Goal: Task Accomplishment & Management: Manage account settings

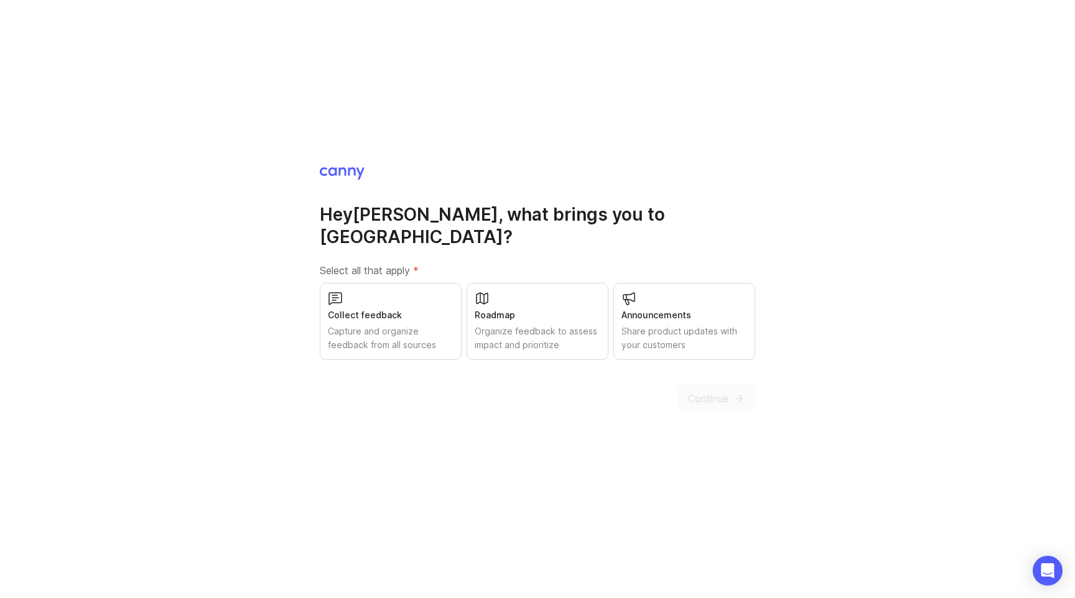
click at [475, 154] on div "Hey [PERSON_NAME] , what brings you to Canny? Select all that apply * Collect f…" at bounding box center [537, 299] width 1075 height 598
click at [472, 166] on div "Hey [PERSON_NAME] , what brings you to Canny? Select all that apply * Collect f…" at bounding box center [537, 299] width 1075 height 598
click at [419, 292] on div "Collect feedback Capture and organize feedback from all sources" at bounding box center [391, 321] width 142 height 77
click at [538, 308] on div "Roadmap" at bounding box center [538, 315] width 126 height 14
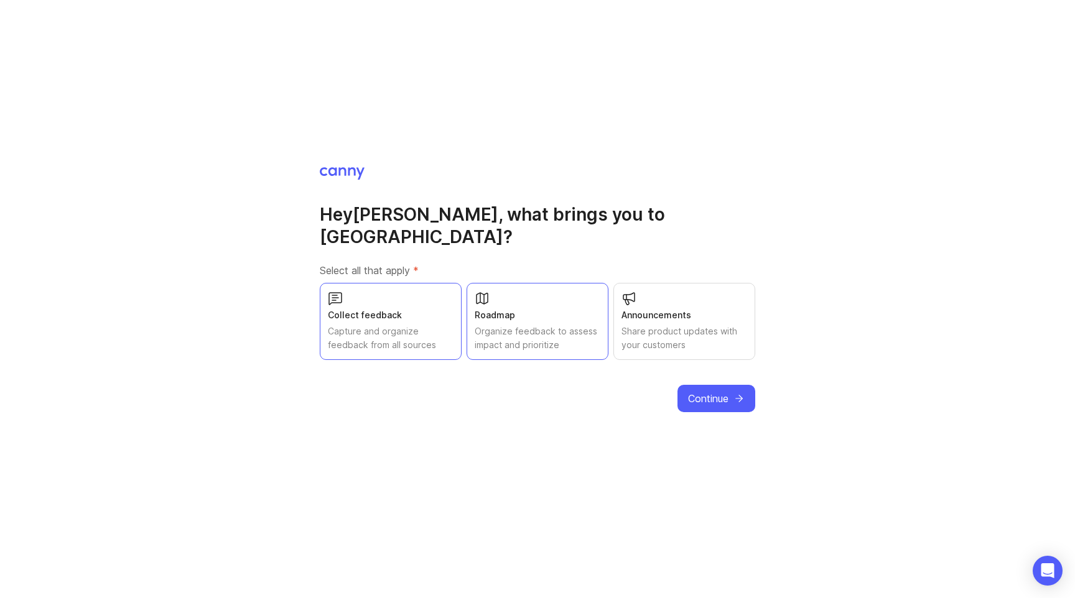
click at [667, 308] on div "Announcements" at bounding box center [684, 315] width 126 height 14
click at [731, 386] on button "Continue" at bounding box center [716, 398] width 78 height 27
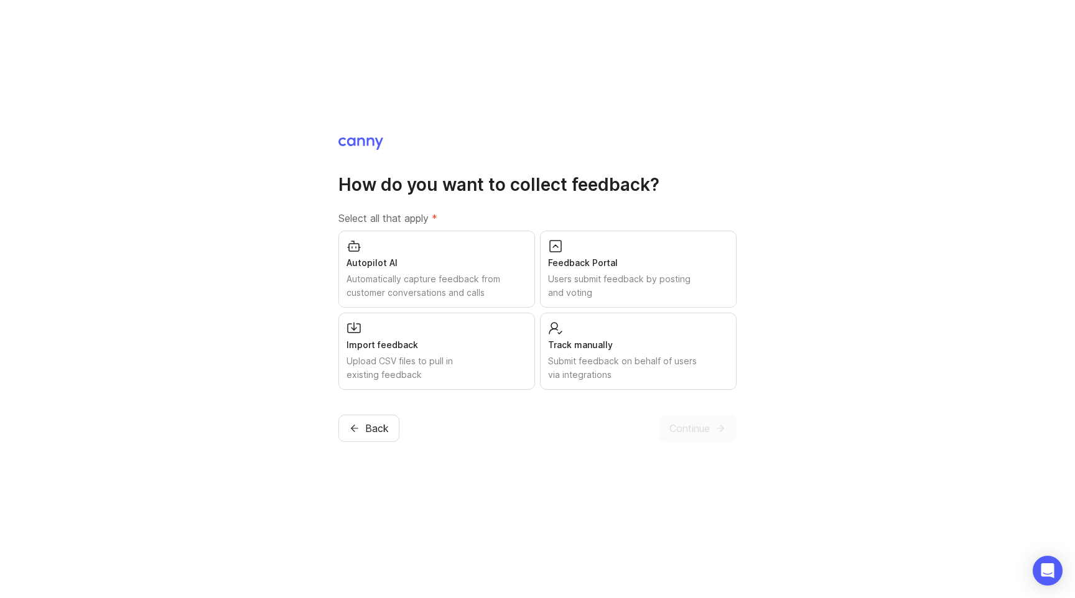
click at [648, 267] on div "Feedback Portal" at bounding box center [638, 263] width 180 height 14
click at [641, 382] on div "Track manually Submit feedback on behalf of users via integrations" at bounding box center [638, 351] width 197 height 77
click at [641, 372] on div "Submit feedback on behalf of users via integrations" at bounding box center [638, 367] width 180 height 27
click at [699, 433] on span "Continue" at bounding box center [689, 428] width 40 height 15
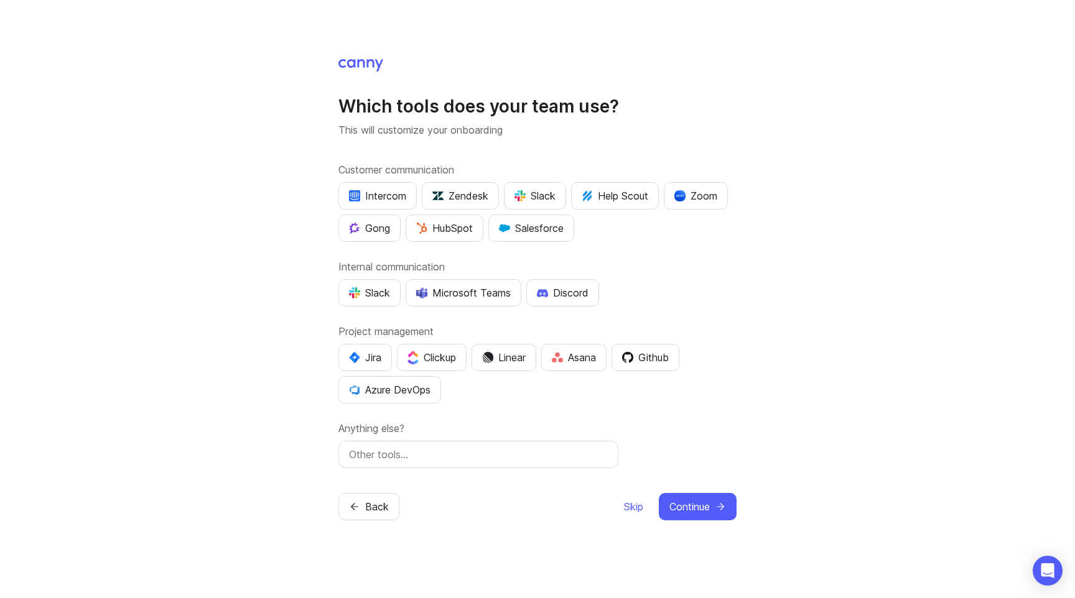
click at [794, 286] on div "Which tools does your team use? This will customize your onboarding Customer co…" at bounding box center [537, 299] width 1075 height 598
click at [794, 254] on div "Which tools does your team use? This will customize your onboarding Customer co…" at bounding box center [537, 299] width 1075 height 598
click at [796, 269] on div "Which tools does your team use? This will customize your onboarding Customer co…" at bounding box center [537, 299] width 1075 height 598
click at [656, 350] on div "Github" at bounding box center [645, 357] width 47 height 15
click at [694, 507] on span "Continue" at bounding box center [689, 506] width 40 height 15
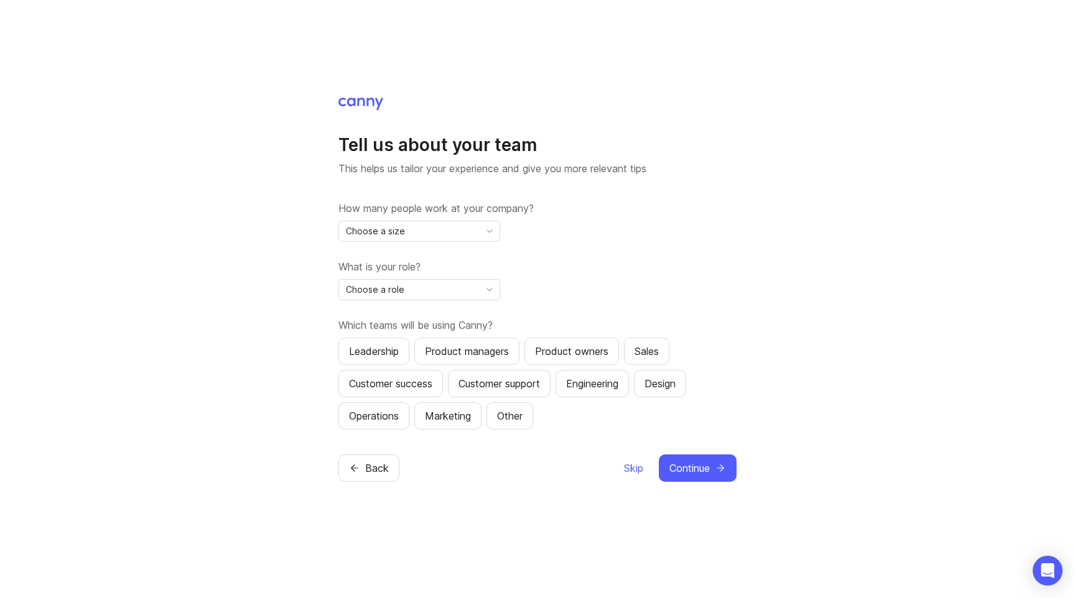
click at [711, 269] on label "What is your role?" at bounding box center [537, 266] width 398 height 15
click at [721, 275] on div "What is your role? Choose a role" at bounding box center [537, 279] width 398 height 41
click at [487, 229] on icon "toggle icon" at bounding box center [490, 231] width 20 height 10
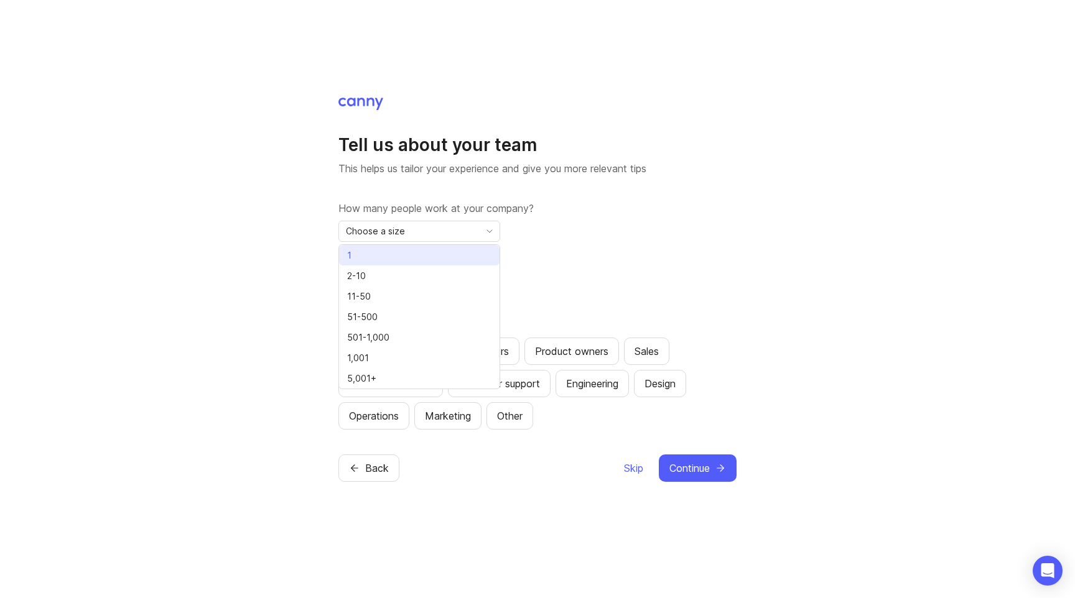
click at [397, 254] on li "1" at bounding box center [419, 255] width 160 height 21
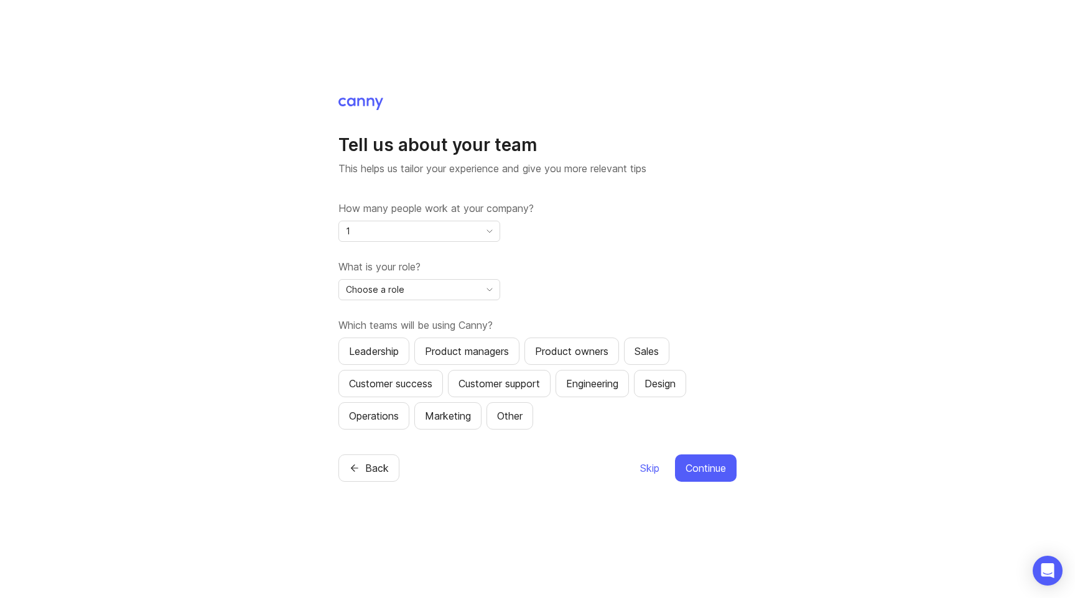
click at [621, 254] on div "How many people work at your company? 1 What is your role? Choose a role Which …" at bounding box center [537, 315] width 398 height 229
click at [458, 289] on div "Choose a role" at bounding box center [409, 290] width 141 height 20
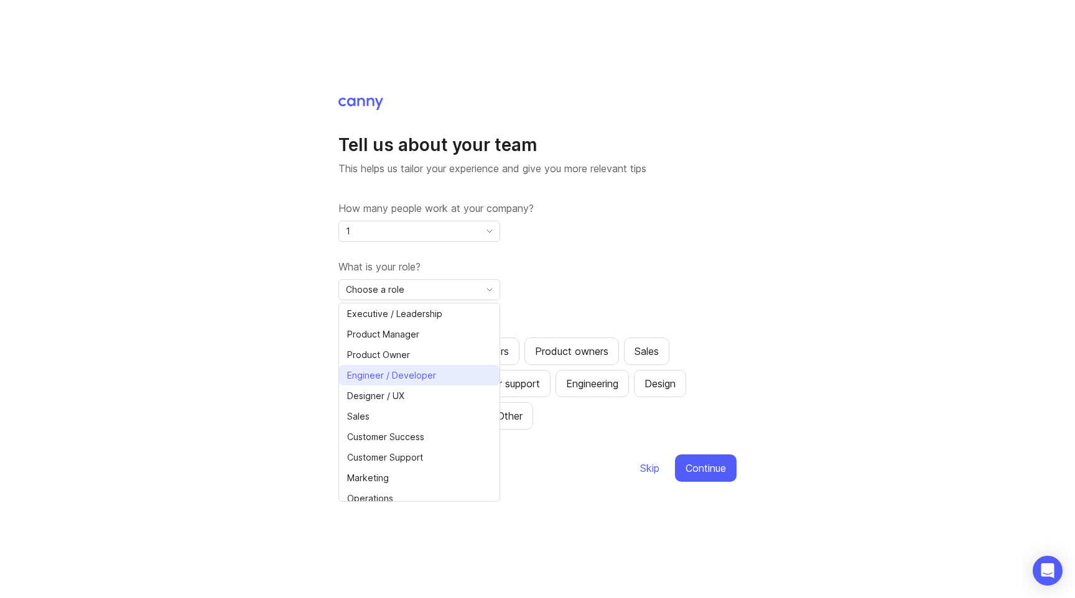
click at [417, 379] on span "Engineer / Developer" at bounding box center [391, 376] width 89 height 14
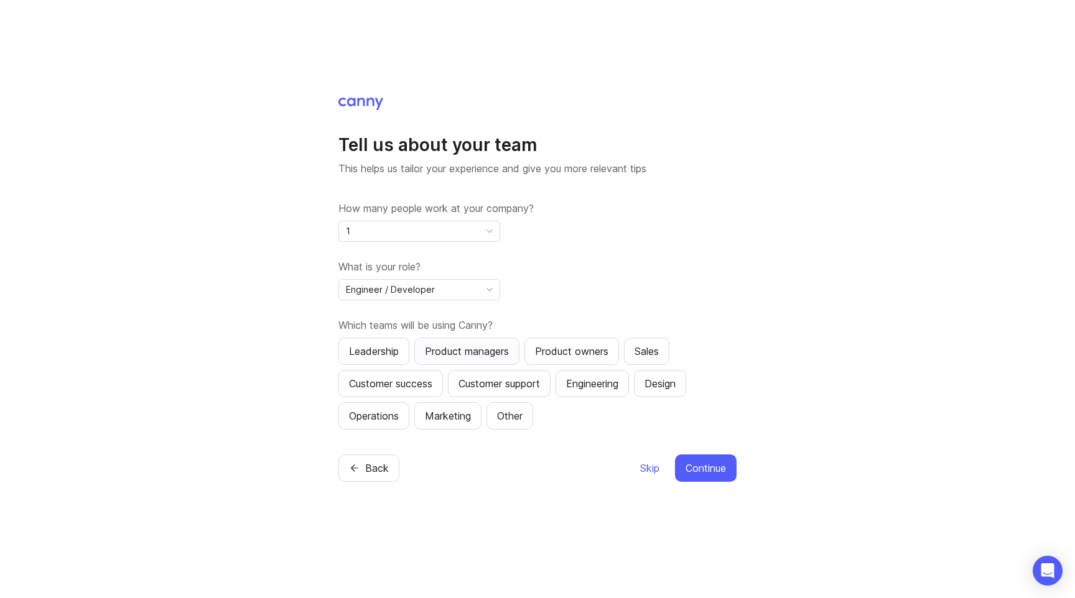
click at [488, 351] on div "Product managers" at bounding box center [467, 351] width 84 height 15
click at [582, 392] on button "Engineering" at bounding box center [591, 383] width 73 height 27
click at [707, 468] on span "Continue" at bounding box center [705, 468] width 40 height 15
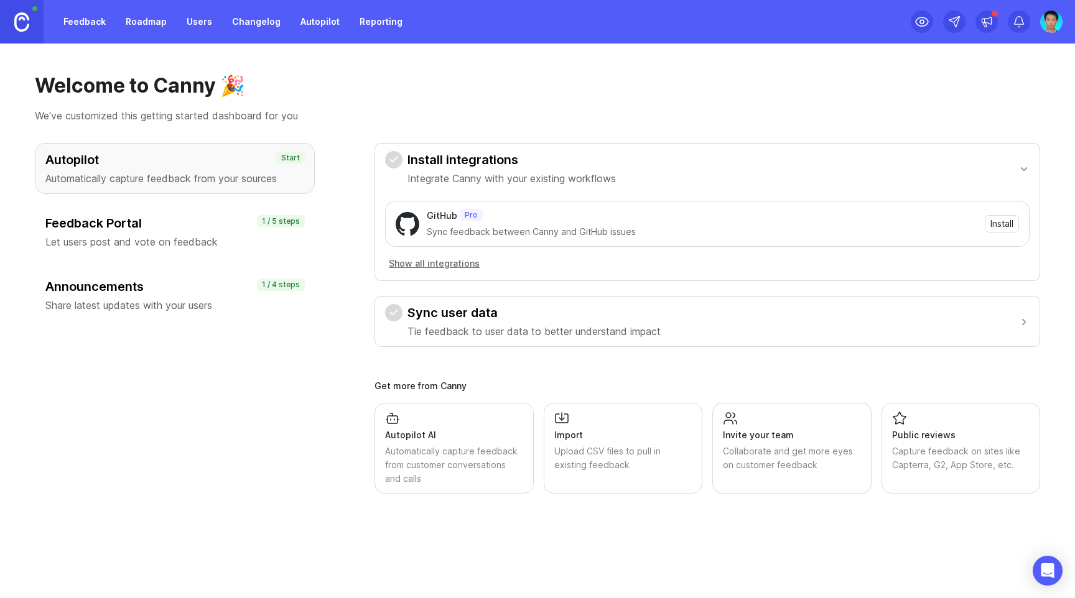
click at [359, 79] on h1 "Welcome to Canny 🎉" at bounding box center [537, 85] width 1005 height 25
click at [352, 89] on h1 "Welcome to Canny 🎉" at bounding box center [537, 85] width 1005 height 25
click at [124, 239] on p "Let users post and vote on feedback" at bounding box center [174, 241] width 259 height 15
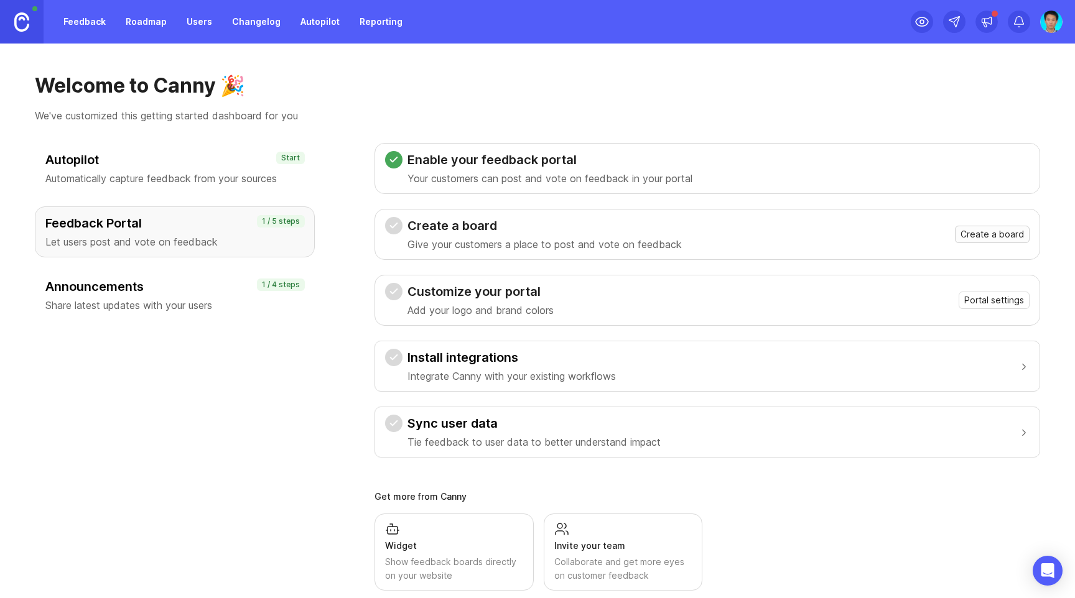
click at [973, 236] on span "Create a board" at bounding box center [991, 234] width 63 height 12
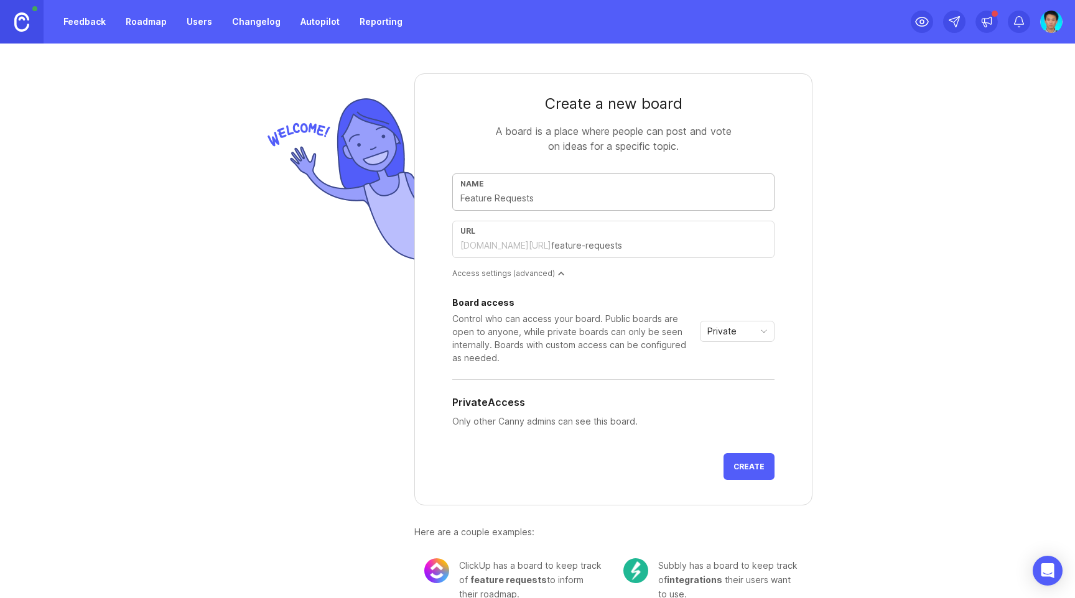
click at [566, 201] on input "text" at bounding box center [613, 199] width 306 height 14
click at [959, 198] on div "Create a new board A board is a place where people can post and vote on ideas f…" at bounding box center [537, 321] width 1075 height 555
click at [904, 297] on div "Create a new board A board is a place where people can post and vote on ideas f…" at bounding box center [537, 321] width 1075 height 555
click at [904, 330] on div "Create a new board A board is a place where people can post and vote on ideas f…" at bounding box center [537, 321] width 1075 height 555
click at [761, 331] on icon "toggle icon" at bounding box center [763, 331] width 5 height 2
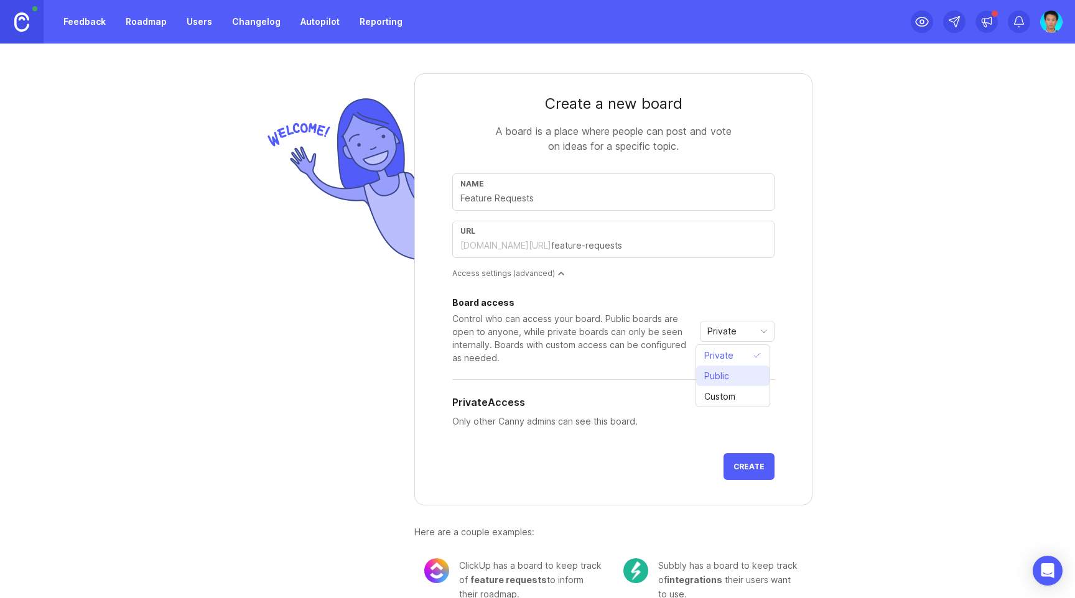
click at [725, 380] on span "Public" at bounding box center [716, 376] width 25 height 14
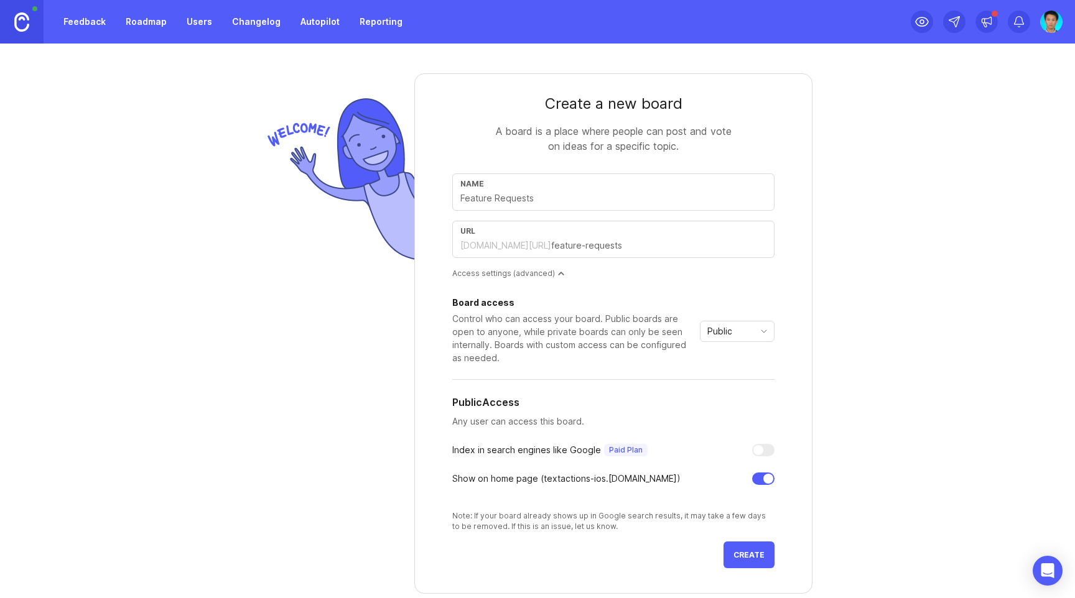
click at [759, 330] on icon "toggle icon" at bounding box center [764, 332] width 20 height 10
click at [726, 389] on li "Custom" at bounding box center [732, 396] width 73 height 21
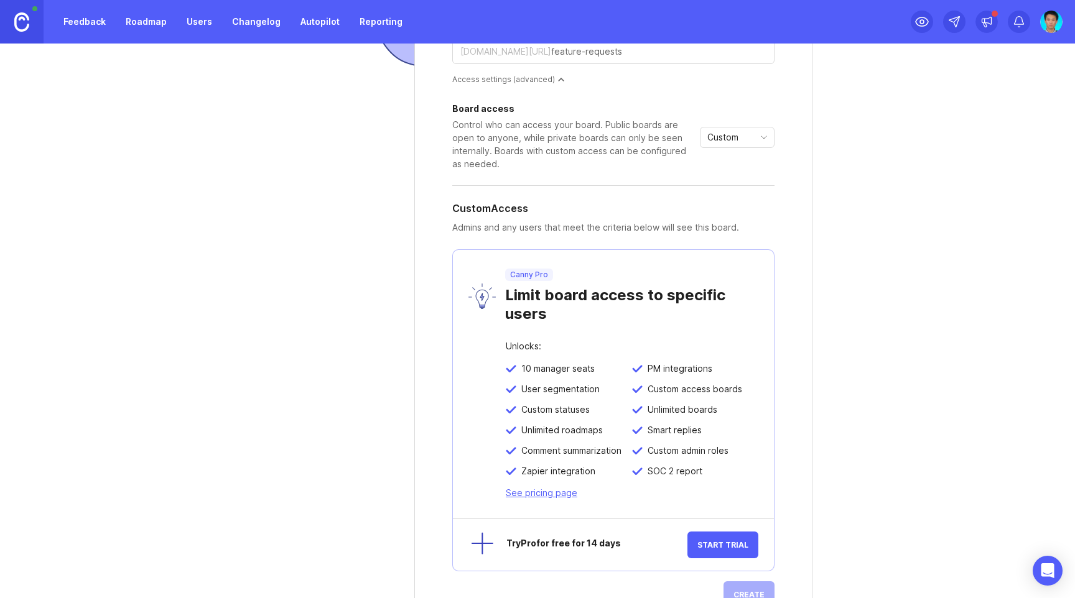
scroll to position [170, 0]
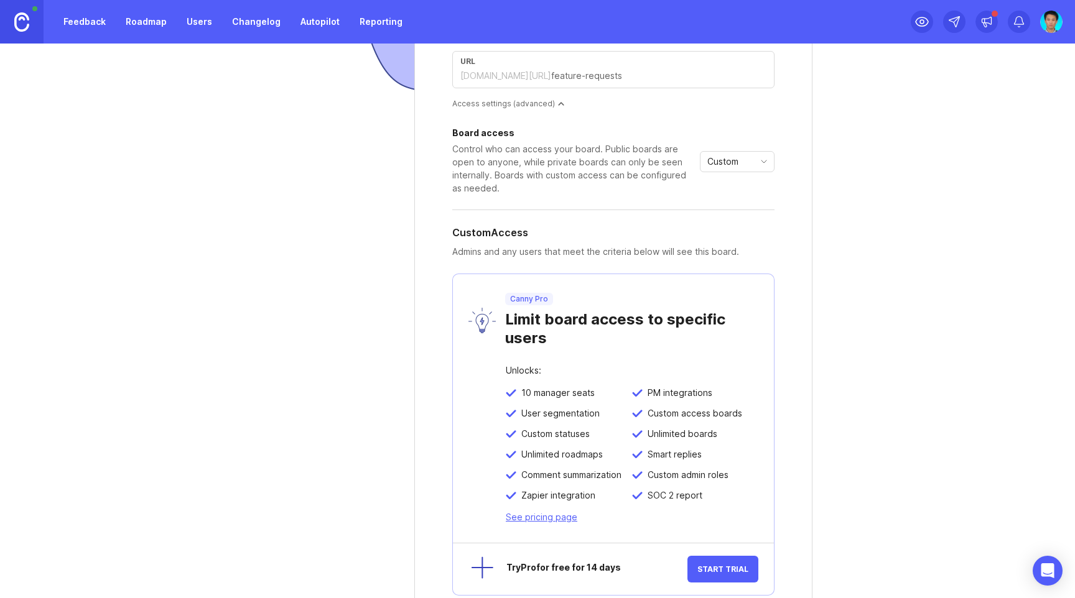
click at [758, 159] on icon "toggle icon" at bounding box center [764, 162] width 20 height 10
click at [726, 206] on span "Public" at bounding box center [716, 207] width 25 height 14
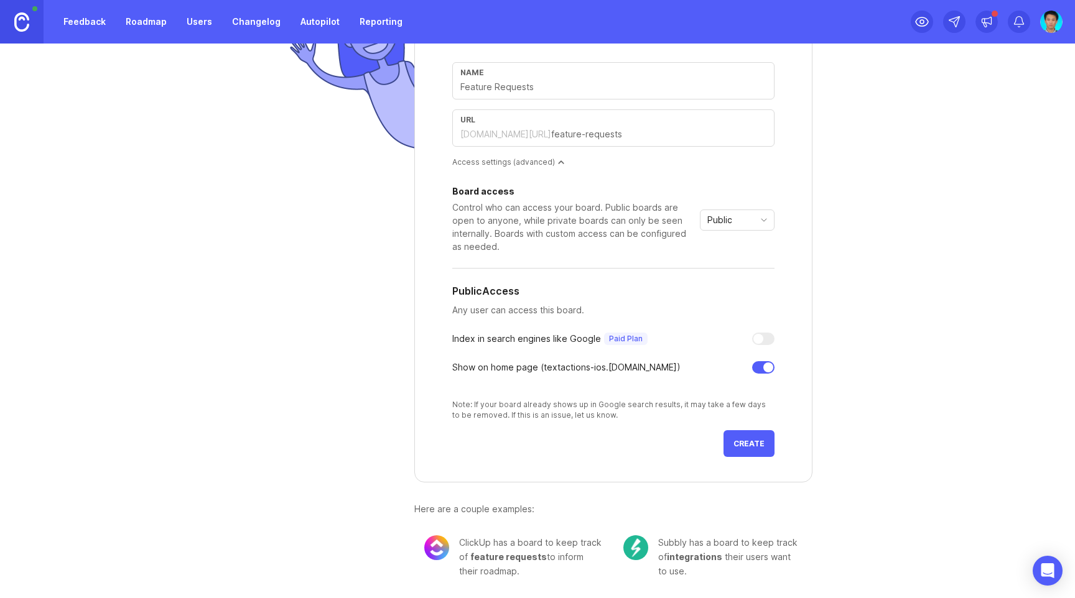
scroll to position [111, 0]
drag, startPoint x: 447, startPoint y: 367, endPoint x: 654, endPoint y: 368, distance: 207.7
click at [654, 368] on form "Create a new board A board is a place where people can post and vote on ideas f…" at bounding box center [613, 223] width 398 height 521
click at [660, 383] on div "Board access Control who can access your board. Public boards are open to anyon…" at bounding box center [613, 304] width 322 height 233
click at [539, 368] on div "Show on home page ( textactions-ios .[DOMAIN_NAME])" at bounding box center [566, 368] width 228 height 14
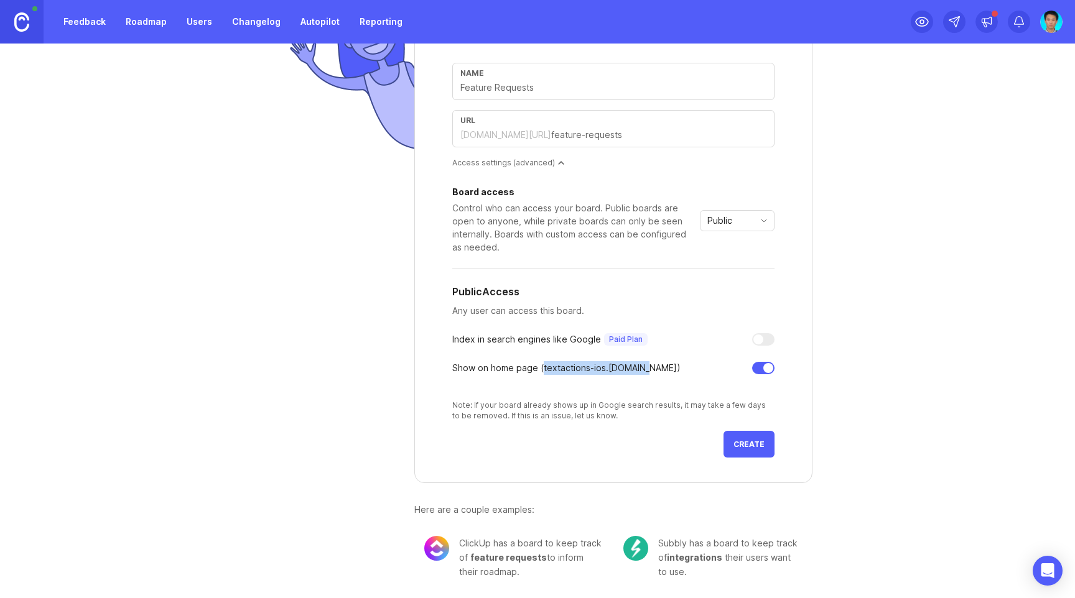
drag, startPoint x: 538, startPoint y: 369, endPoint x: 635, endPoint y: 371, distance: 97.1
click at [635, 371] on div "Show on home page ( textactions-ios .[DOMAIN_NAME])" at bounding box center [566, 368] width 228 height 14
copy div "textactions-ios .[DOMAIN_NAME]"
click at [744, 443] on span "Create" at bounding box center [748, 444] width 31 height 9
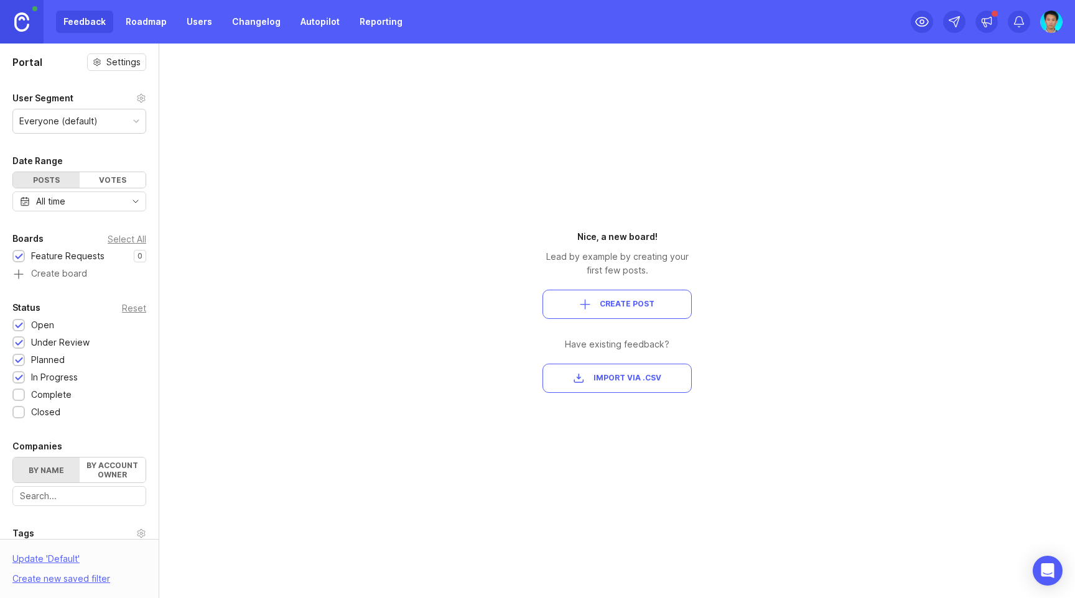
click at [442, 169] on div "Portal Settings User Segment Everyone (default) Date Range Posts Votes All time…" at bounding box center [537, 321] width 1075 height 555
click at [335, 118] on div "Portal Settings User Segment Everyone (default) Date Range Posts Votes All time…" at bounding box center [537, 321] width 1075 height 555
click at [345, 165] on div "Portal Settings User Segment Everyone (default) Date Range Posts Votes All time…" at bounding box center [537, 321] width 1075 height 555
click at [349, 185] on div "Portal Settings User Segment Everyone (default) Date Range Posts Votes All time…" at bounding box center [537, 321] width 1075 height 555
click at [775, 211] on div "Portal Settings User Segment Everyone (default) Date Range Posts Votes All time…" at bounding box center [537, 321] width 1075 height 555
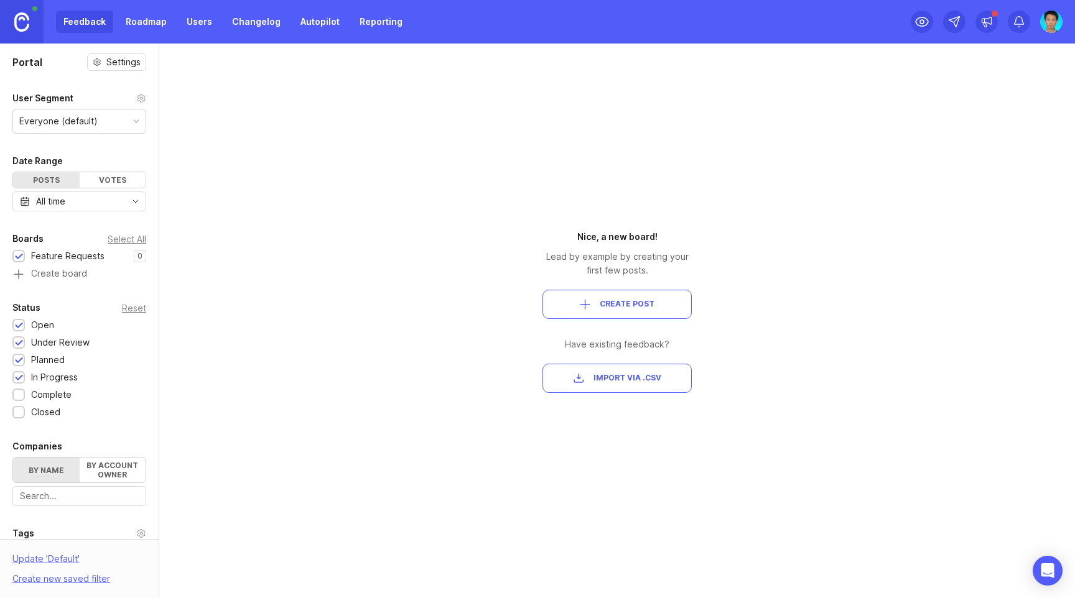
click at [779, 175] on div "Portal Settings User Segment Everyone (default) Date Range Posts Votes All time…" at bounding box center [537, 321] width 1075 height 555
click at [863, 149] on div "Portal Settings User Segment Everyone (default) Date Range Posts Votes All time…" at bounding box center [537, 321] width 1075 height 555
click at [834, 263] on div "Portal Settings User Segment Everyone (default) Date Range Posts Votes All time…" at bounding box center [537, 321] width 1075 height 555
click at [282, 243] on div "Portal Settings User Segment Everyone (default) Date Range Posts Votes All time…" at bounding box center [537, 321] width 1075 height 555
click at [312, 295] on div "Portal Settings User Segment Everyone (default) Date Range Posts Votes All time…" at bounding box center [537, 321] width 1075 height 555
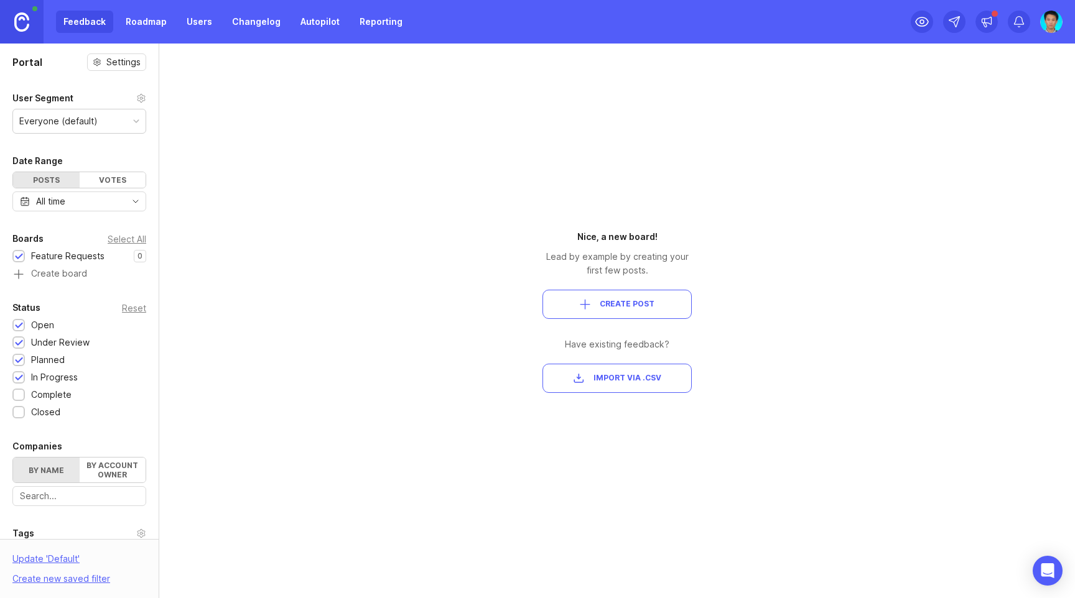
click at [356, 295] on div "Portal Settings User Segment Everyone (default) Date Range Posts Votes All time…" at bounding box center [537, 321] width 1075 height 555
click at [420, 151] on div "Portal Settings User Segment Everyone (default) Date Range Posts Votes All time…" at bounding box center [537, 321] width 1075 height 555
click at [425, 188] on div "Portal Settings User Segment Everyone (default) Date Range Posts Votes All time…" at bounding box center [537, 321] width 1075 height 555
click at [425, 149] on div "Portal Settings User Segment Everyone (default) Date Range Posts Votes All time…" at bounding box center [537, 321] width 1075 height 555
click at [141, 22] on link "Roadmap" at bounding box center [146, 22] width 56 height 22
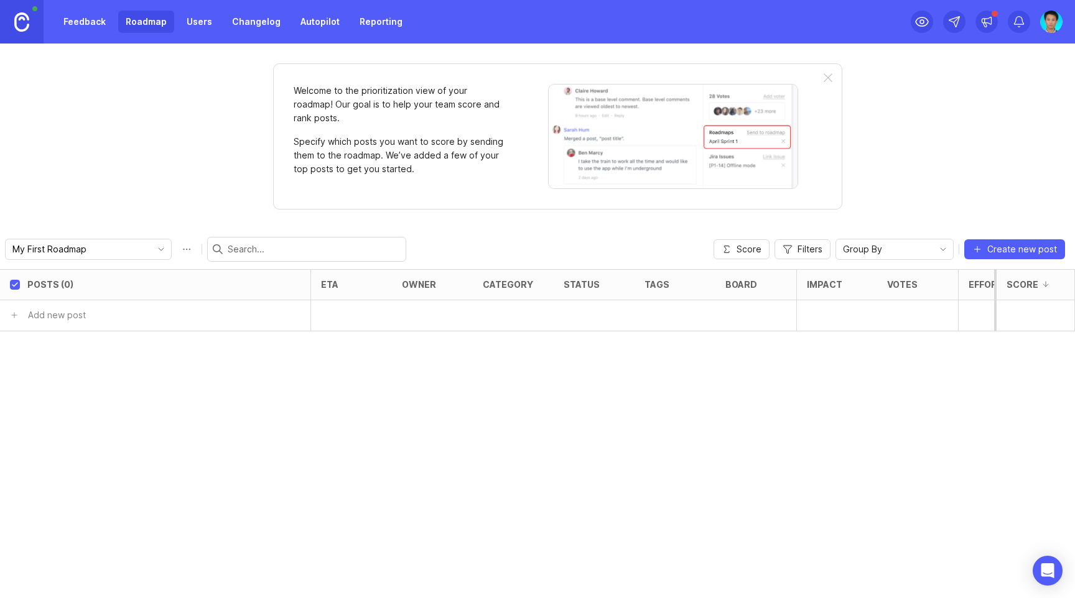
click at [533, 235] on div "My First Roadmap Score Filters Group By Create new post" at bounding box center [537, 249] width 1075 height 40
click at [475, 234] on div "My First Roadmap Score Filters Group By Create new post" at bounding box center [537, 249] width 1075 height 40
click at [497, 234] on div "My First Roadmap Score Filters Group By Create new post" at bounding box center [537, 249] width 1075 height 40
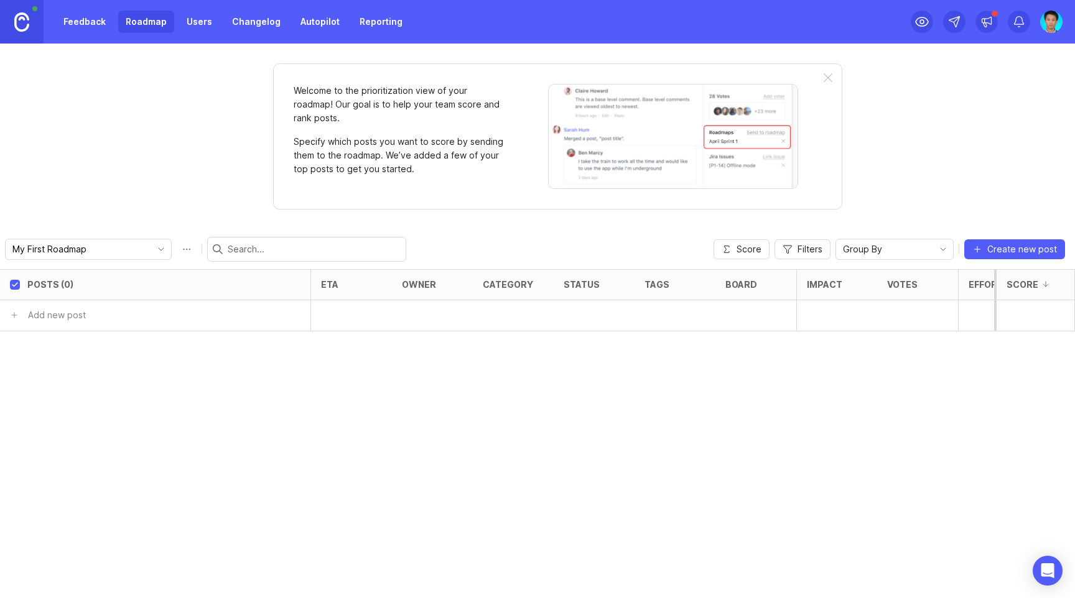
click at [331, 427] on div "Posts (0) eta owner category status tags board Impact Votes Effort Score Add ne…" at bounding box center [537, 433] width 1075 height 329
click at [124, 389] on div "Posts (0) eta owner category status tags board Impact Votes Effort Score in Fea…" at bounding box center [537, 433] width 1075 height 329
click at [301, 317] on div "button" at bounding box center [301, 316] width 6 height 6
click at [284, 396] on div "Posts (0) eta owner category status tags board Impact Votes Effort Score in Fea…" at bounding box center [537, 433] width 1075 height 329
click at [193, 396] on div "Posts (0) eta owner category status tags board Impact Votes Effort Score Add ne…" at bounding box center [537, 433] width 1075 height 329
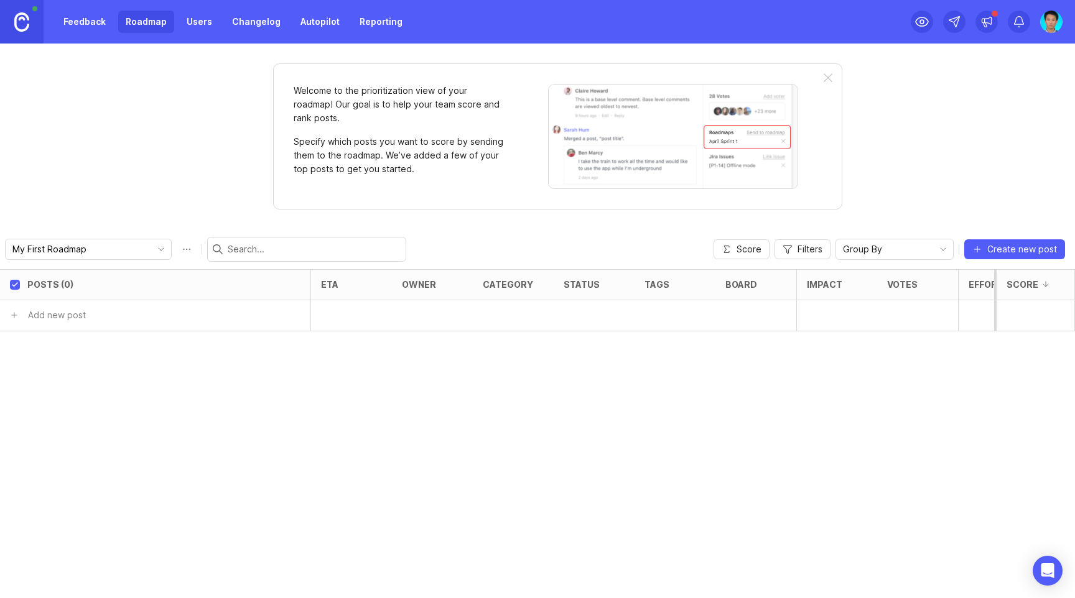
click at [260, 398] on div "Posts (0) eta owner category status tags board Impact Votes Effort Score Add ne…" at bounding box center [537, 433] width 1075 height 329
click at [289, 398] on div "Posts (0) eta owner category status tags board Impact Votes Effort Score Add ne…" at bounding box center [537, 433] width 1075 height 329
click at [83, 23] on link "Feedback" at bounding box center [84, 22] width 57 height 22
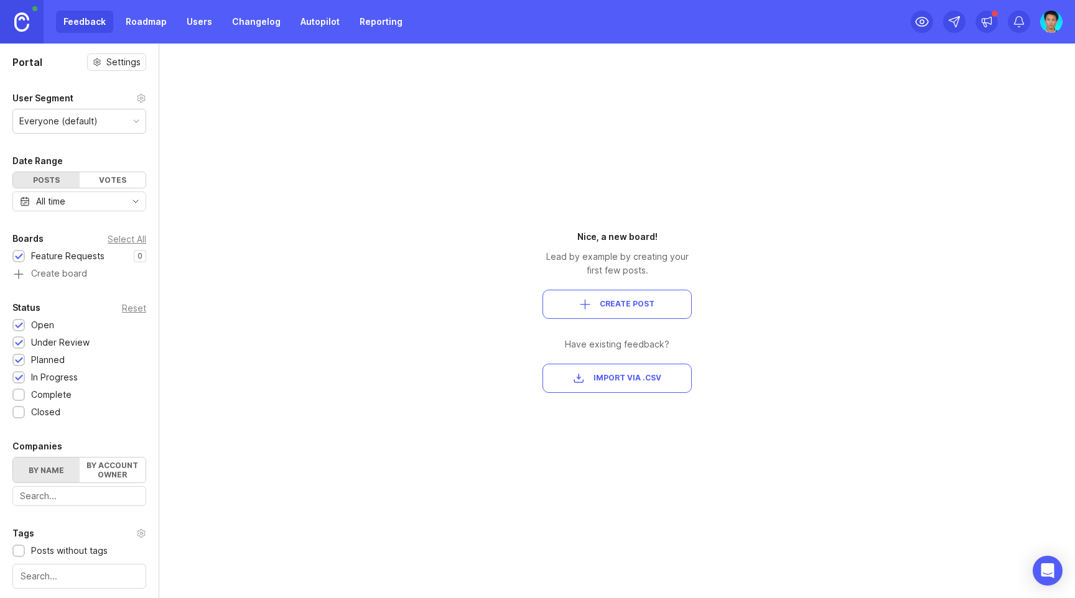
click at [135, 23] on link "Roadmap" at bounding box center [146, 22] width 56 height 22
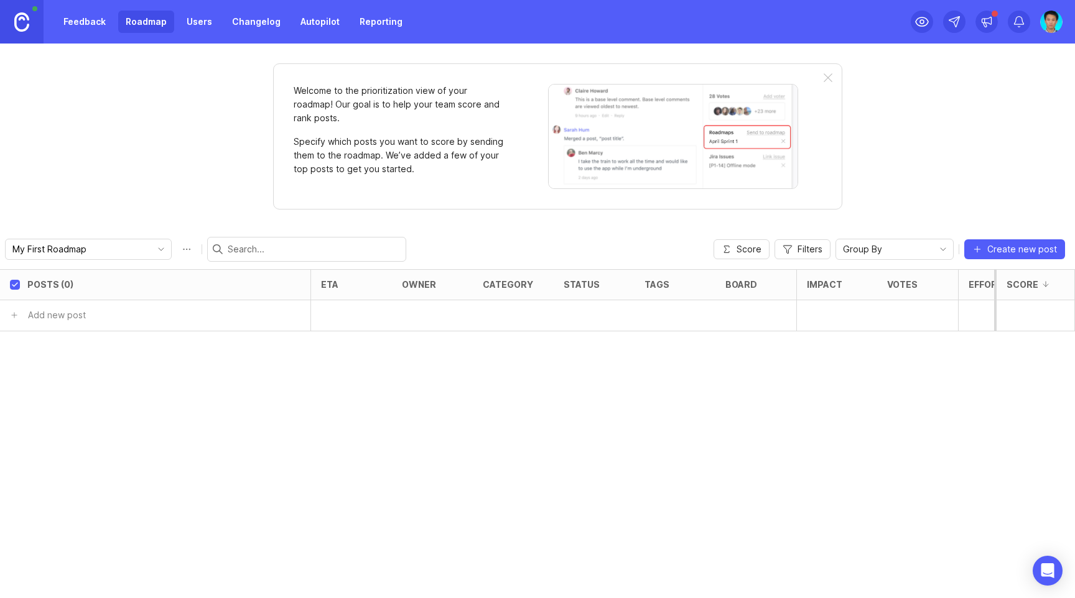
click at [204, 91] on div "Welcome to the prioritization view of your roadmap! Our goal is to help your te…" at bounding box center [537, 321] width 1075 height 555
click at [424, 247] on div "My First Roadmap Score Filters Group By Create new post" at bounding box center [537, 249] width 1075 height 40
click at [159, 248] on icon "toggle icon" at bounding box center [161, 249] width 5 height 2
click at [109, 273] on li "My First Roadmap" at bounding box center [130, 273] width 248 height 21
click at [151, 246] on icon "toggle icon" at bounding box center [161, 249] width 20 height 10
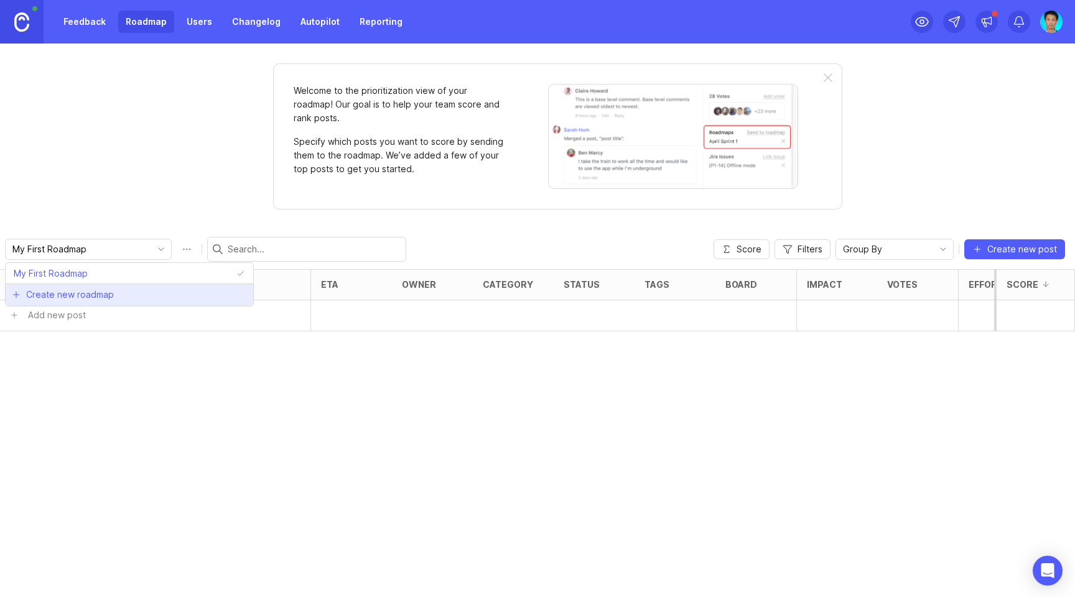
click at [95, 297] on span "Create new roadmap" at bounding box center [70, 295] width 88 height 12
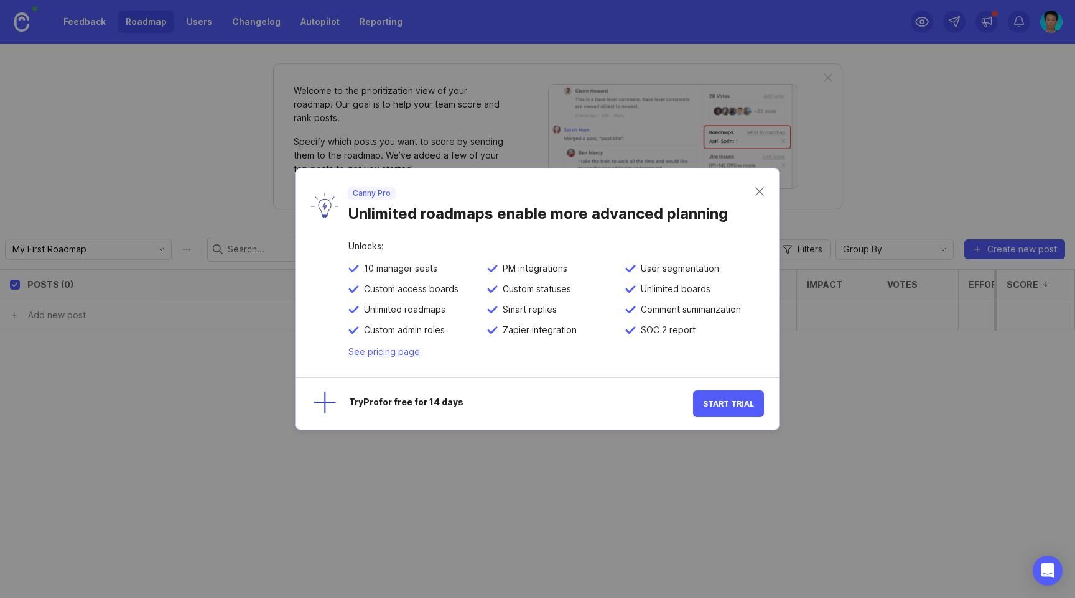
click at [405, 350] on link "See pricing page" at bounding box center [384, 351] width 72 height 11
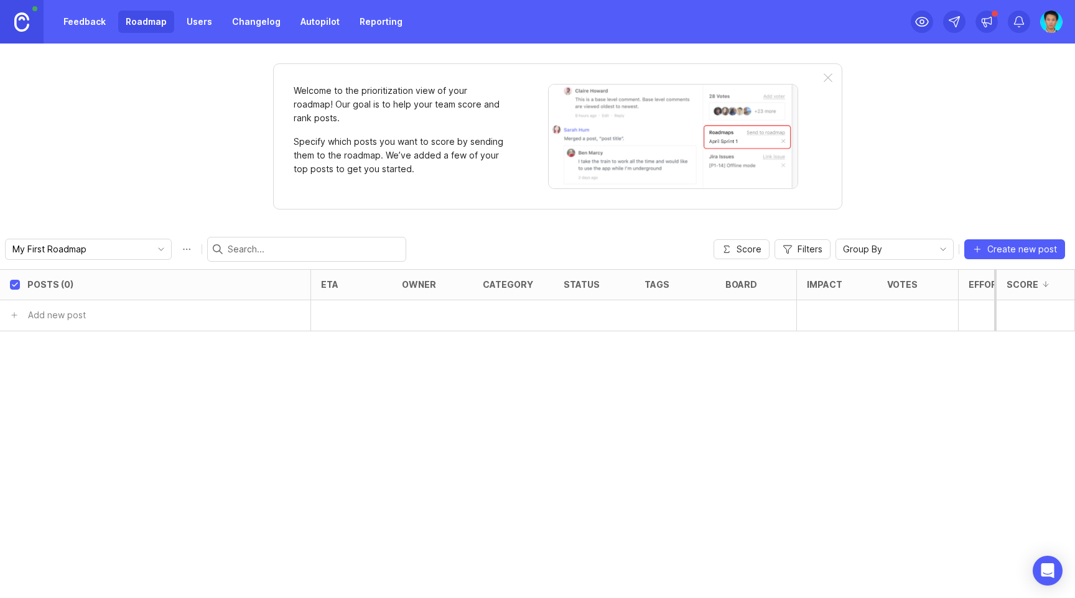
click at [206, 496] on div "Posts (0) eta owner category status tags board Impact Votes Effort Score Add ne…" at bounding box center [537, 433] width 1075 height 329
click at [114, 378] on div "Posts (0) eta owner category status tags board Impact Votes Effort Score Add ne…" at bounding box center [537, 433] width 1075 height 329
click at [116, 392] on div "Posts (0) eta owner category status tags board Impact Votes Effort Score in Fea…" at bounding box center [537, 433] width 1075 height 329
click at [127, 407] on div "Posts (0) eta owner category status tags board Impact Votes Effort Score Add ne…" at bounding box center [537, 433] width 1075 height 329
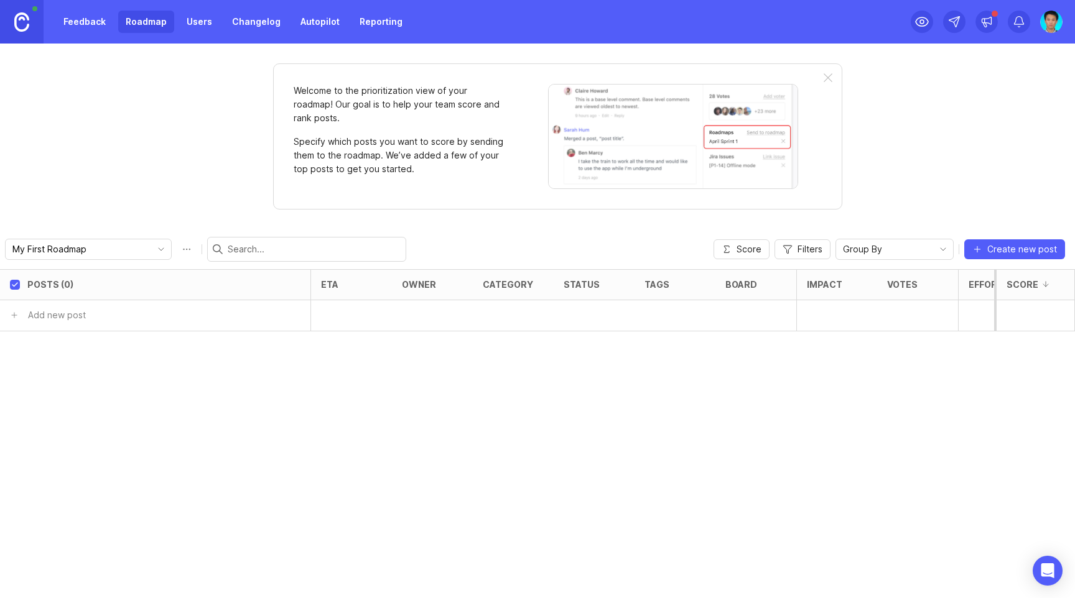
click at [166, 104] on div "Welcome to the prioritization view of your roadmap! Our goal is to help your te…" at bounding box center [537, 321] width 1075 height 555
click at [177, 128] on div "Welcome to the prioritization view of your roadmap! Our goal is to help your te…" at bounding box center [537, 321] width 1075 height 555
click at [174, 155] on div "Welcome to the prioritization view of your roadmap! Our goal is to help your te…" at bounding box center [537, 321] width 1075 height 555
click at [102, 317] on input "text" at bounding box center [114, 315] width 170 height 14
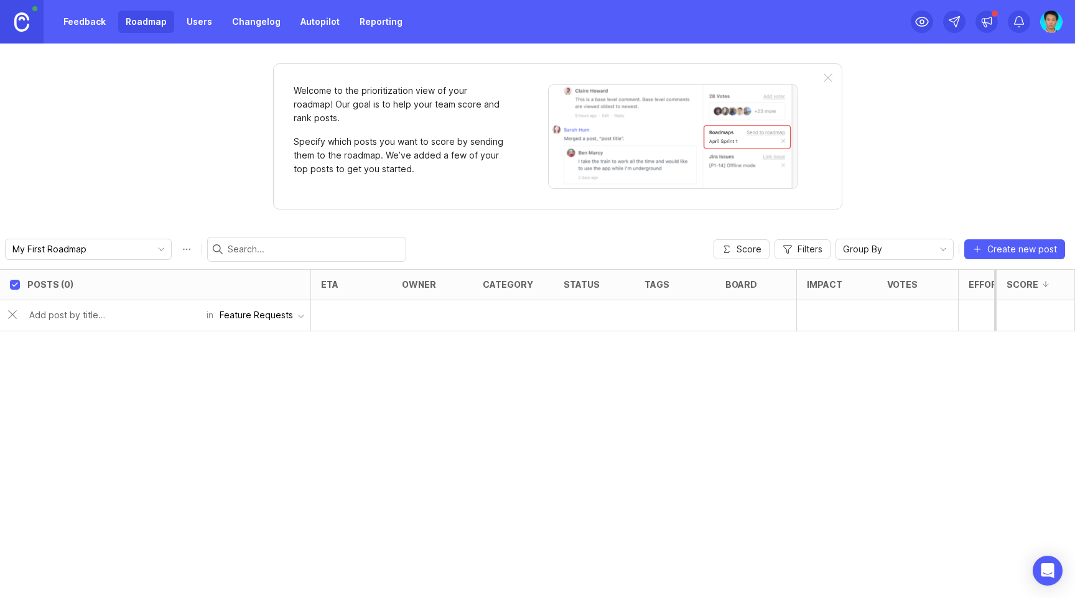
click at [291, 317] on div "Feature Requests" at bounding box center [256, 315] width 73 height 14
click at [131, 320] on input "text" at bounding box center [114, 315] width 170 height 14
click at [136, 318] on input "text" at bounding box center [114, 315] width 170 height 14
type input "Z"
type input "Check Grammar in keyboard"
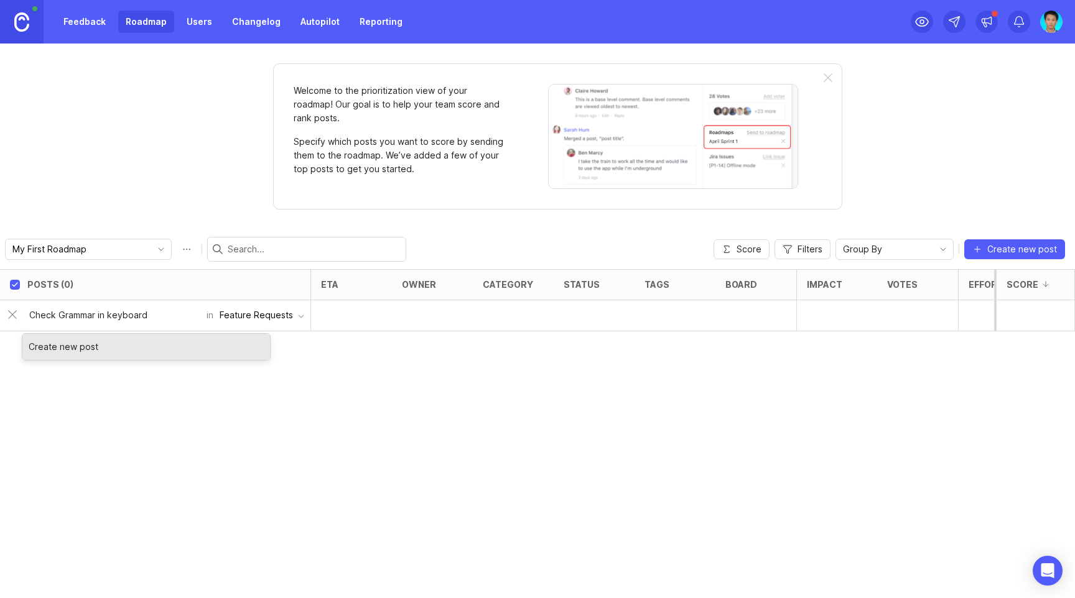
click at [282, 401] on div "Posts (0) eta owner category status tags board Impact Votes Effort Score Check …" at bounding box center [537, 433] width 1075 height 329
click at [430, 413] on div "Posts (0) eta owner category status tags board Impact Votes Effort Score Check …" at bounding box center [537, 433] width 1075 height 329
click at [353, 320] on div at bounding box center [351, 315] width 81 height 31
click at [346, 317] on div at bounding box center [351, 315] width 81 height 31
click at [440, 415] on div "Posts (0) eta owner category status tags board Impact Votes Effort Score Check …" at bounding box center [537, 433] width 1075 height 329
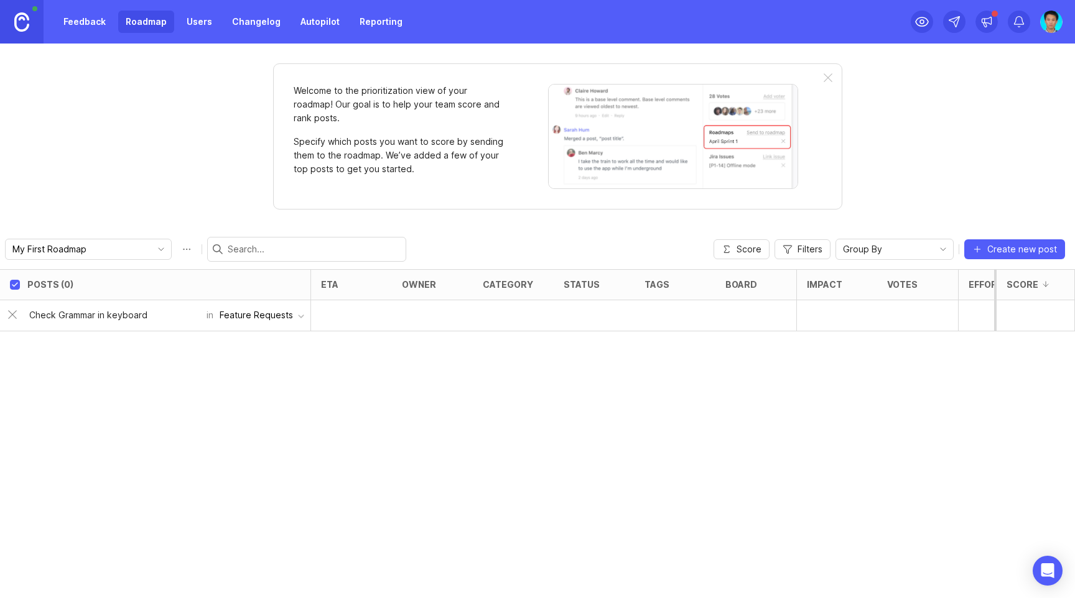
click at [532, 420] on div "Posts (0) eta owner category status tags board Impact Votes Effort Score Check …" at bounding box center [537, 433] width 1075 height 329
click at [154, 317] on input "Check Grammar in keyboard" at bounding box center [114, 315] width 170 height 14
click at [398, 399] on div "Posts (0) eta owner category status tags board Impact Votes Effort Score Check …" at bounding box center [537, 433] width 1075 height 329
click at [467, 428] on div "Posts (0) eta owner category status tags board Impact Votes Effort Score Check …" at bounding box center [537, 433] width 1075 height 329
click at [504, 428] on div "Posts (0) eta owner category status tags board Impact Votes Effort Score Check …" at bounding box center [537, 433] width 1075 height 329
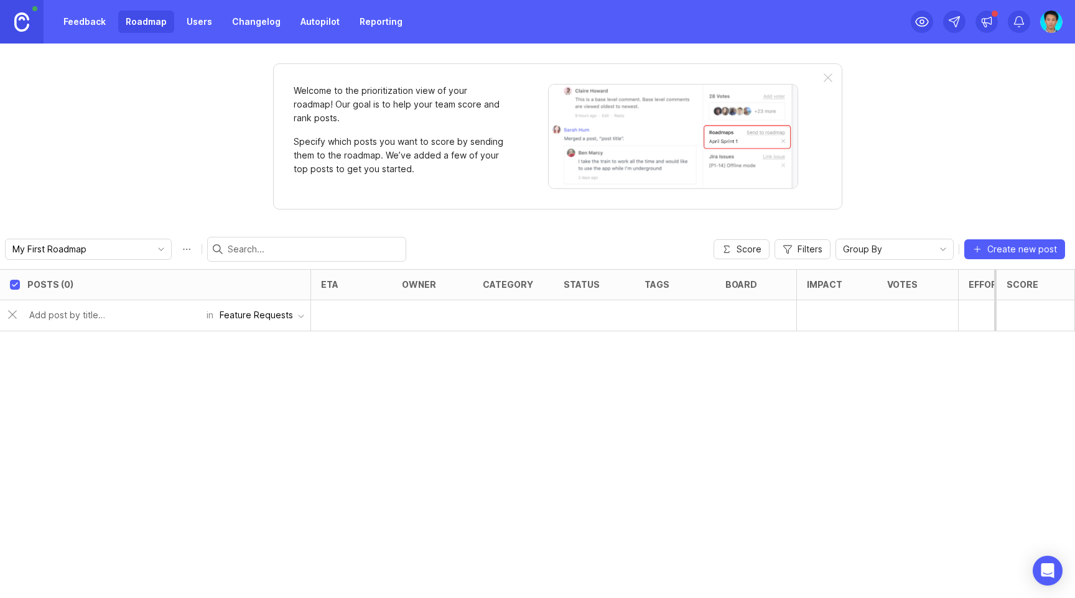
click at [504, 428] on div "Posts (0) eta owner category status tags board Impact Votes Effort Score in Fea…" at bounding box center [537, 433] width 1075 height 329
checkbox input "false"
click at [151, 23] on link "Roadmap" at bounding box center [146, 22] width 56 height 22
click at [552, 439] on div "Posts (1) eta owner category status tags board Impact Votes Effort Score 1 Chec…" at bounding box center [537, 433] width 1075 height 329
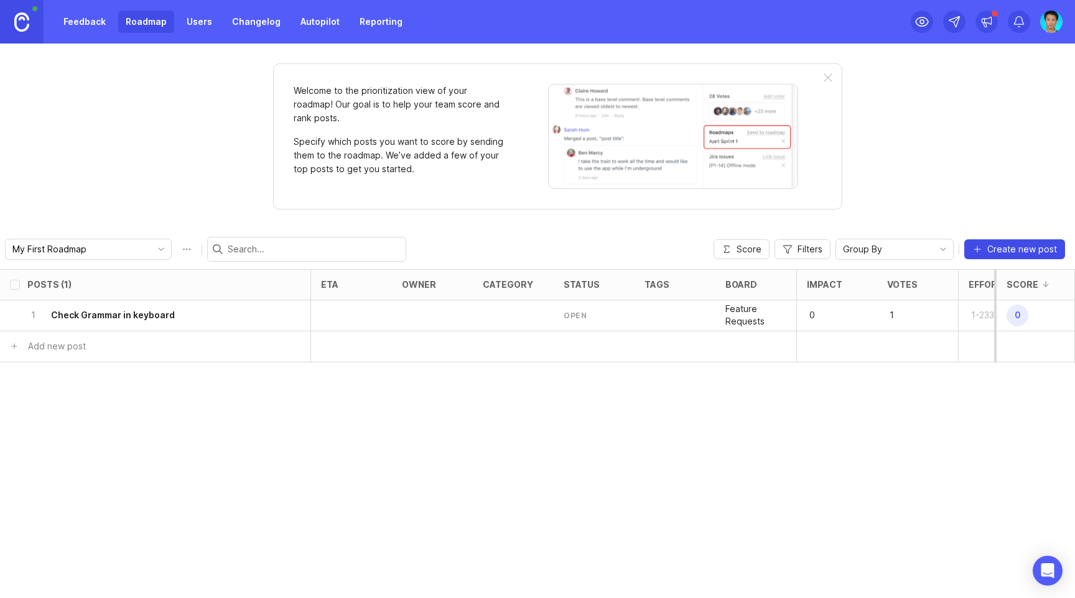
click at [1009, 247] on span "Create new post" at bounding box center [1022, 249] width 70 height 12
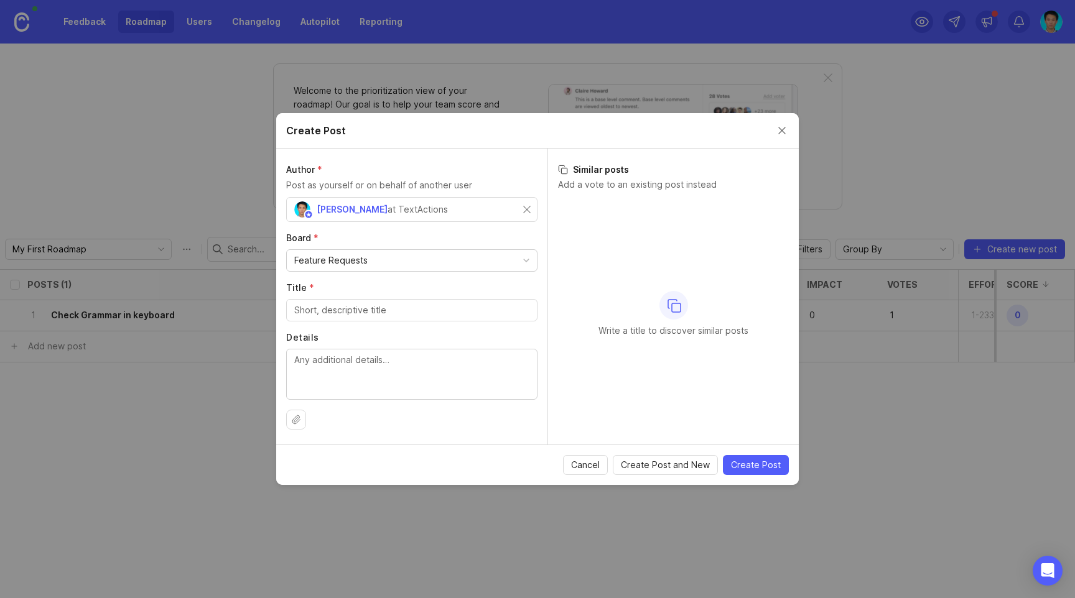
click at [380, 258] on div "Feature Requests" at bounding box center [412, 260] width 250 height 21
click at [475, 239] on label "Board *" at bounding box center [411, 238] width 251 height 12
click at [528, 259] on div at bounding box center [526, 260] width 6 height 6
click at [572, 236] on div "Write a title to discover similar posts" at bounding box center [673, 313] width 231 height 231
click at [469, 208] on div "[PERSON_NAME] at TextActions" at bounding box center [408, 210] width 229 height 16
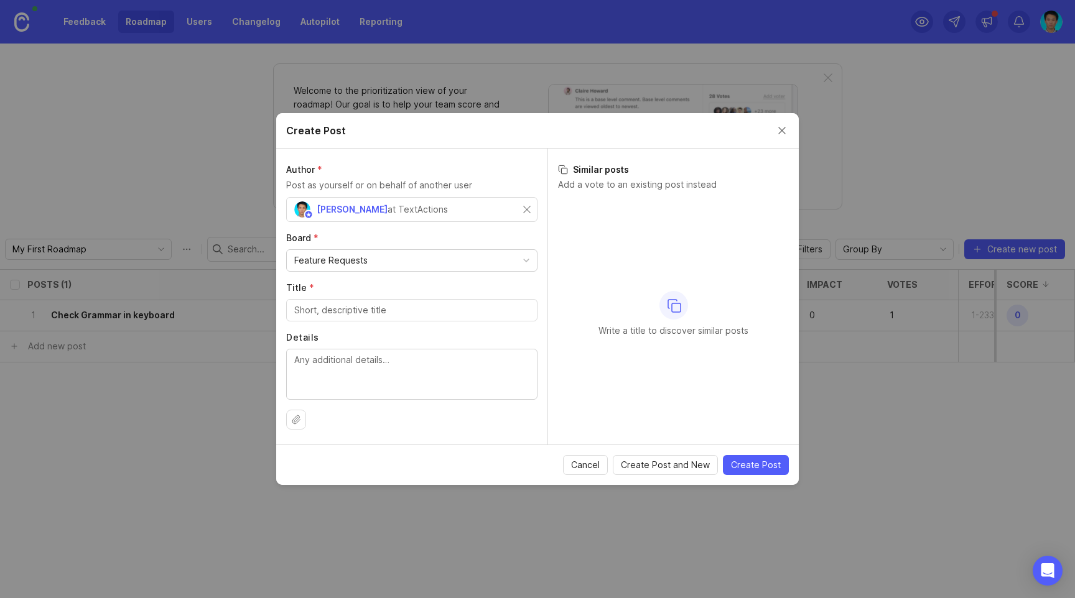
click at [429, 208] on div "[PERSON_NAME] at TextActions" at bounding box center [408, 210] width 229 height 16
click at [329, 210] on span "[PERSON_NAME]" at bounding box center [352, 209] width 71 height 11
click at [308, 211] on img at bounding box center [308, 214] width 9 height 9
click at [328, 315] on input "Title *" at bounding box center [411, 310] width 235 height 14
click at [364, 315] on input "Title *" at bounding box center [411, 310] width 235 height 14
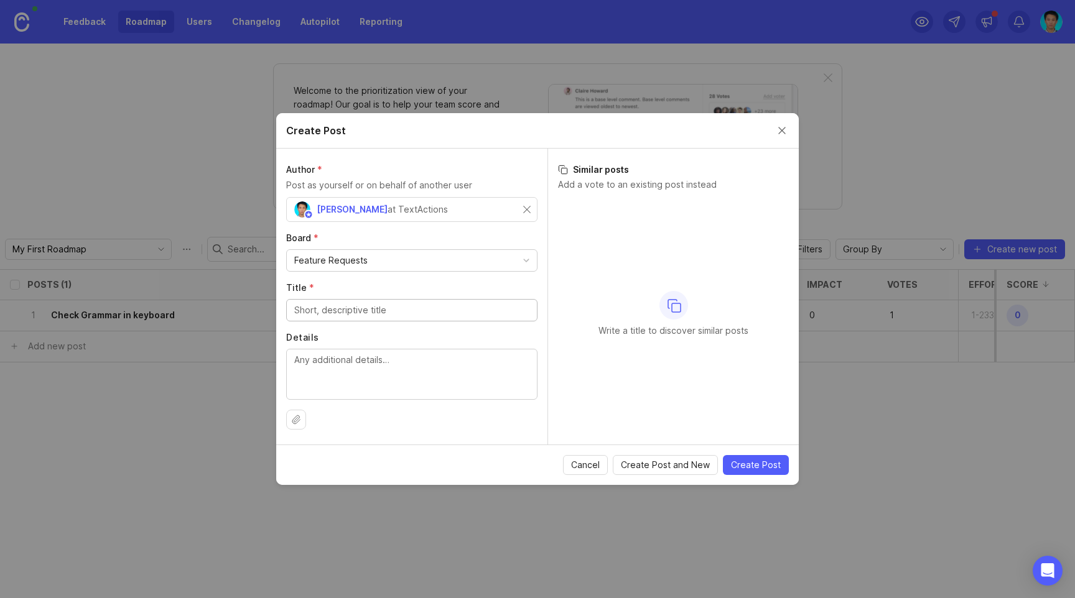
click at [364, 315] on input "Title *" at bounding box center [411, 310] width 235 height 14
click at [374, 315] on input "Title *" at bounding box center [411, 310] width 235 height 14
click at [585, 470] on span "Cancel" at bounding box center [585, 465] width 29 height 12
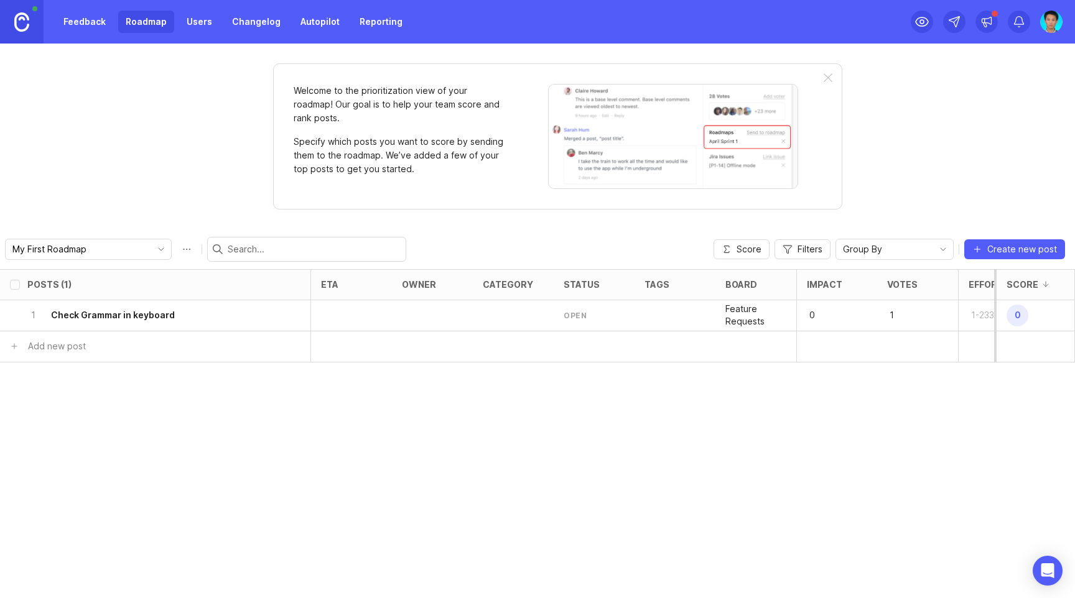
click at [144, 21] on link "Roadmap" at bounding box center [146, 22] width 56 height 22
click at [157, 142] on div "Welcome to the prioritization view of your roadmap! Our goal is to help your te…" at bounding box center [537, 321] width 1075 height 555
click at [151, 248] on icon "toggle icon" at bounding box center [161, 249] width 20 height 10
click at [102, 276] on li "My First Roadmap" at bounding box center [130, 273] width 248 height 21
click at [123, 191] on div "Welcome to the prioritization view of your roadmap! Our goal is to help your te…" at bounding box center [537, 321] width 1075 height 555
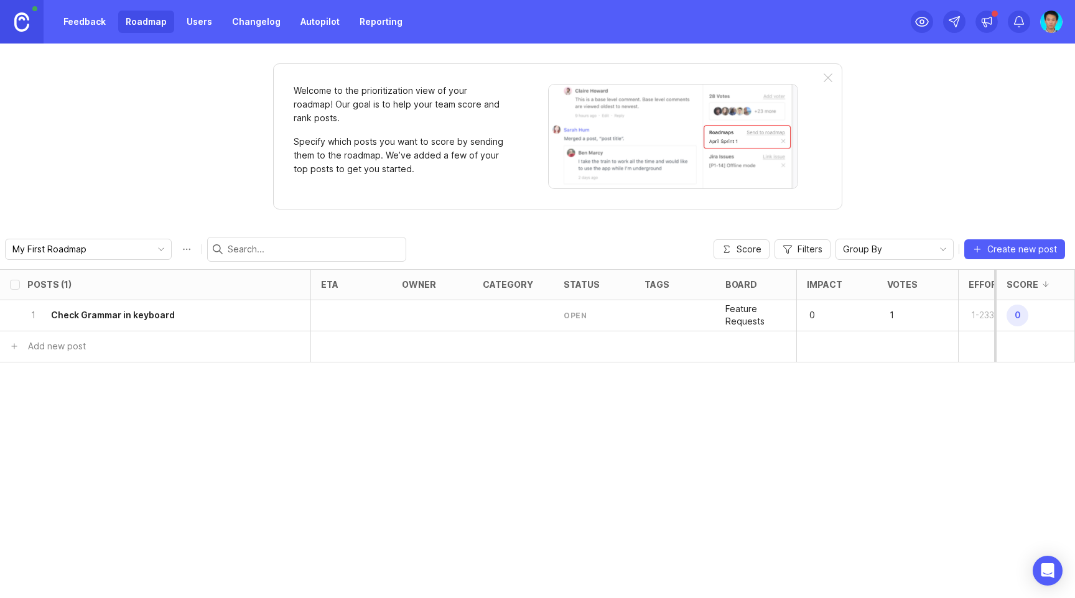
click at [123, 191] on div "Welcome to the prioritization view of your roadmap! Our goal is to help your te…" at bounding box center [537, 321] width 1075 height 555
click at [262, 318] on div "1 Check Grammar in keyboard" at bounding box center [151, 315] width 248 height 30
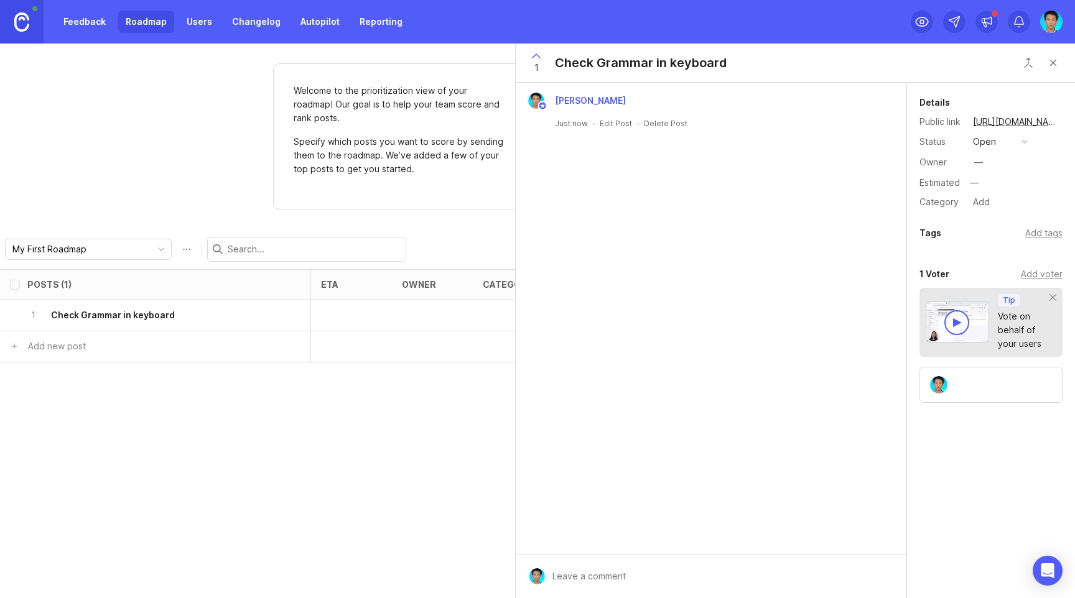
click at [726, 215] on div "[PERSON_NAME] Just now · Edit Post · Delete Post" at bounding box center [711, 318] width 391 height 471
click at [741, 169] on div "[PERSON_NAME] Just now · Edit Post · Delete Post" at bounding box center [711, 318] width 391 height 471
click at [1002, 121] on link "[URL][DOMAIN_NAME]" at bounding box center [1015, 122] width 93 height 16
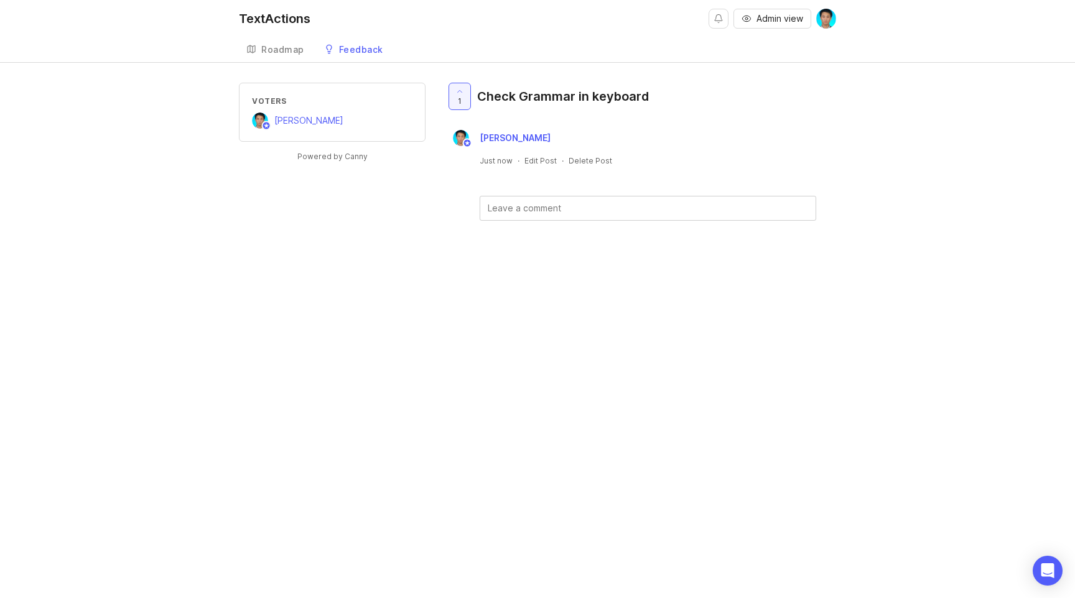
click at [805, 106] on div "1 Check Grammar in keyboard" at bounding box center [640, 101] width 391 height 37
click at [276, 49] on div "Roadmap" at bounding box center [282, 49] width 43 height 9
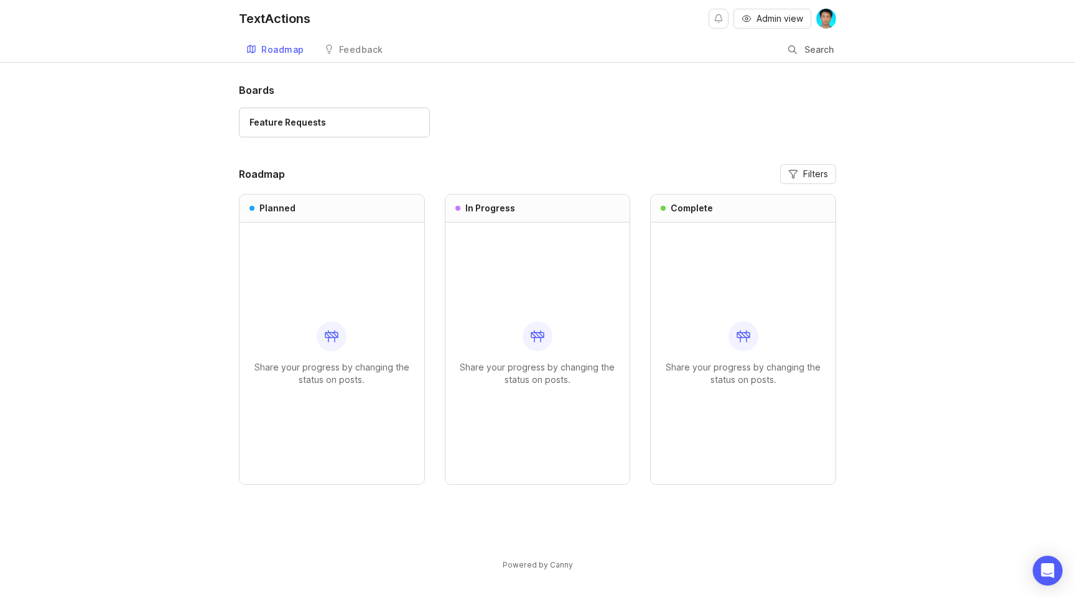
click at [358, 45] on div "Feedback" at bounding box center [361, 49] width 44 height 9
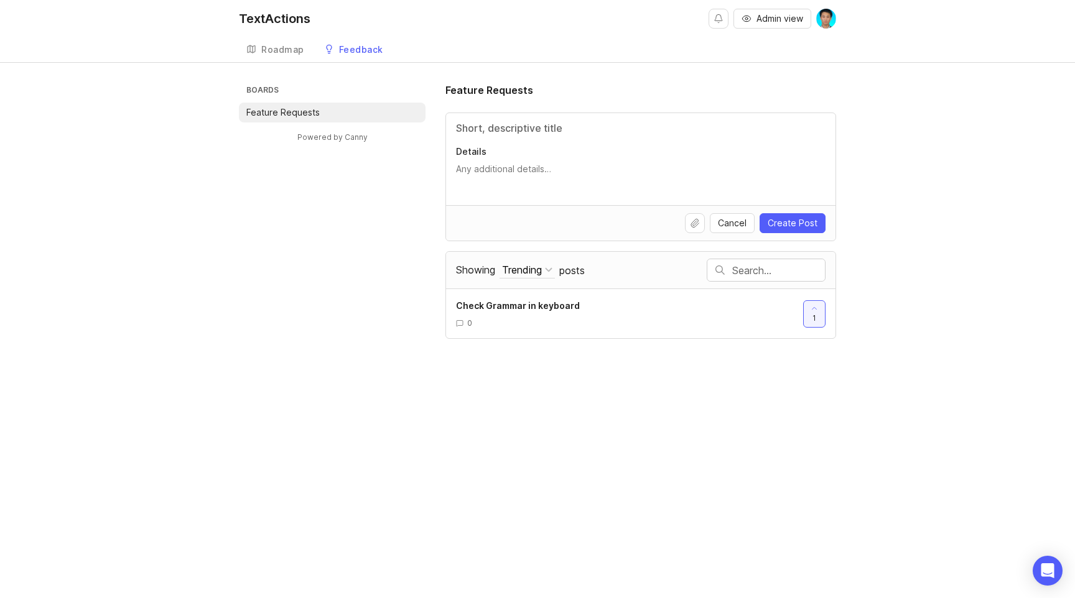
click at [894, 176] on div "Boards Feature Requests Powered by Canny Feature Requests Details Cancel Create…" at bounding box center [537, 211] width 1075 height 256
click at [894, 146] on div "Boards Feature Requests Powered by Canny Feature Requests Details Cancel Create…" at bounding box center [537, 211] width 1075 height 256
click at [904, 160] on div "Boards Feature Requests Powered by Canny Feature Requests Details Cancel Create…" at bounding box center [537, 211] width 1075 height 256
click at [907, 162] on div "Boards Feature Requests Powered by Canny Feature Requests Details Cancel Create…" at bounding box center [537, 211] width 1075 height 256
click at [275, 49] on div "Roadmap" at bounding box center [282, 49] width 43 height 9
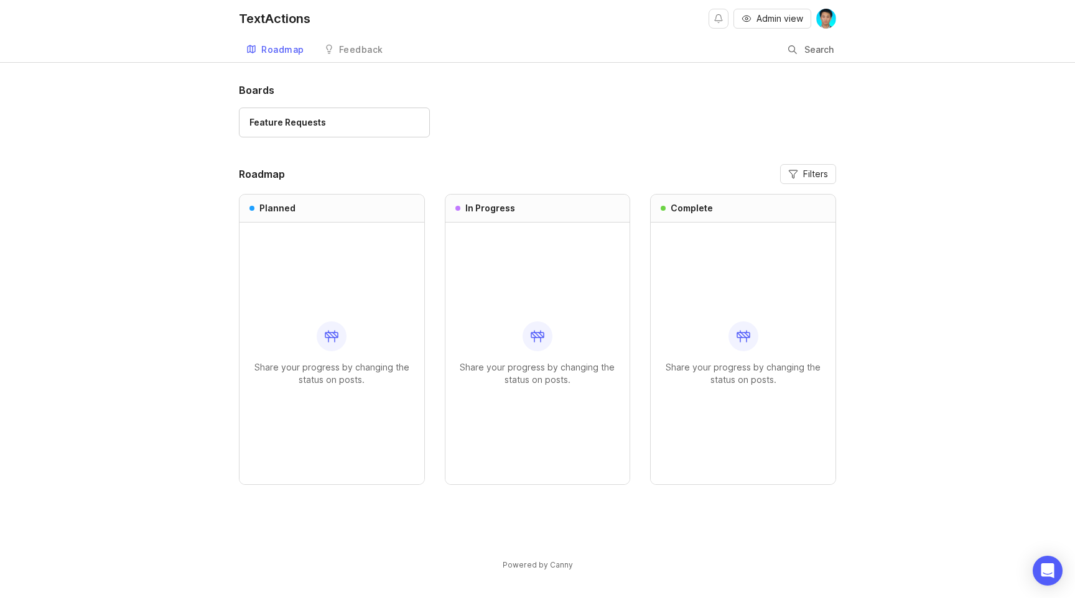
click at [327, 153] on div "Boards Feature Requests Roadmap Filters Planned Share your progress by changing…" at bounding box center [537, 317] width 597 height 468
click at [293, 274] on div "Share your progress by changing the status on posts." at bounding box center [331, 354] width 165 height 262
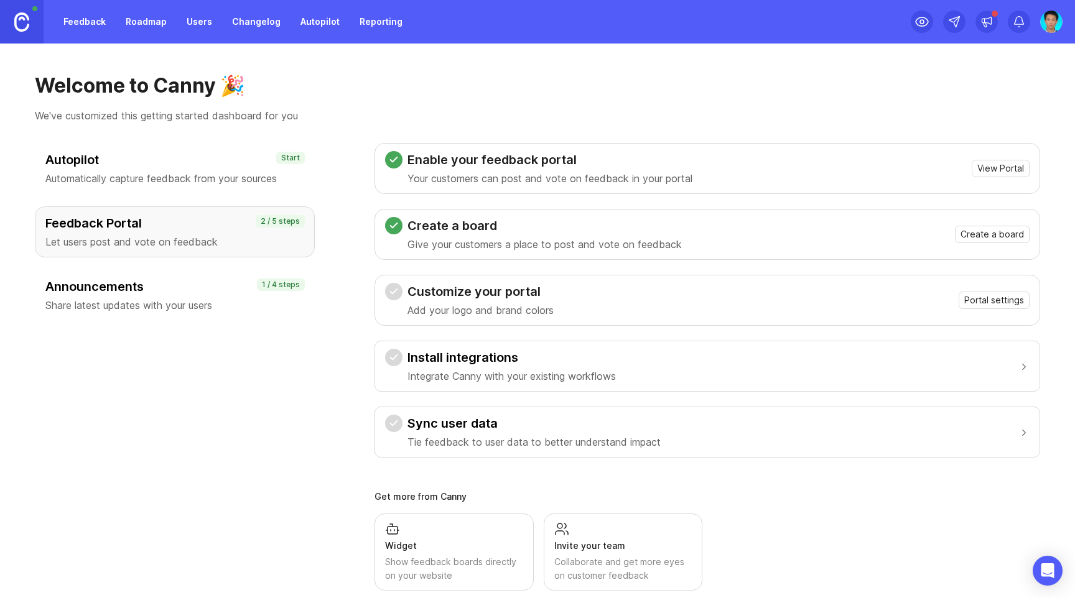
click at [210, 427] on div "Autopilot Automatically capture feedback from your sources Start Feedback Porta…" at bounding box center [175, 367] width 280 height 448
click at [114, 295] on h3 "Announcements" at bounding box center [174, 286] width 259 height 17
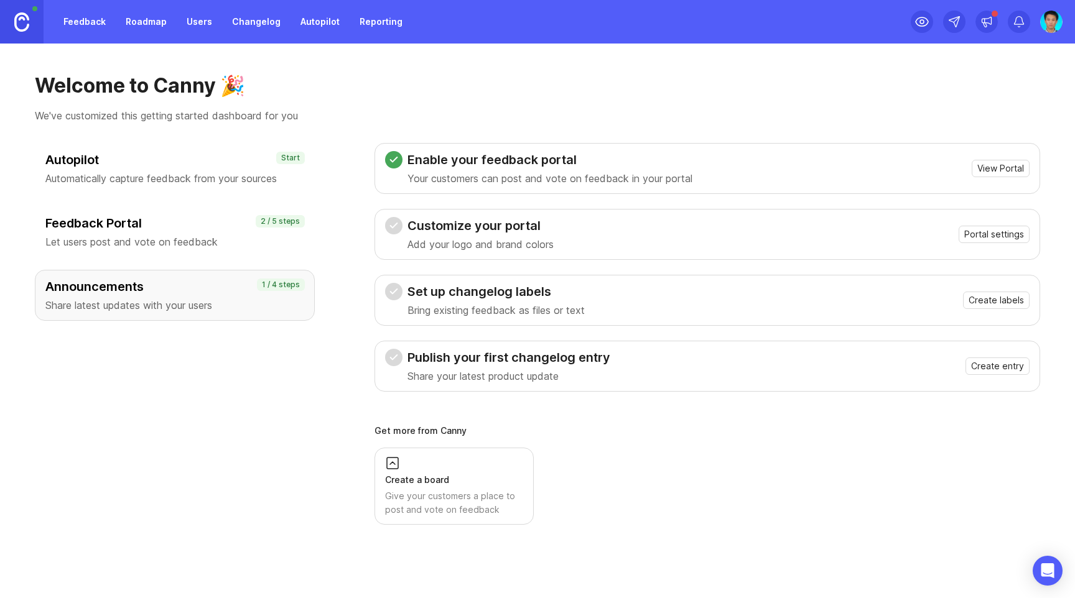
click at [508, 249] on p "Add your logo and brand colors" at bounding box center [480, 244] width 146 height 15
click at [978, 236] on span "Portal settings" at bounding box center [994, 234] width 60 height 12
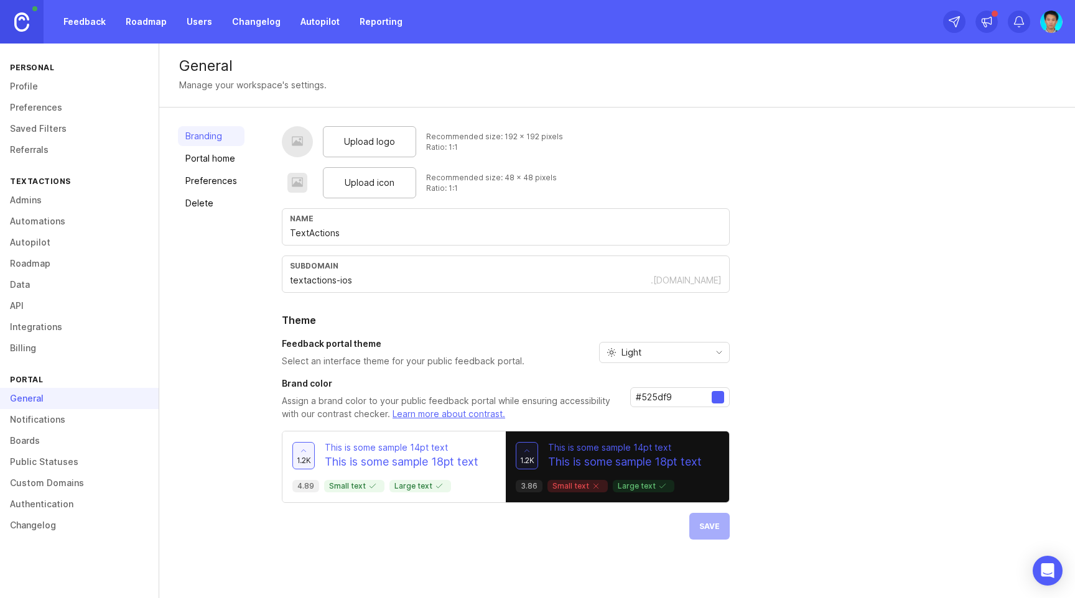
click at [815, 237] on div "Upload logo Recommended size: 192 x 192 pixels Ratio: 1:1 Upload icon Recommend…" at bounding box center [669, 333] width 774 height 414
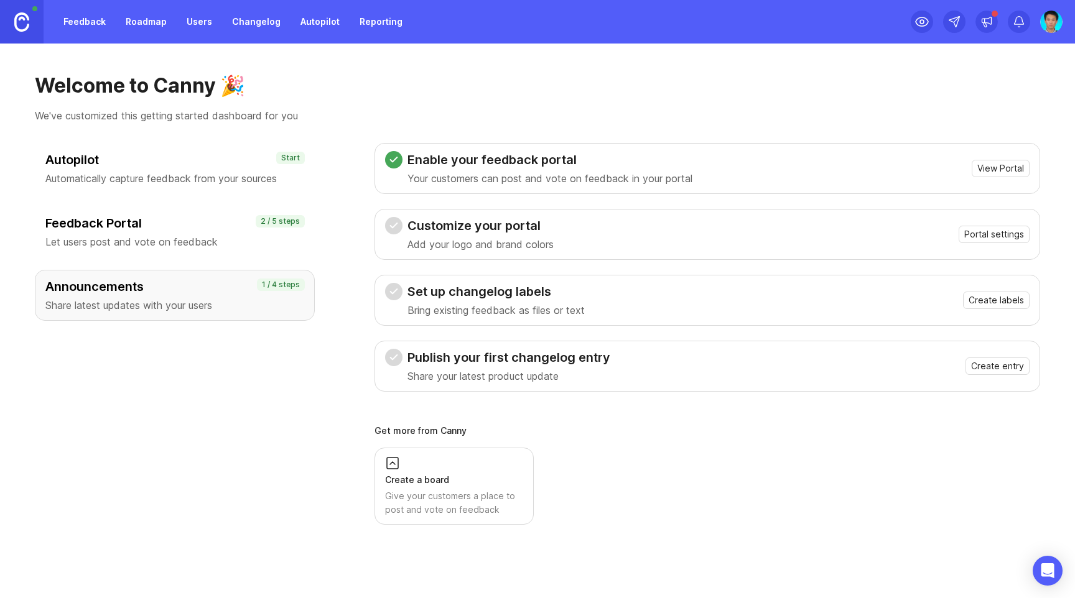
click at [127, 229] on h3 "Feedback Portal" at bounding box center [174, 223] width 259 height 17
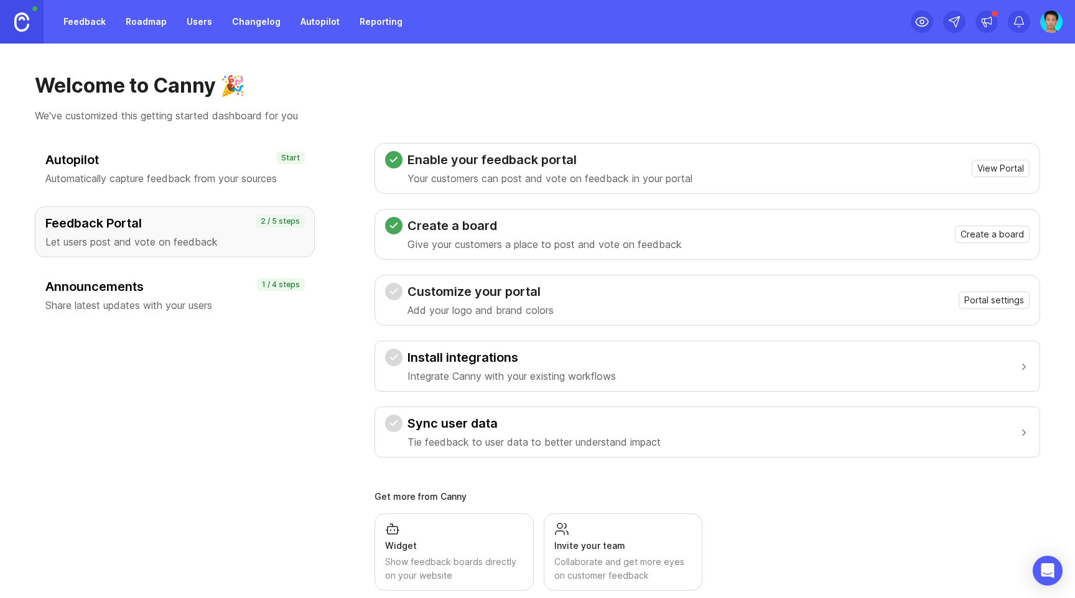
scroll to position [22, 0]
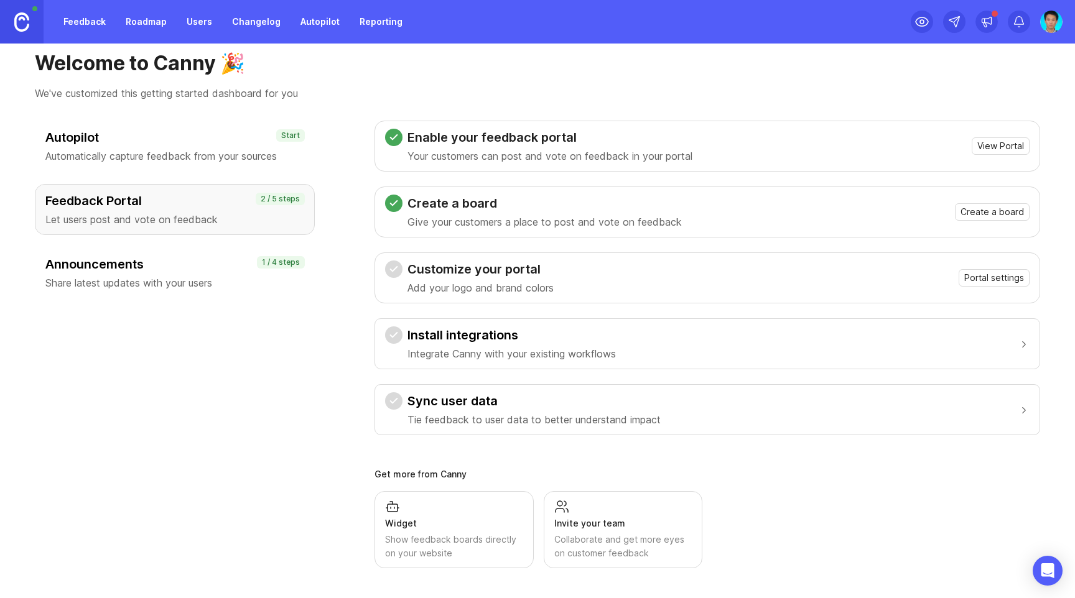
click at [640, 280] on div "Customize your portal Add your logo and brand colors Portal settings" at bounding box center [707, 278] width 644 height 35
click at [964, 280] on span "Portal settings" at bounding box center [994, 278] width 60 height 12
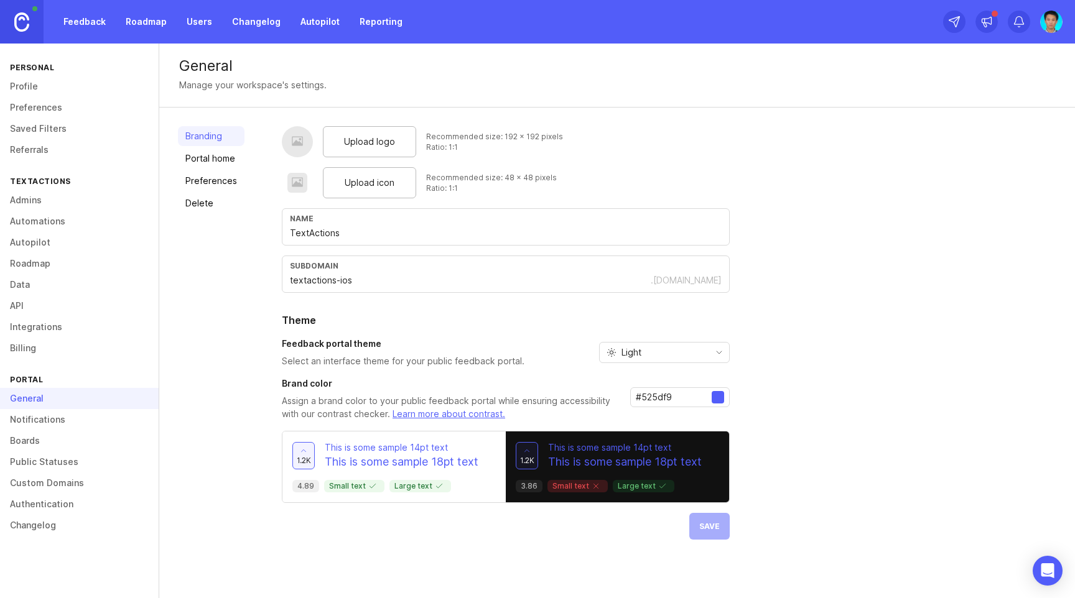
click at [22, 259] on link "Roadmap" at bounding box center [79, 263] width 159 height 21
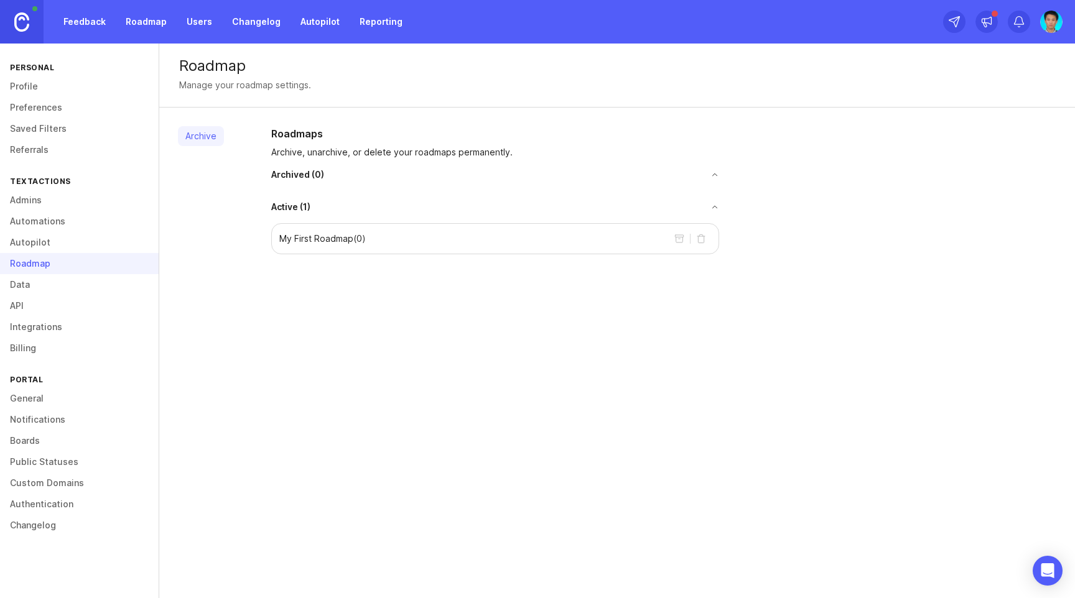
click at [442, 237] on div "My First Roadmap ( 0 )" at bounding box center [495, 238] width 448 height 31
click at [373, 241] on div "My First Roadmap ( 0 )" at bounding box center [495, 238] width 448 height 31
click at [368, 195] on div "Roadmaps Archive, unarchive, or delete your roadmaps permanently. Archived ( 0 …" at bounding box center [495, 190] width 468 height 128
click at [310, 143] on div "Roadmaps Archive, unarchive, or delete your roadmaps permanently." at bounding box center [495, 142] width 448 height 32
click at [337, 223] on div "My First Roadmap ( 0 )" at bounding box center [495, 238] width 448 height 31
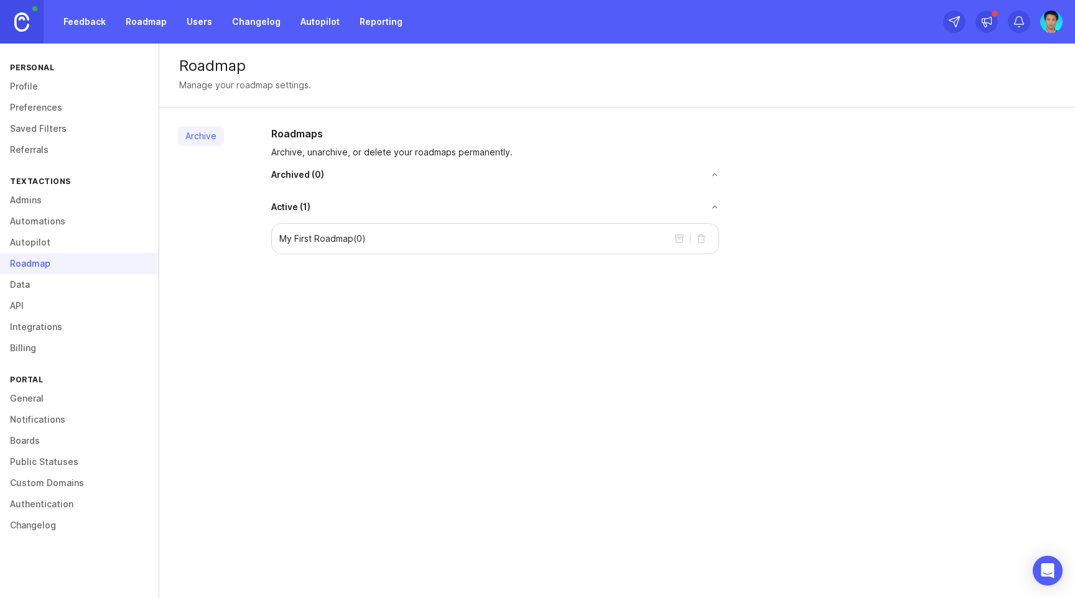
click at [319, 238] on p "My First Roadmap ( 0 )" at bounding box center [322, 239] width 86 height 12
click at [312, 134] on h2 "Roadmaps" at bounding box center [495, 133] width 448 height 15
click at [26, 244] on link "Autopilot" at bounding box center [79, 242] width 159 height 21
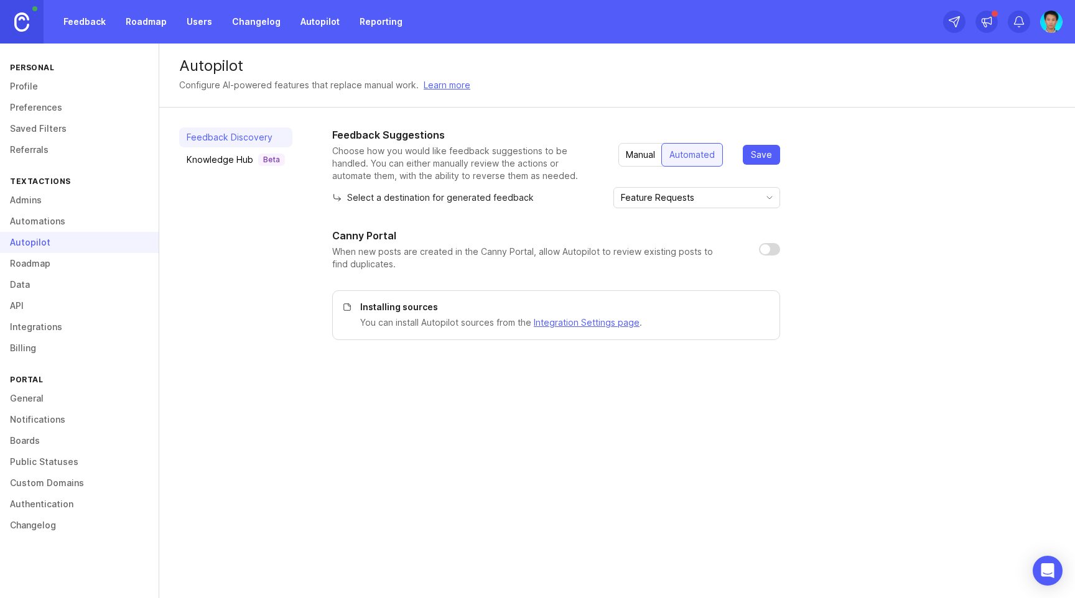
click at [29, 223] on link "Automations" at bounding box center [79, 221] width 159 height 21
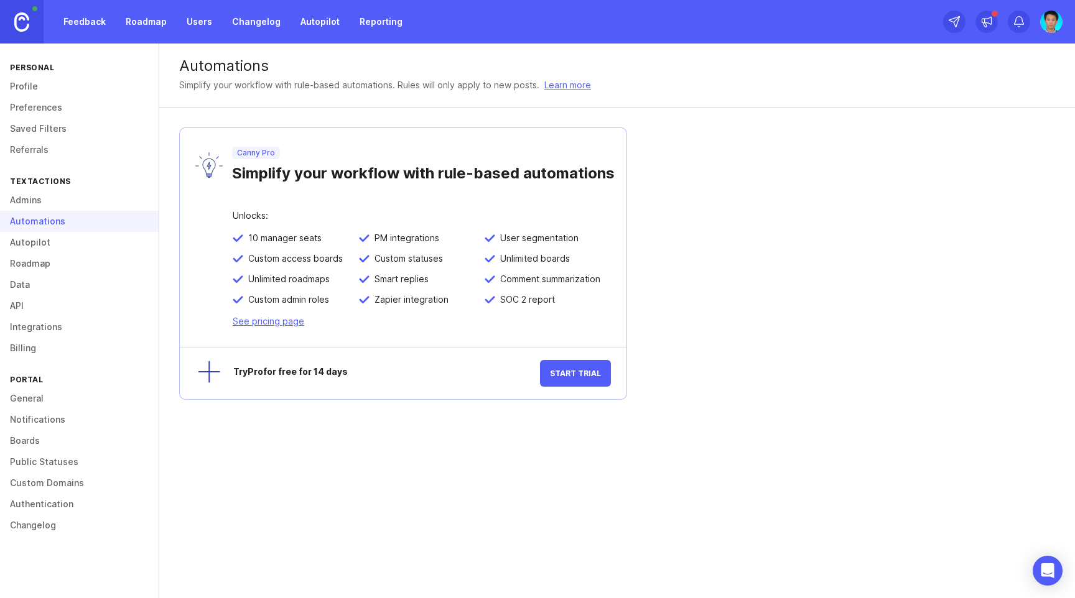
click at [29, 201] on link "Admins" at bounding box center [79, 200] width 159 height 21
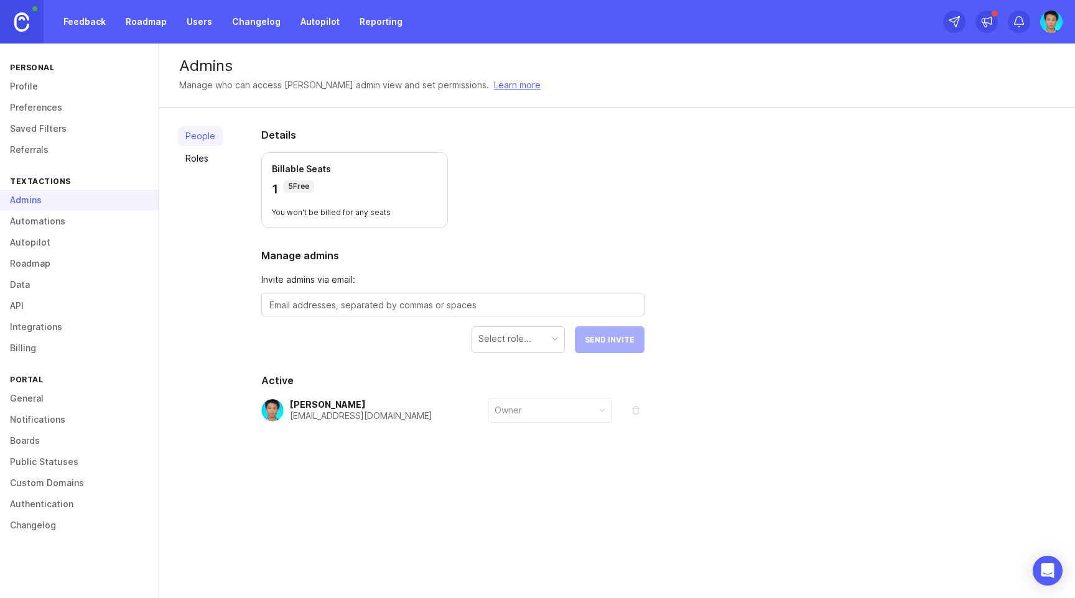
click at [193, 254] on div "People Roles" at bounding box center [200, 305] width 45 height 358
click at [199, 217] on div "People Roles" at bounding box center [200, 305] width 45 height 358
click at [202, 217] on div "People Roles" at bounding box center [200, 305] width 45 height 358
click at [18, 437] on link "Boards" at bounding box center [79, 440] width 159 height 21
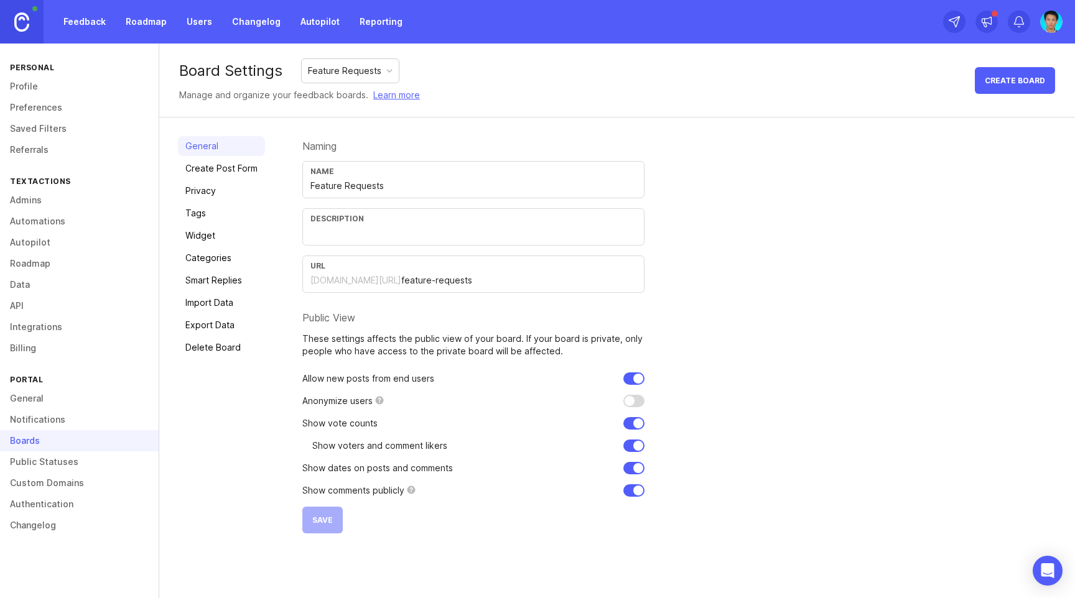
click at [48, 463] on link "Public Statuses" at bounding box center [79, 462] width 159 height 21
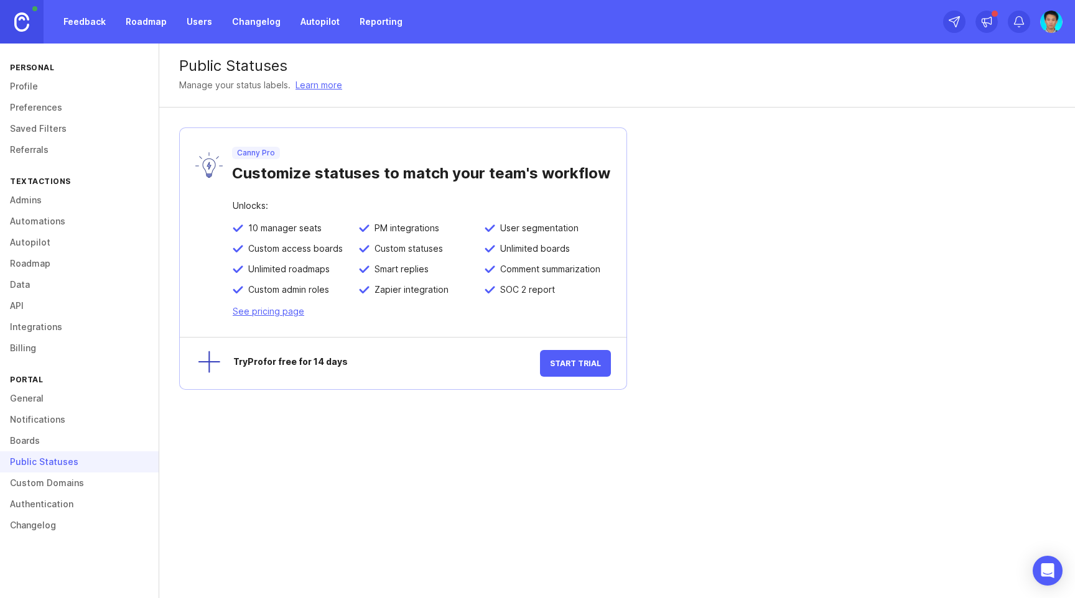
click at [45, 485] on link "Custom Domains" at bounding box center [79, 483] width 159 height 21
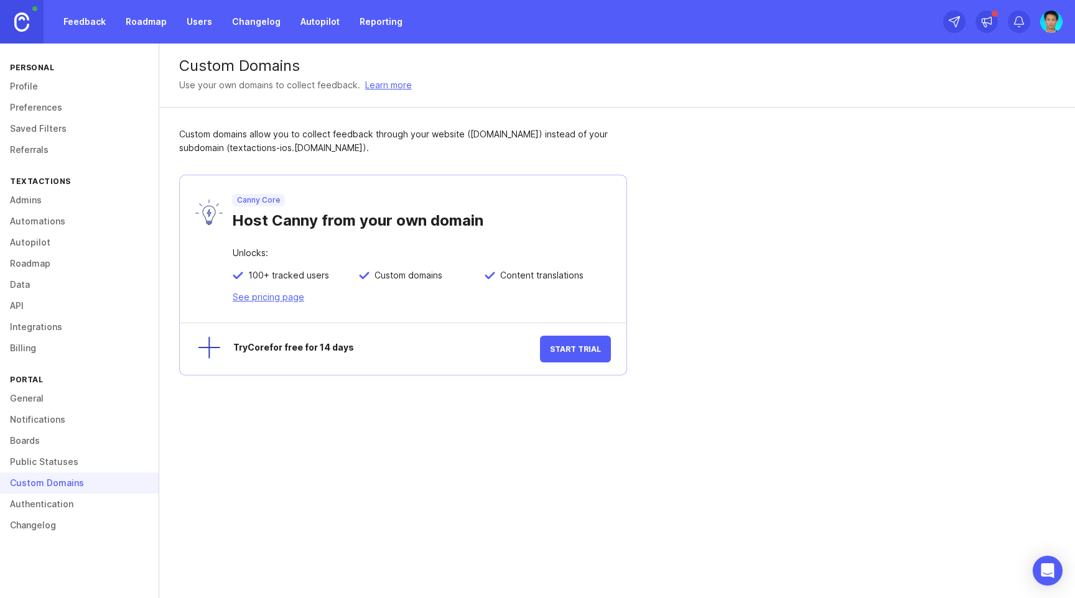
click at [53, 504] on link "Authentication" at bounding box center [79, 504] width 159 height 21
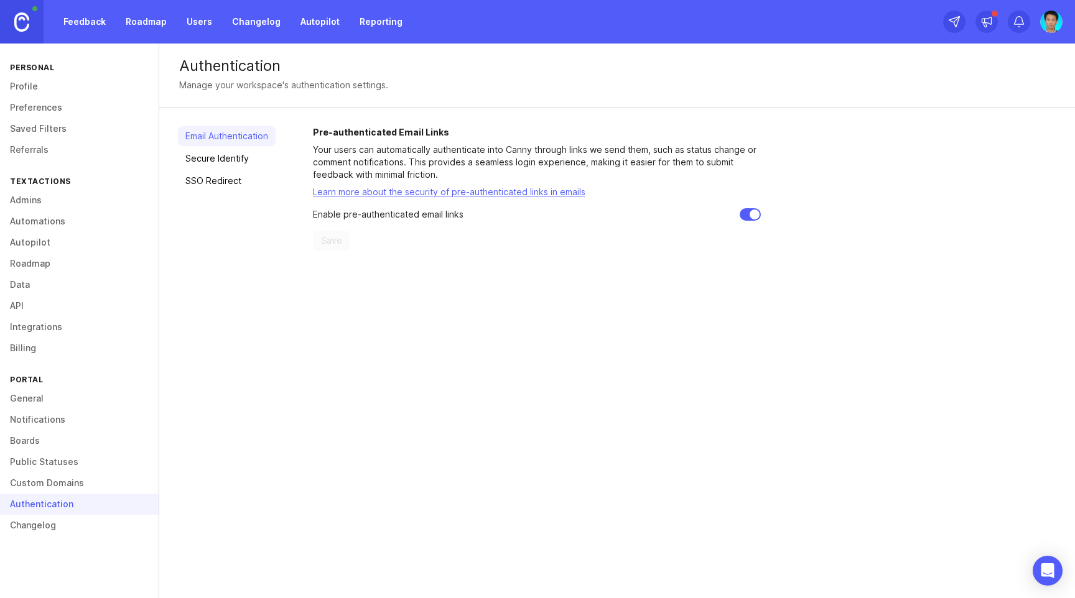
click at [40, 527] on link "Changelog" at bounding box center [79, 525] width 159 height 21
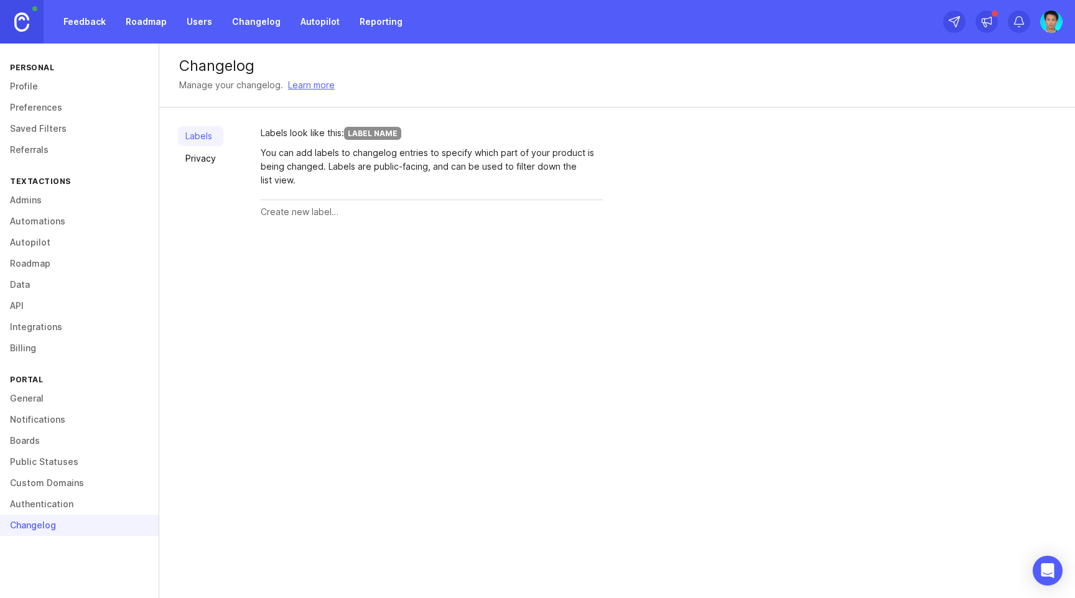
click at [390, 335] on div "Changelog Manage your changelog. Learn more Labels Privacy Labels look like thi…" at bounding box center [616, 321] width 915 height 555
click at [444, 313] on div "Changelog Manage your changelog. Learn more Labels Privacy Labels look like thi…" at bounding box center [616, 321] width 915 height 555
click at [324, 165] on div "You can add labels to changelog entries to specify which part of your product i…" at bounding box center [432, 166] width 342 height 41
click at [203, 164] on link "Privacy" at bounding box center [200, 159] width 45 height 20
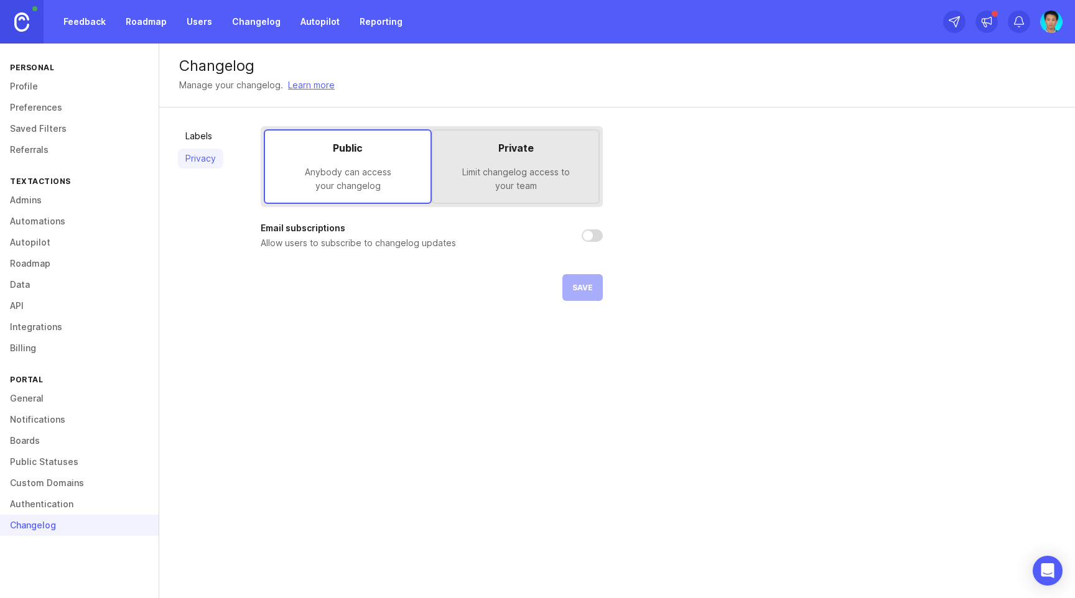
click at [32, 325] on link "Integrations" at bounding box center [79, 327] width 159 height 21
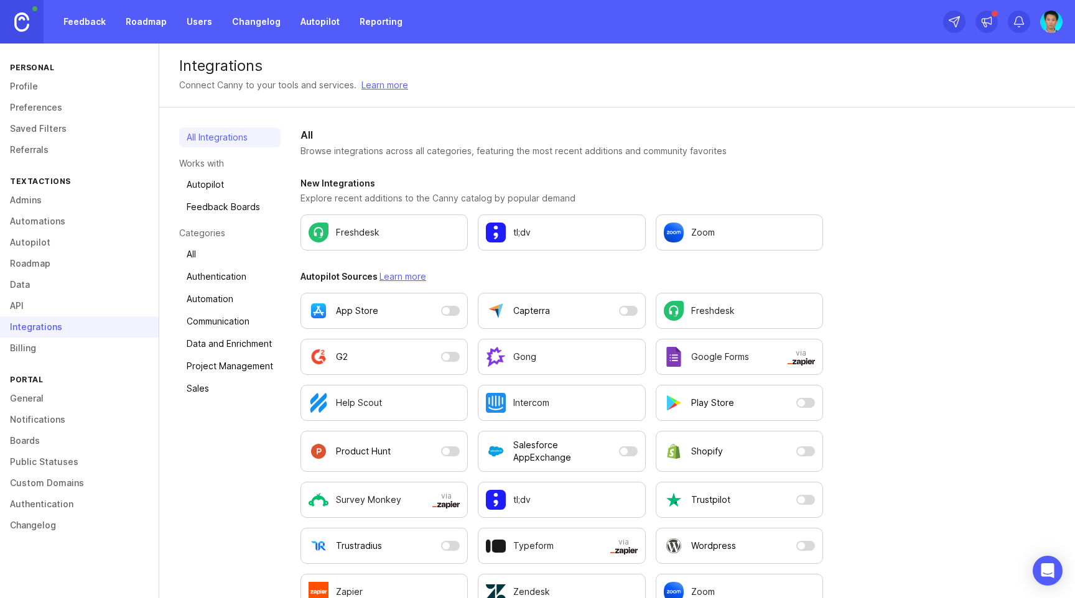
click at [19, 341] on link "Billing" at bounding box center [79, 348] width 159 height 21
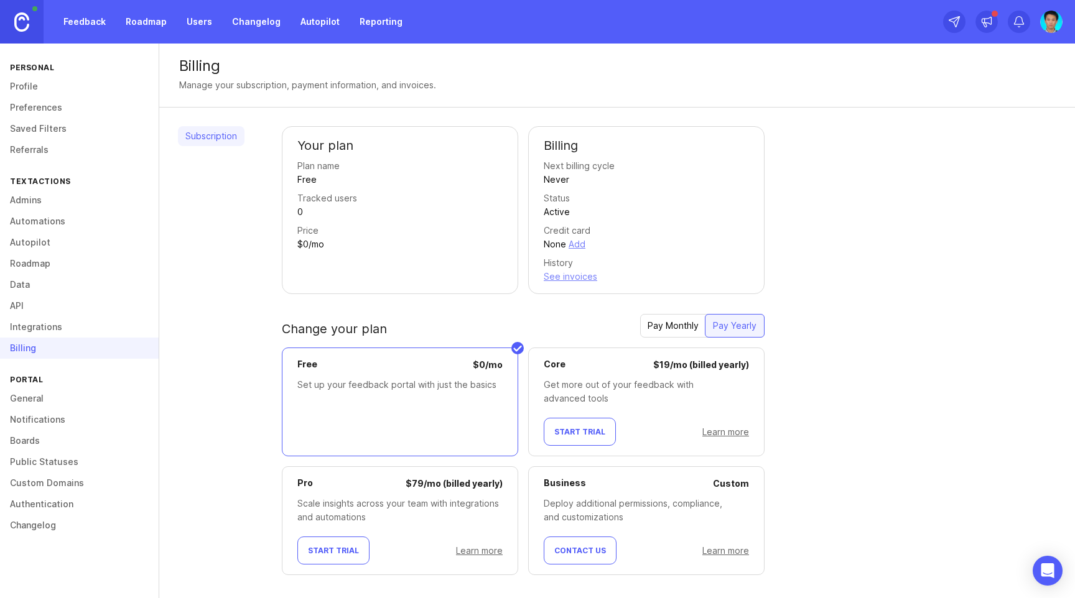
click at [31, 262] on link "Roadmap" at bounding box center [79, 263] width 159 height 21
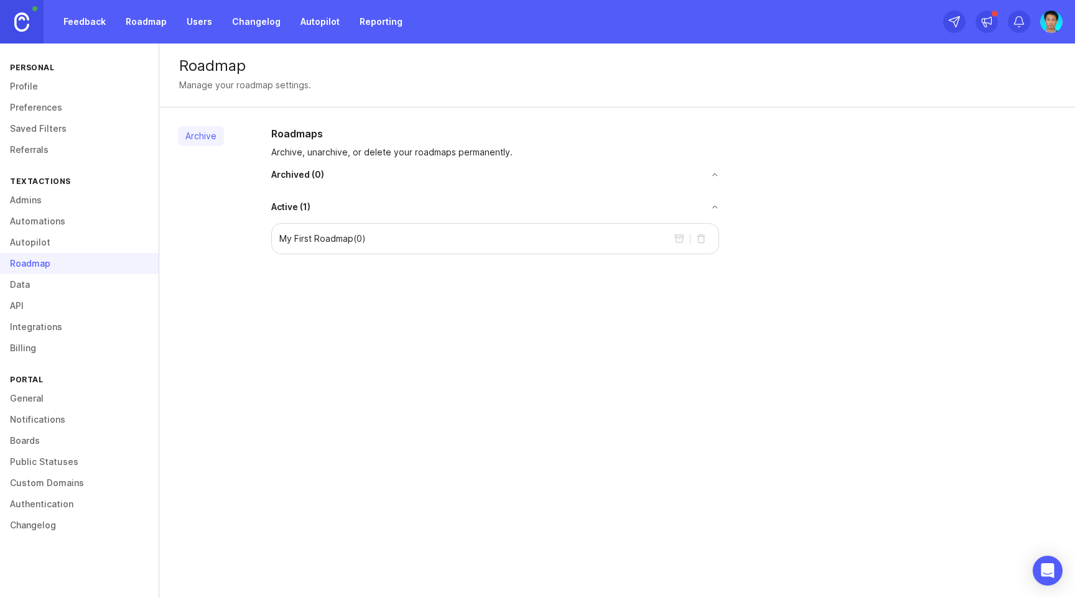
click at [311, 290] on div "Roadmap Manage your roadmap settings. Archive Roadmaps Archive, unarchive, or d…" at bounding box center [616, 321] width 915 height 555
click at [320, 237] on p "My First Roadmap ( 0 )" at bounding box center [322, 239] width 86 height 12
click at [312, 339] on div "Roadmap Manage your roadmap settings. Archive Roadmaps Archive, unarchive, or d…" at bounding box center [616, 321] width 915 height 555
click at [42, 222] on link "Automations" at bounding box center [79, 221] width 159 height 21
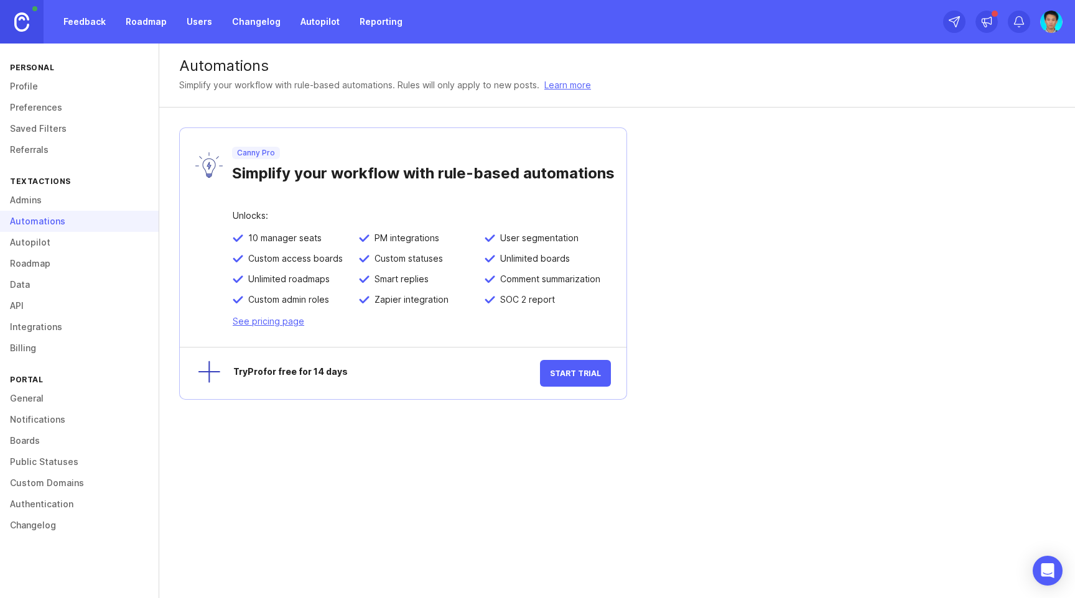
click at [21, 86] on link "Profile" at bounding box center [79, 86] width 159 height 21
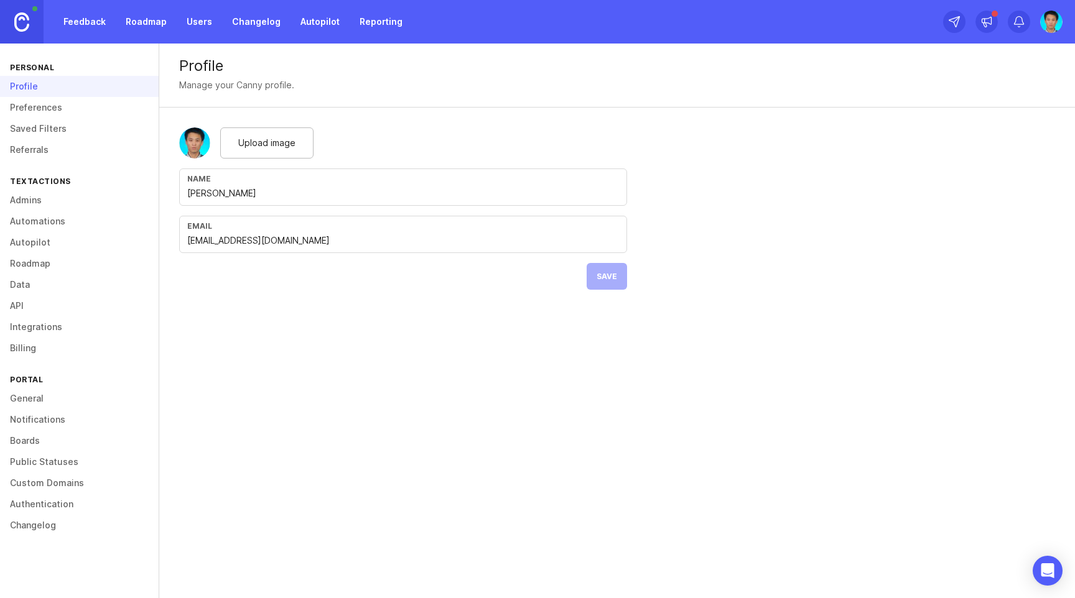
click at [26, 108] on link "Preferences" at bounding box center [79, 107] width 159 height 21
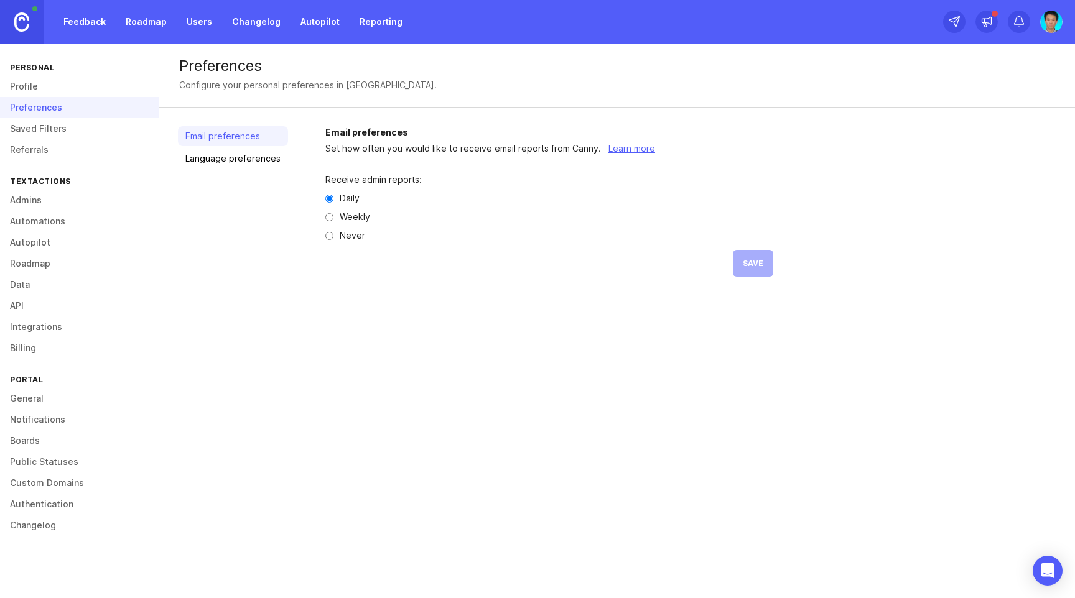
click at [26, 124] on link "Saved Filters" at bounding box center [79, 128] width 159 height 21
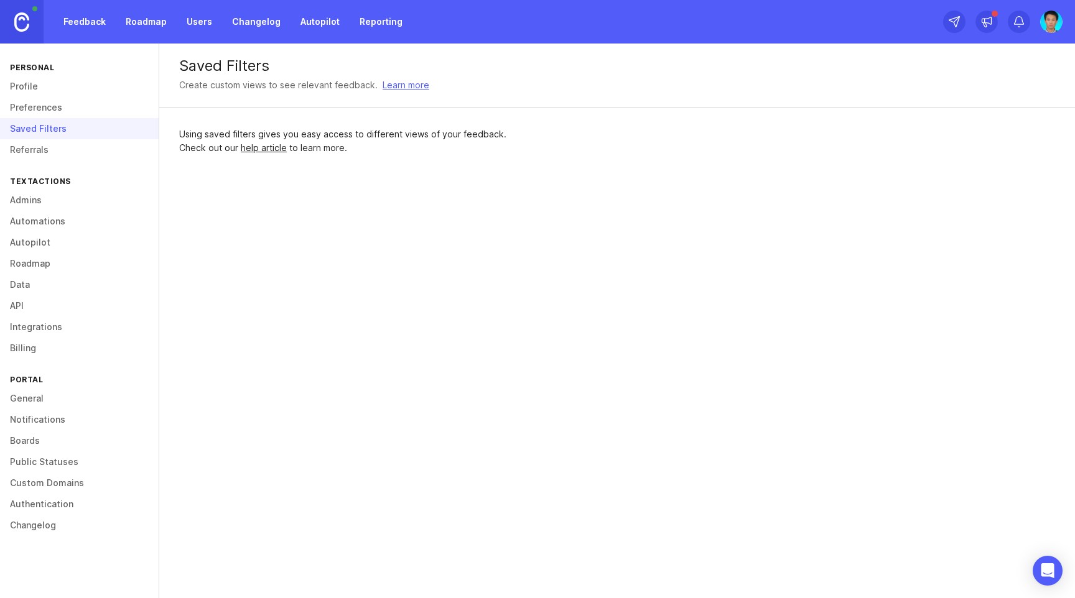
click at [27, 142] on link "Referrals" at bounding box center [79, 149] width 159 height 21
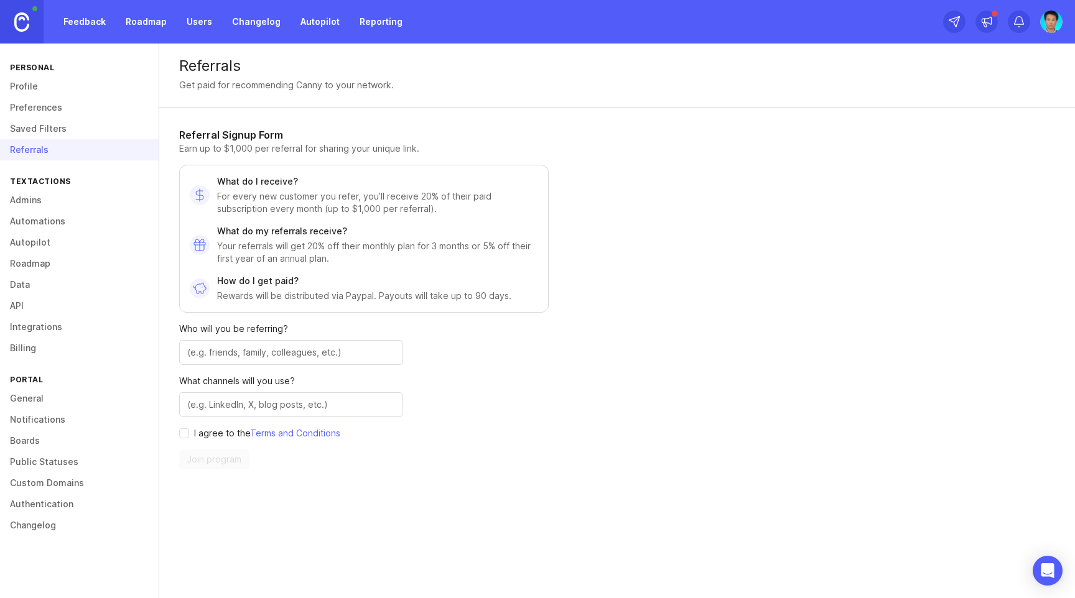
click at [132, 240] on link "Autopilot" at bounding box center [79, 242] width 159 height 21
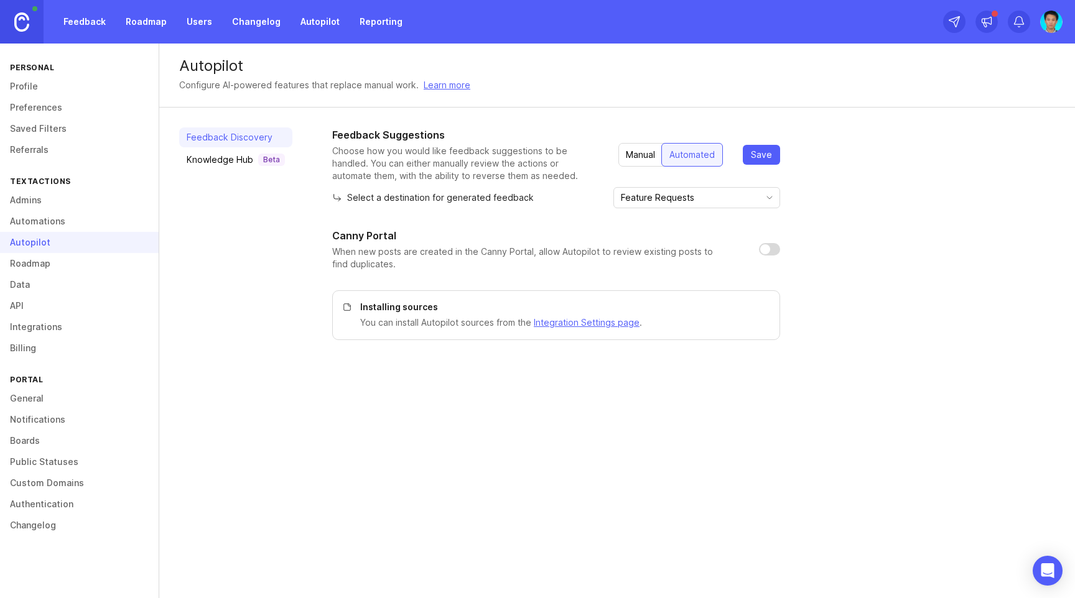
click at [910, 187] on div "Feedback Suggestions Choose how you would like feedback suggestions to be handl…" at bounding box center [693, 233] width 723 height 213
click at [902, 162] on div "Feedback Suggestions Choose how you would like feedback suggestions to be handl…" at bounding box center [693, 233] width 723 height 213
click at [141, 12] on link "Roadmap" at bounding box center [146, 22] width 56 height 22
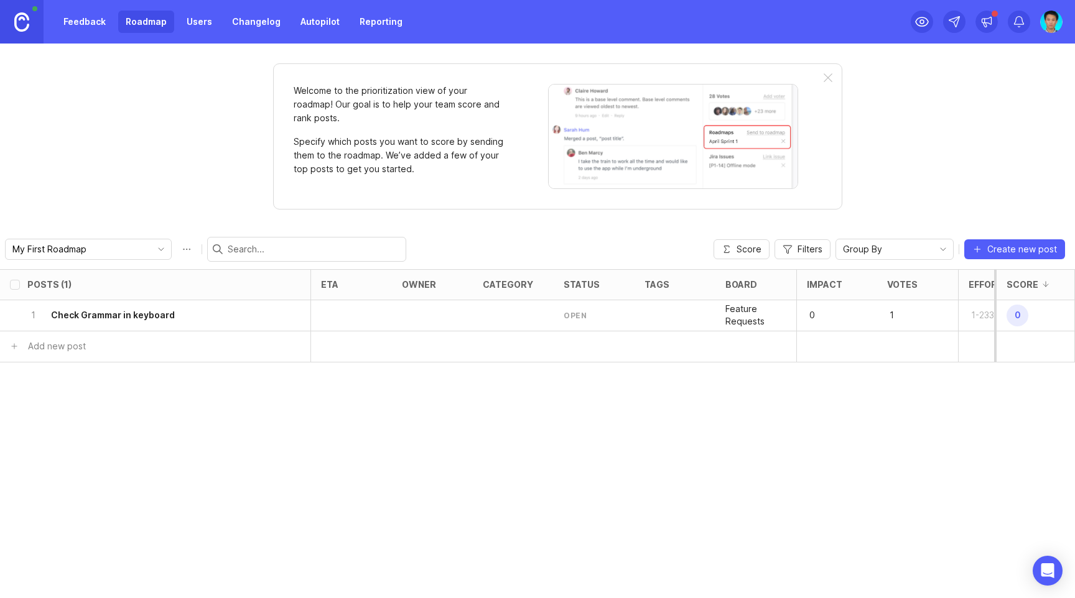
click at [143, 134] on div "Welcome to the prioritization view of your roadmap! Our goal is to help your te…" at bounding box center [537, 321] width 1075 height 555
click at [146, 166] on div "Welcome to the prioritization view of your roadmap! Our goal is to help your te…" at bounding box center [537, 321] width 1075 height 555
click at [164, 207] on div "Welcome to the prioritization view of your roadmap! Our goal is to help your te…" at bounding box center [537, 321] width 1075 height 555
click at [157, 170] on div "Welcome to the prioritization view of your roadmap! Our goal is to help your te…" at bounding box center [537, 321] width 1075 height 555
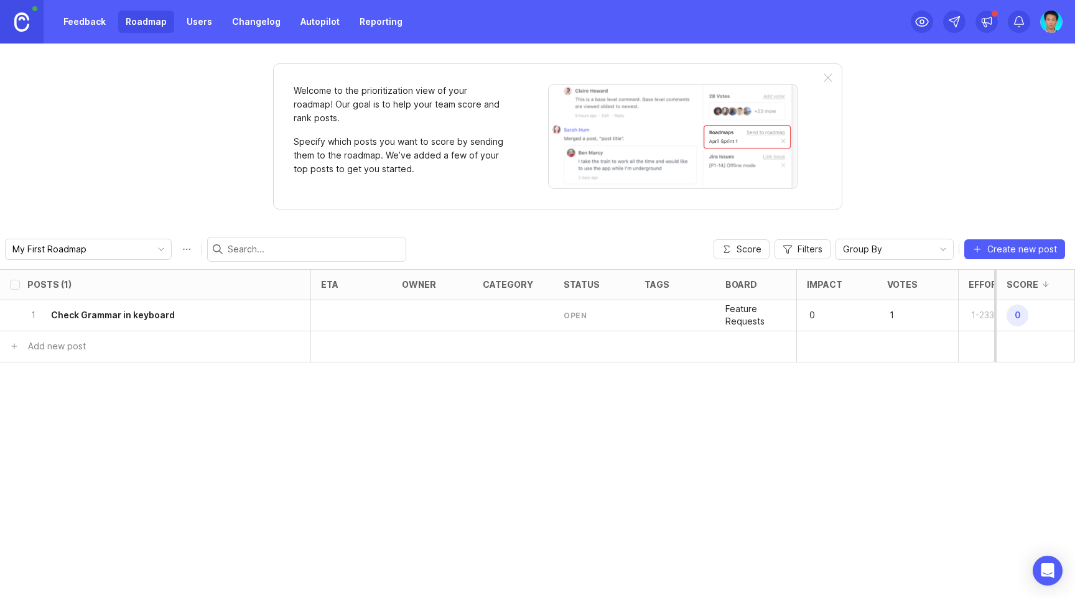
click at [857, 103] on div "Welcome to the prioritization view of your roadmap! Our goal is to help your te…" at bounding box center [537, 321] width 1075 height 555
click at [907, 143] on div "Welcome to the prioritization view of your roadmap! Our goal is to help your te…" at bounding box center [537, 321] width 1075 height 555
click at [88, 22] on link "Feedback" at bounding box center [84, 22] width 57 height 22
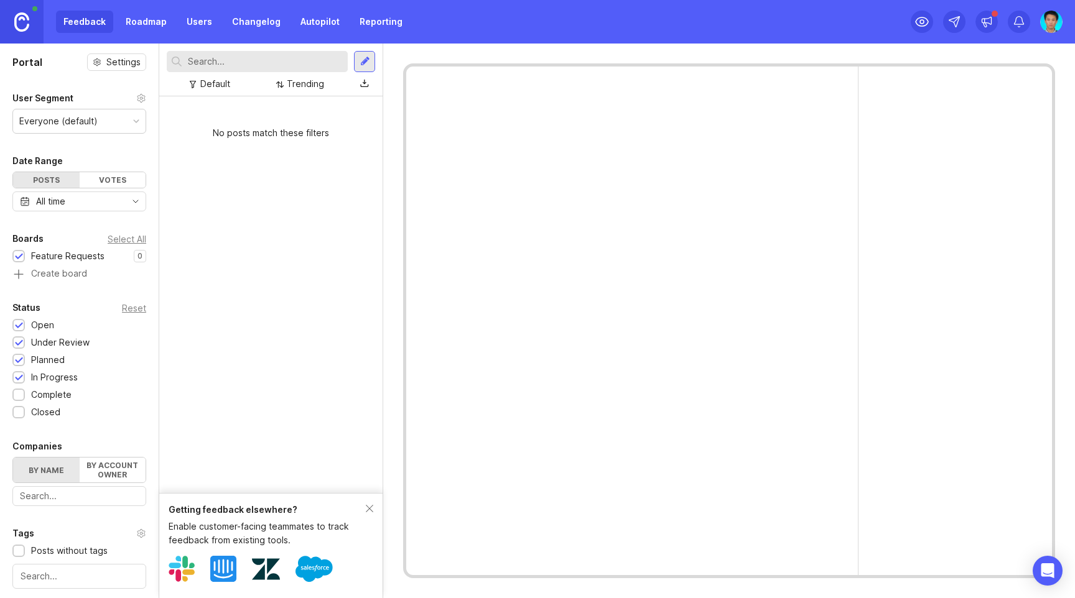
click at [145, 24] on link "Roadmap" at bounding box center [146, 22] width 56 height 22
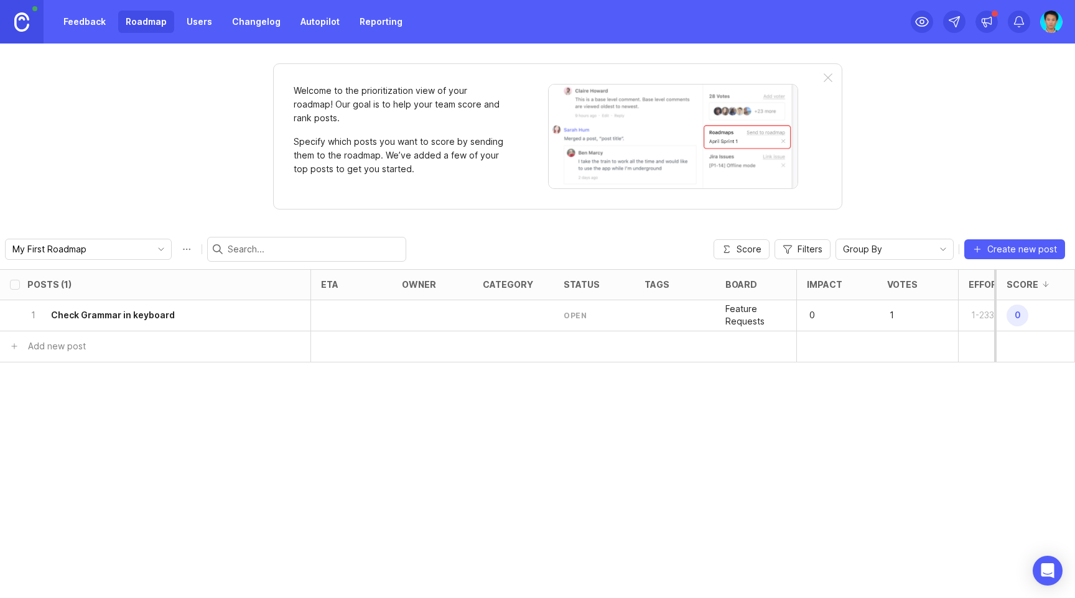
click at [194, 165] on div "Welcome to the prioritization view of your roadmap! Our goal is to help your te…" at bounding box center [537, 321] width 1075 height 555
click at [175, 314] on div "1 Check Grammar in keyboard" at bounding box center [151, 315] width 248 height 30
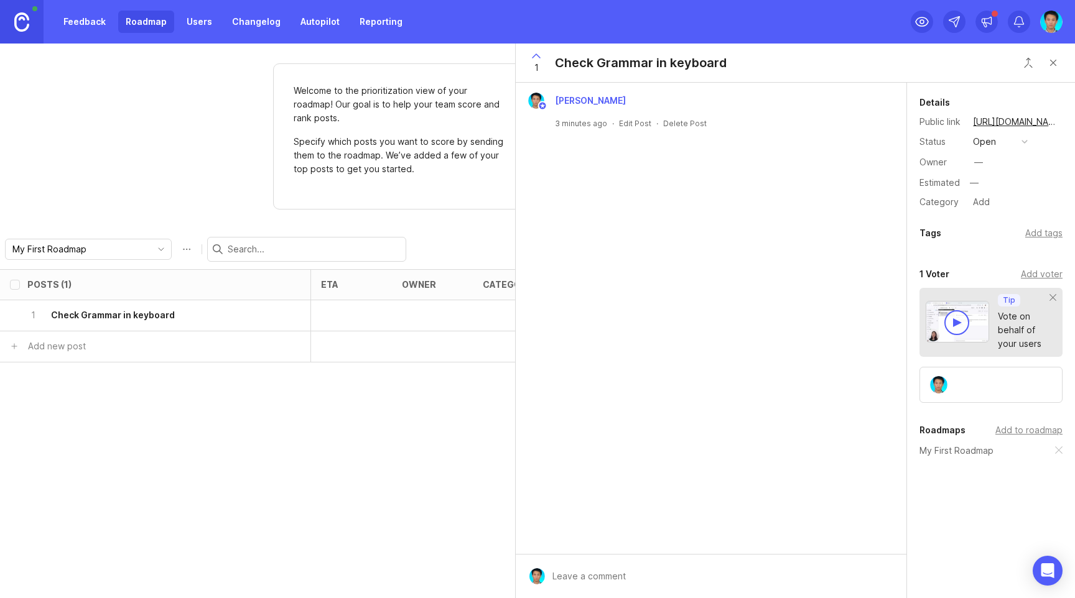
click at [1040, 234] on div "Add tags" at bounding box center [1043, 233] width 37 height 14
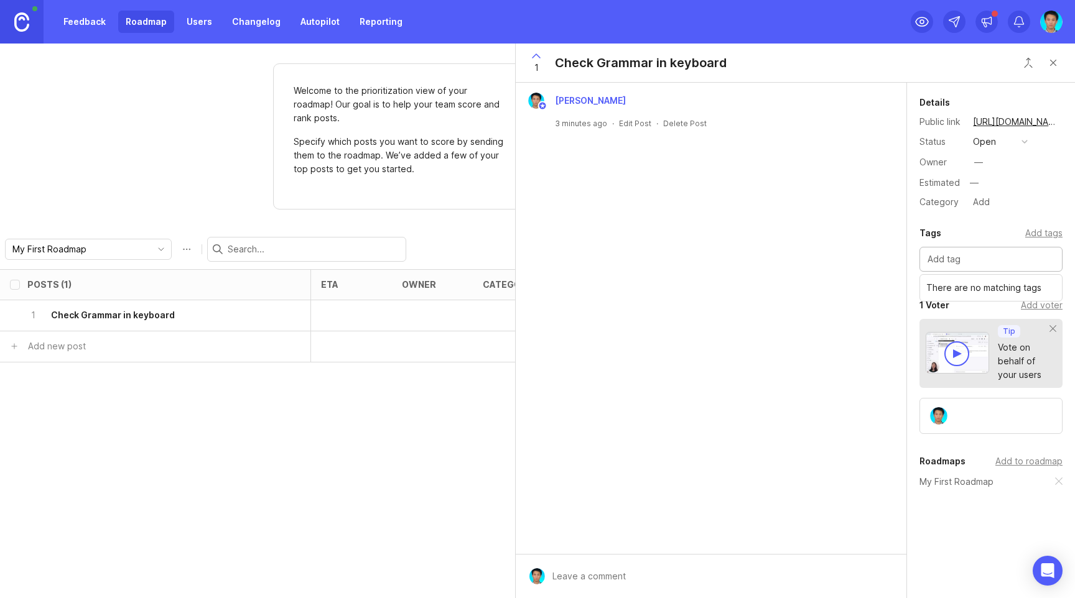
click at [977, 264] on input "text" at bounding box center [990, 260] width 127 height 14
type input "features"
click at [804, 241] on div "[PERSON_NAME] 3 minutes ago · Edit Post · Delete Post" at bounding box center [711, 318] width 391 height 471
click at [746, 294] on div "[PERSON_NAME] 3 minutes ago · Edit Post · Delete Post" at bounding box center [711, 318] width 391 height 471
click at [715, 231] on div "[PERSON_NAME] 3 minutes ago · Edit Post · Delete Post" at bounding box center [711, 318] width 391 height 471
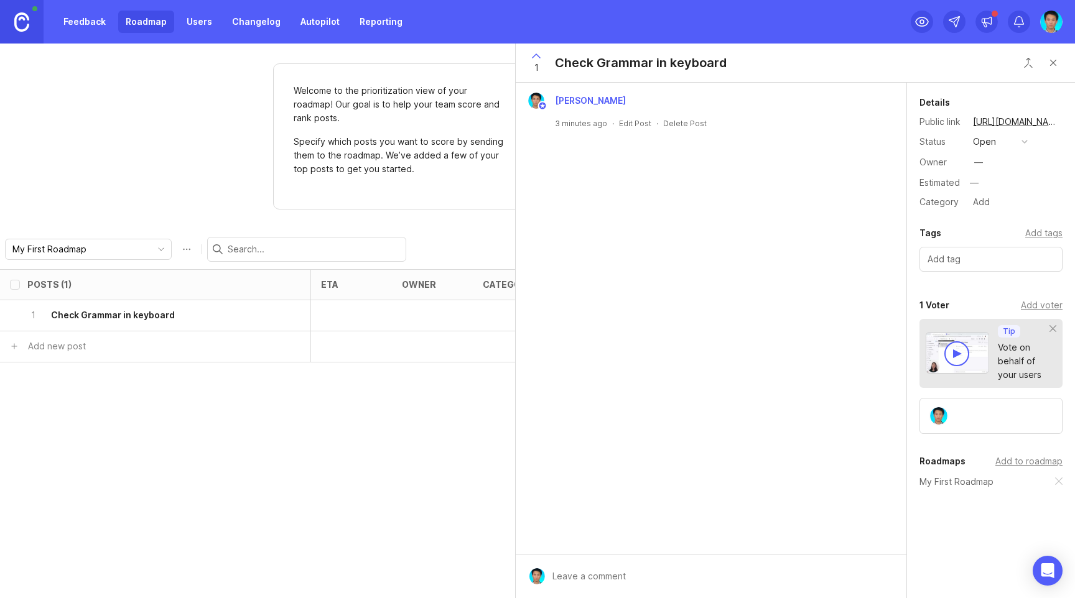
click at [1003, 120] on link "[URL][DOMAIN_NAME]" at bounding box center [1015, 122] width 93 height 16
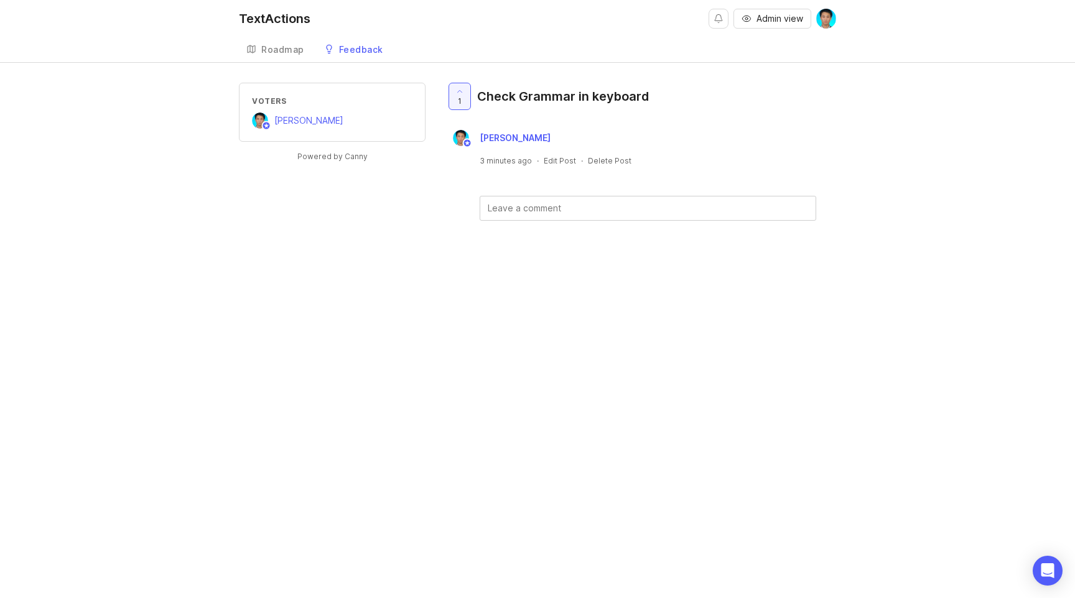
click at [623, 335] on div "TextActions Admin view Create Roadmap Feedback Feature Requests Voters [PERSON_…" at bounding box center [537, 299] width 1075 height 598
click at [687, 134] on div "[PERSON_NAME]" at bounding box center [640, 138] width 391 height 16
click at [538, 92] on div "Check Grammar in keyboard" at bounding box center [563, 96] width 172 height 17
click at [558, 96] on div "Check Grammar in keyboard" at bounding box center [563, 96] width 172 height 17
click at [281, 50] on div "Roadmap" at bounding box center [282, 49] width 43 height 9
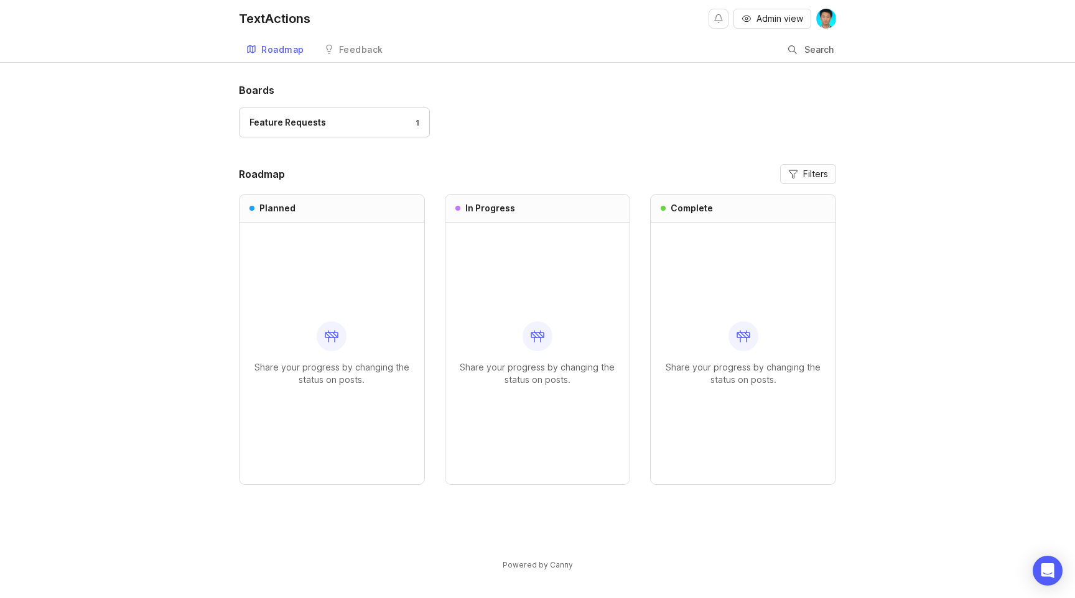
click at [354, 49] on div "Feedback" at bounding box center [361, 49] width 44 height 9
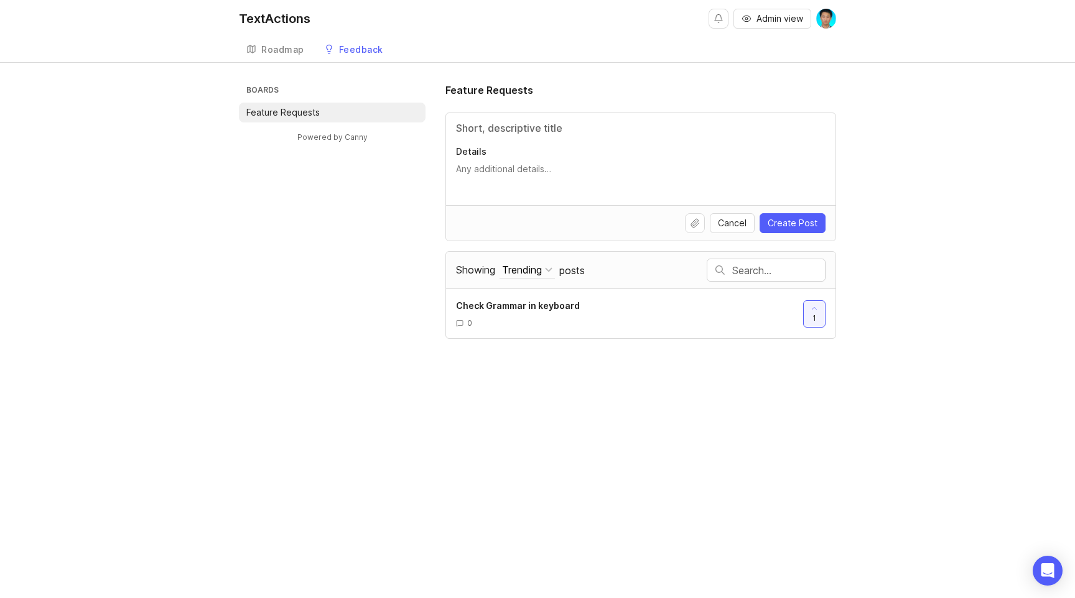
click at [278, 47] on div "Roadmap" at bounding box center [282, 49] width 43 height 9
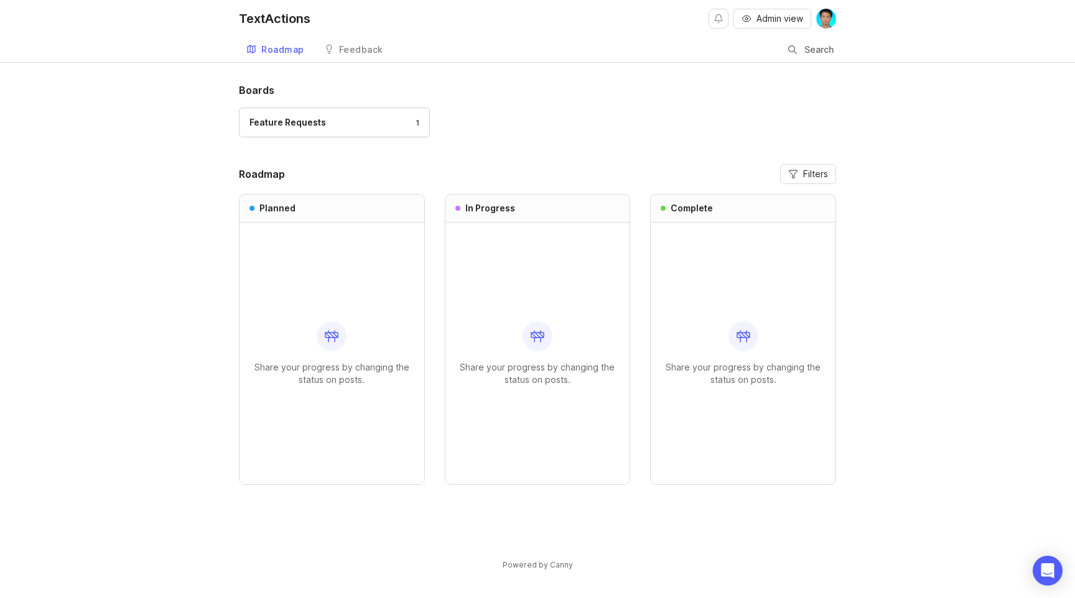
click at [433, 169] on header "Roadmap Filters" at bounding box center [537, 174] width 597 height 20
click at [547, 116] on div "Feature Requests" at bounding box center [537, 129] width 597 height 42
click at [591, 124] on div "Feature Requests" at bounding box center [537, 129] width 597 height 42
click at [616, 129] on div "Feature Requests" at bounding box center [537, 129] width 597 height 42
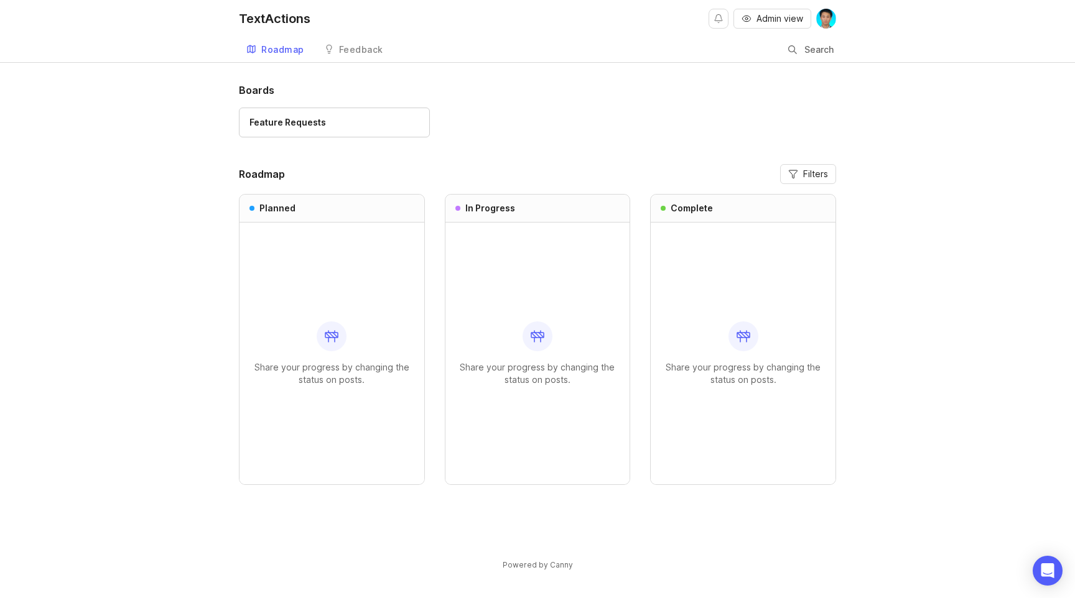
click at [581, 119] on div "Feature Requests" at bounding box center [537, 129] width 597 height 42
click at [609, 119] on div "Feature Requests" at bounding box center [537, 129] width 597 height 42
click at [575, 106] on div "Boards Feature Requests" at bounding box center [537, 116] width 597 height 67
click at [622, 110] on div "Feature Requests" at bounding box center [537, 129] width 597 height 42
click at [828, 17] on img at bounding box center [826, 19] width 20 height 20
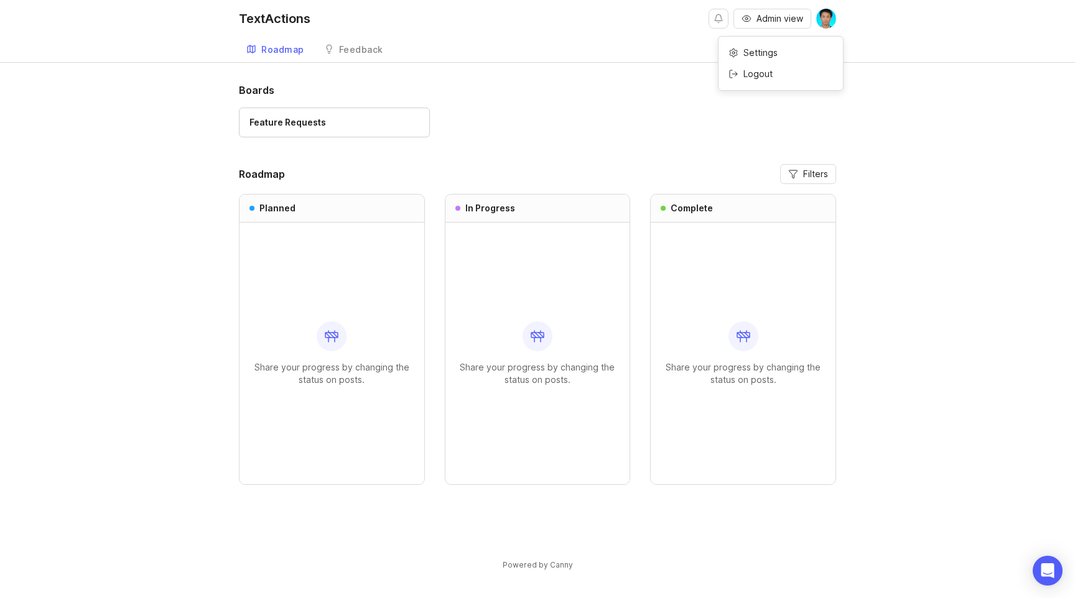
click at [603, 159] on div "Boards Feature Requests Roadmap Filters Planned Share your progress by changing…" at bounding box center [537, 317] width 597 height 468
click at [578, 129] on div "Feature Requests" at bounding box center [537, 129] width 597 height 42
click at [609, 129] on div "Feature Requests" at bounding box center [537, 129] width 597 height 42
click at [365, 123] on div "Feature Requests" at bounding box center [334, 123] width 170 height 14
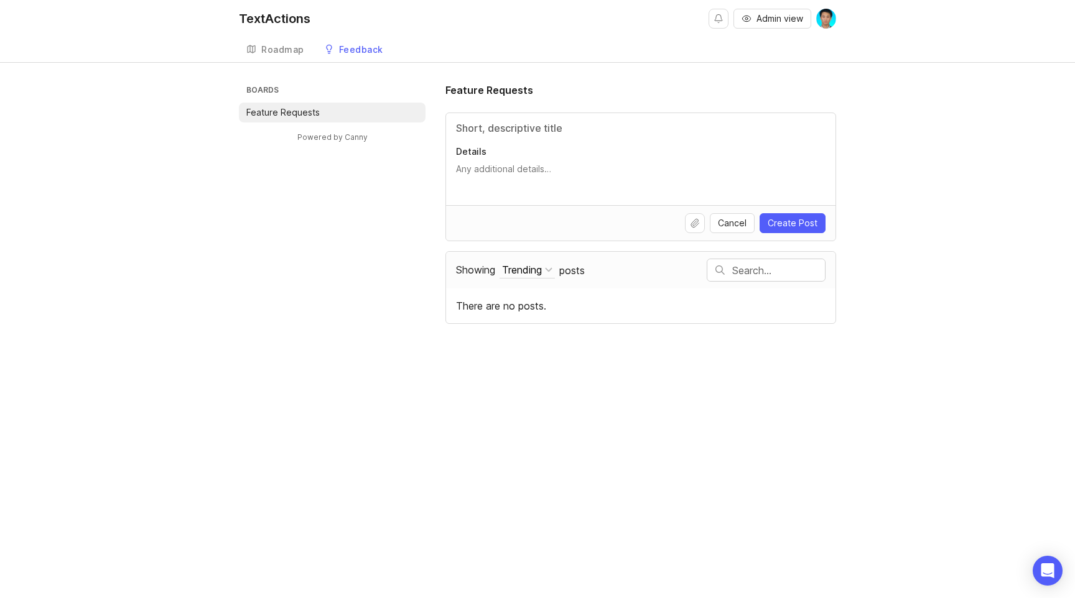
click at [370, 200] on div "Boards Feature Requests Powered by Canny Feature Requests Details Cancel Create…" at bounding box center [537, 203] width 597 height 241
click at [370, 220] on div "Boards Feature Requests Powered by Canny Feature Requests Details Cancel Create…" at bounding box center [537, 203] width 597 height 241
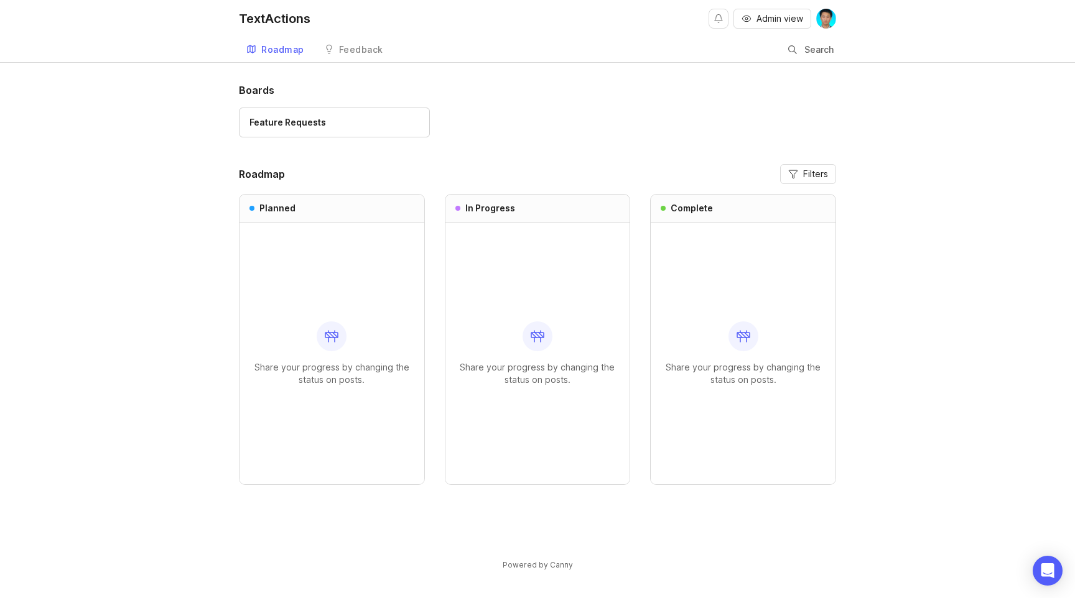
click at [557, 118] on div "Feature Requests" at bounding box center [537, 129] width 597 height 42
click at [648, 108] on div "Feature Requests" at bounding box center [537, 129] width 597 height 42
click at [465, 138] on div "Feature Requests" at bounding box center [537, 129] width 597 height 42
click at [511, 138] on div "Feature Requests" at bounding box center [537, 129] width 597 height 42
click at [532, 138] on div "Feature Requests" at bounding box center [537, 129] width 597 height 42
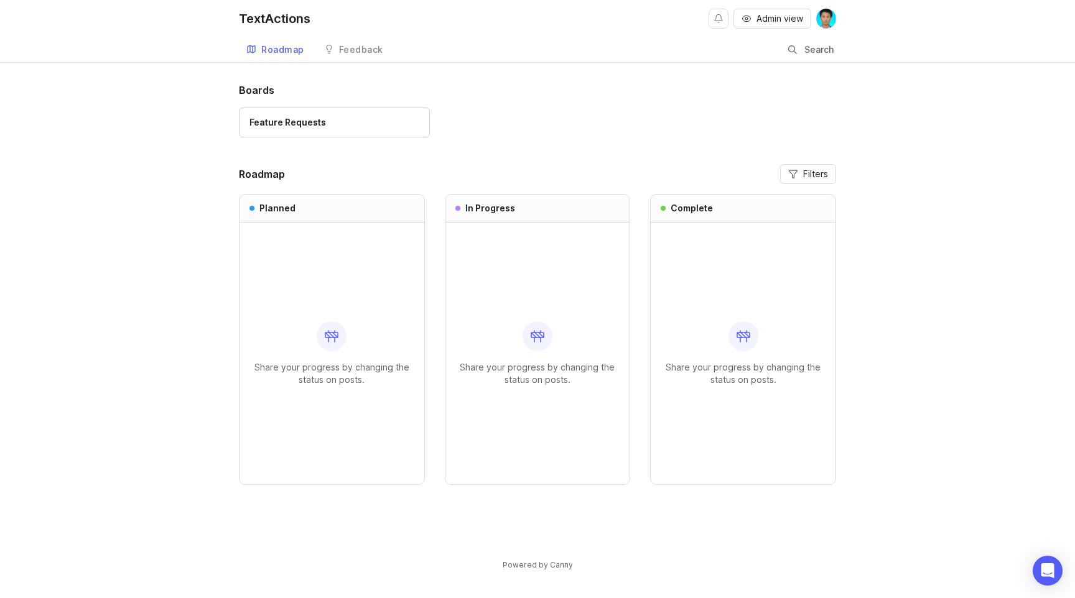
click at [514, 131] on div "Feature Requests" at bounding box center [537, 129] width 597 height 42
click at [497, 131] on div "Feature Requests" at bounding box center [537, 129] width 597 height 42
click at [496, 139] on div "Feature Requests" at bounding box center [537, 129] width 597 height 42
click at [489, 144] on div "Feature Requests" at bounding box center [537, 129] width 597 height 42
click at [466, 155] on div "Boards Feature Requests Roadmap Filters Planned Share your progress by changing…" at bounding box center [537, 317] width 597 height 468
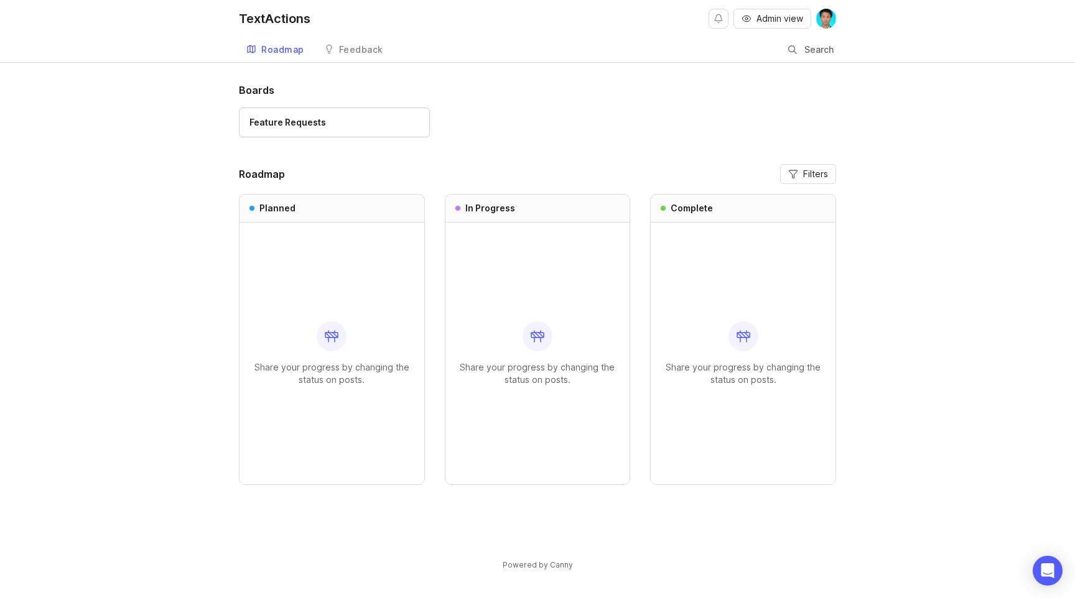
click at [457, 154] on div "Boards Feature Requests Roadmap Filters Planned Share your progress by changing…" at bounding box center [537, 317] width 597 height 468
click at [359, 50] on div "Feedback" at bounding box center [361, 49] width 44 height 9
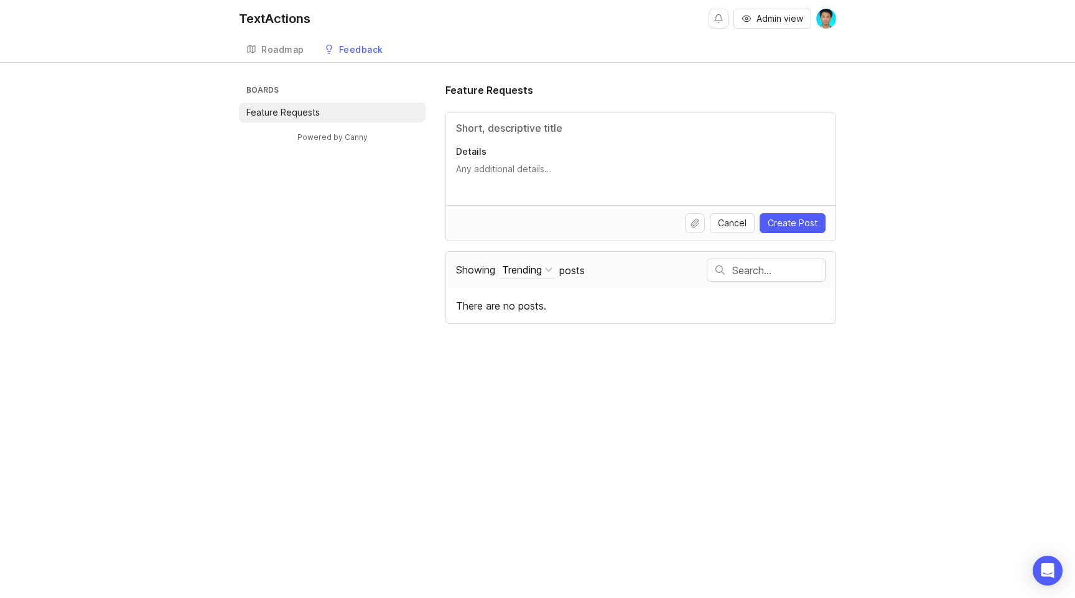
click at [390, 220] on div "Boards Feature Requests Powered by Canny Feature Requests Details Cancel Create…" at bounding box center [537, 203] width 597 height 241
click at [282, 49] on div "Roadmap" at bounding box center [282, 49] width 43 height 9
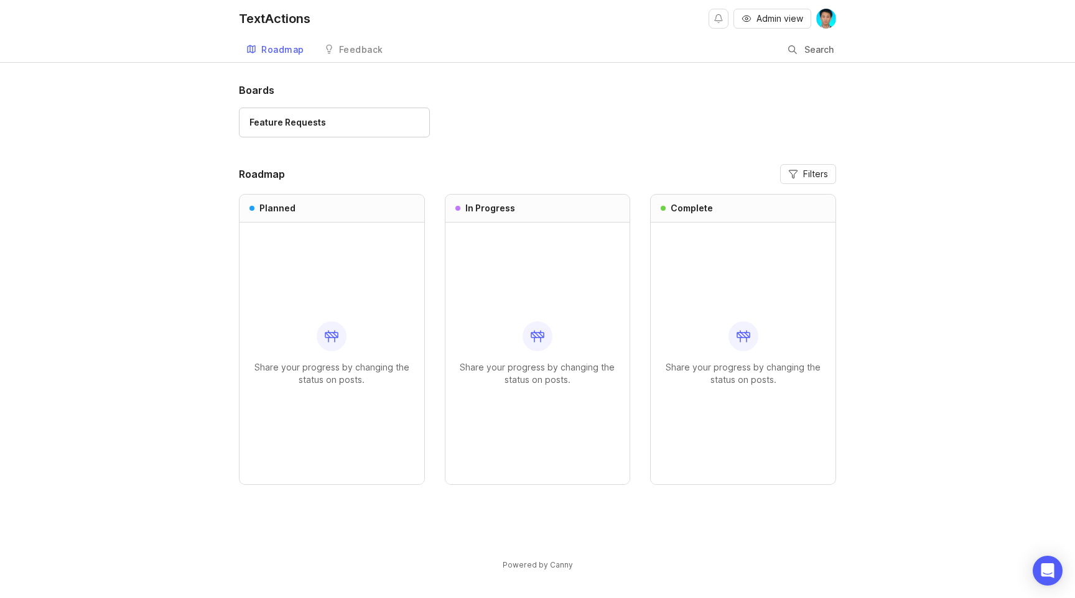
click at [434, 167] on header "Roadmap Filters" at bounding box center [537, 174] width 597 height 20
click at [595, 112] on div "Feature Requests" at bounding box center [537, 129] width 597 height 42
click at [337, 264] on div "Share your progress by changing the status on posts." at bounding box center [331, 354] width 165 height 262
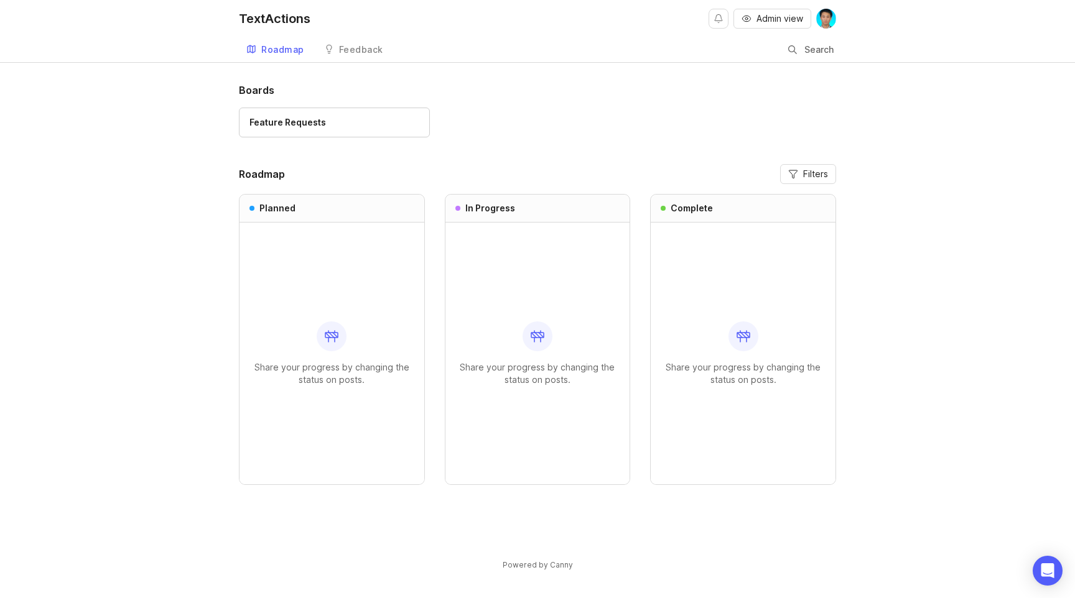
drag, startPoint x: 324, startPoint y: 306, endPoint x: 324, endPoint y: 299, distance: 6.8
click at [324, 299] on div "Share your progress by changing the status on posts." at bounding box center [331, 354] width 165 height 262
click at [611, 136] on div "Feature Requests" at bounding box center [537, 129] width 597 height 42
click at [486, 144] on div "Feature Requests" at bounding box center [537, 129] width 597 height 42
click at [351, 52] on div "Feedback" at bounding box center [361, 49] width 44 height 9
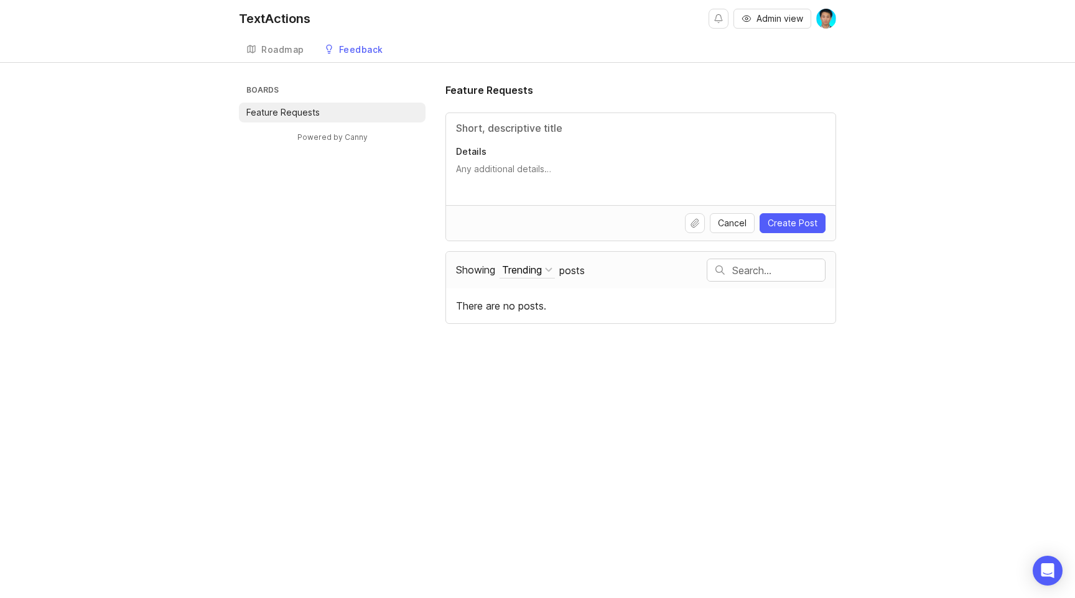
click at [261, 51] on link "Roadmap" at bounding box center [275, 49] width 73 height 25
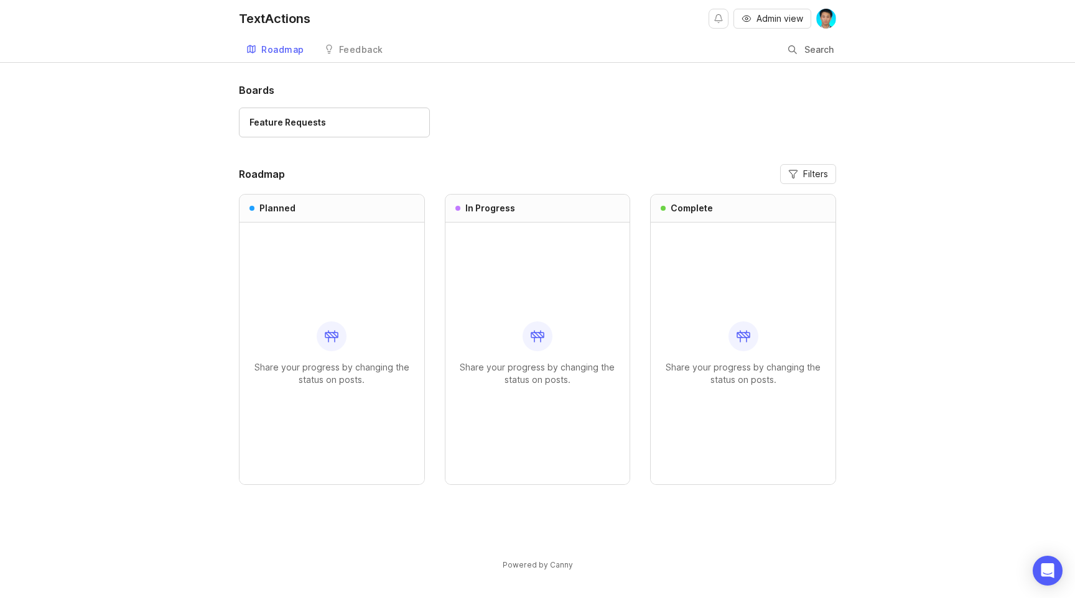
click at [554, 148] on div "Feature Requests" at bounding box center [537, 129] width 597 height 42
click at [396, 276] on div "Share your progress by changing the status on posts." at bounding box center [331, 354] width 165 height 262
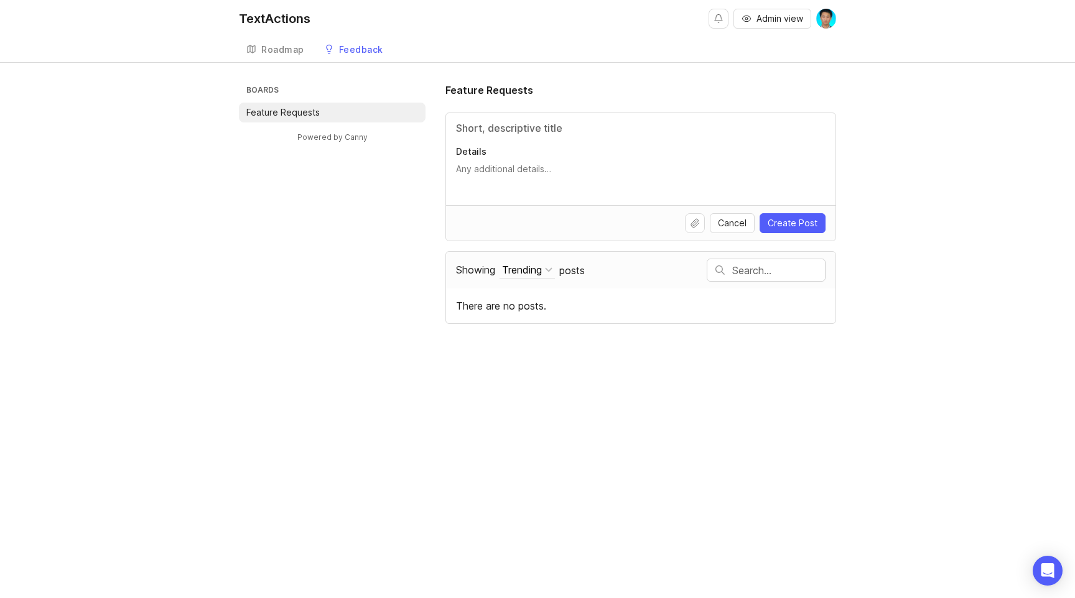
click at [281, 115] on p "Feature Requests" at bounding box center [282, 112] width 73 height 12
click at [369, 51] on div "Feedback" at bounding box center [361, 49] width 44 height 9
click at [278, 47] on div "Roadmap" at bounding box center [282, 49] width 43 height 9
